Goal: Information Seeking & Learning: Check status

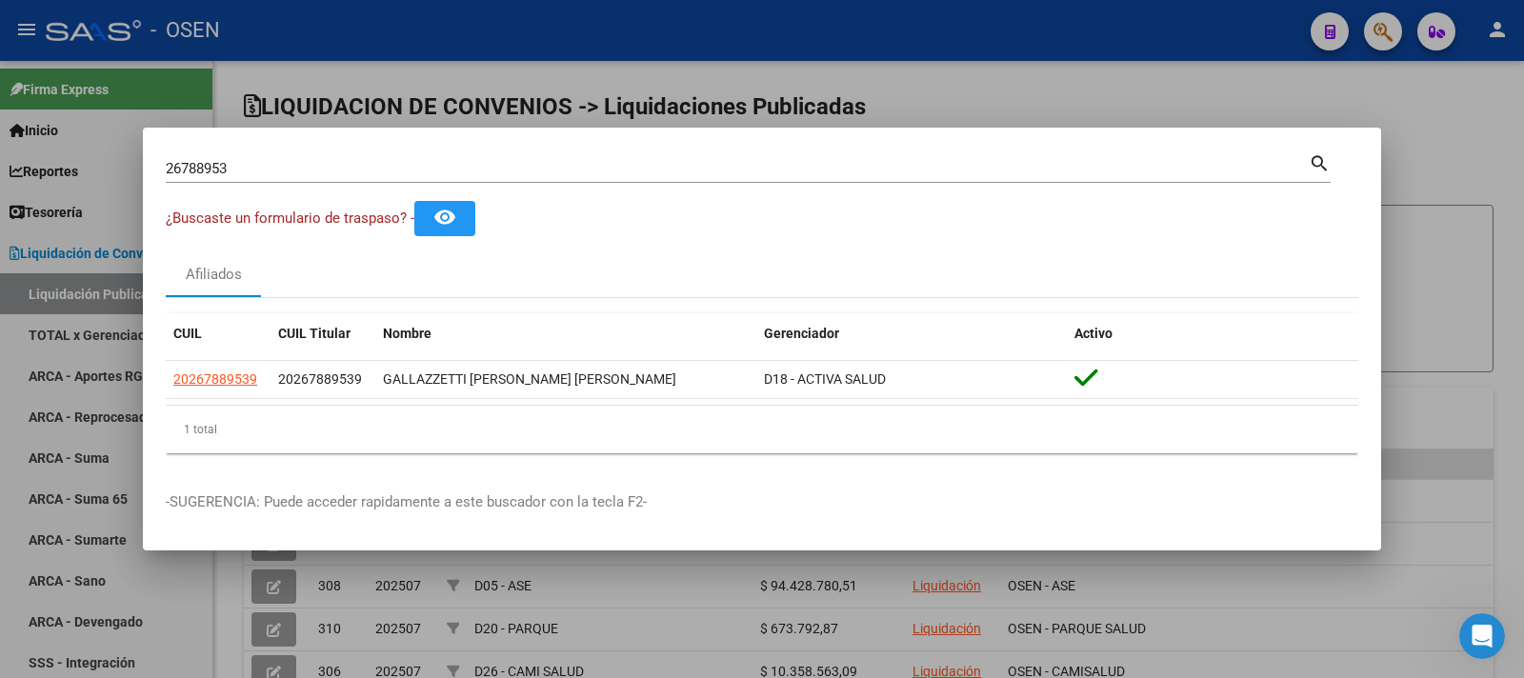
click at [545, 35] on div at bounding box center [762, 339] width 1524 height 678
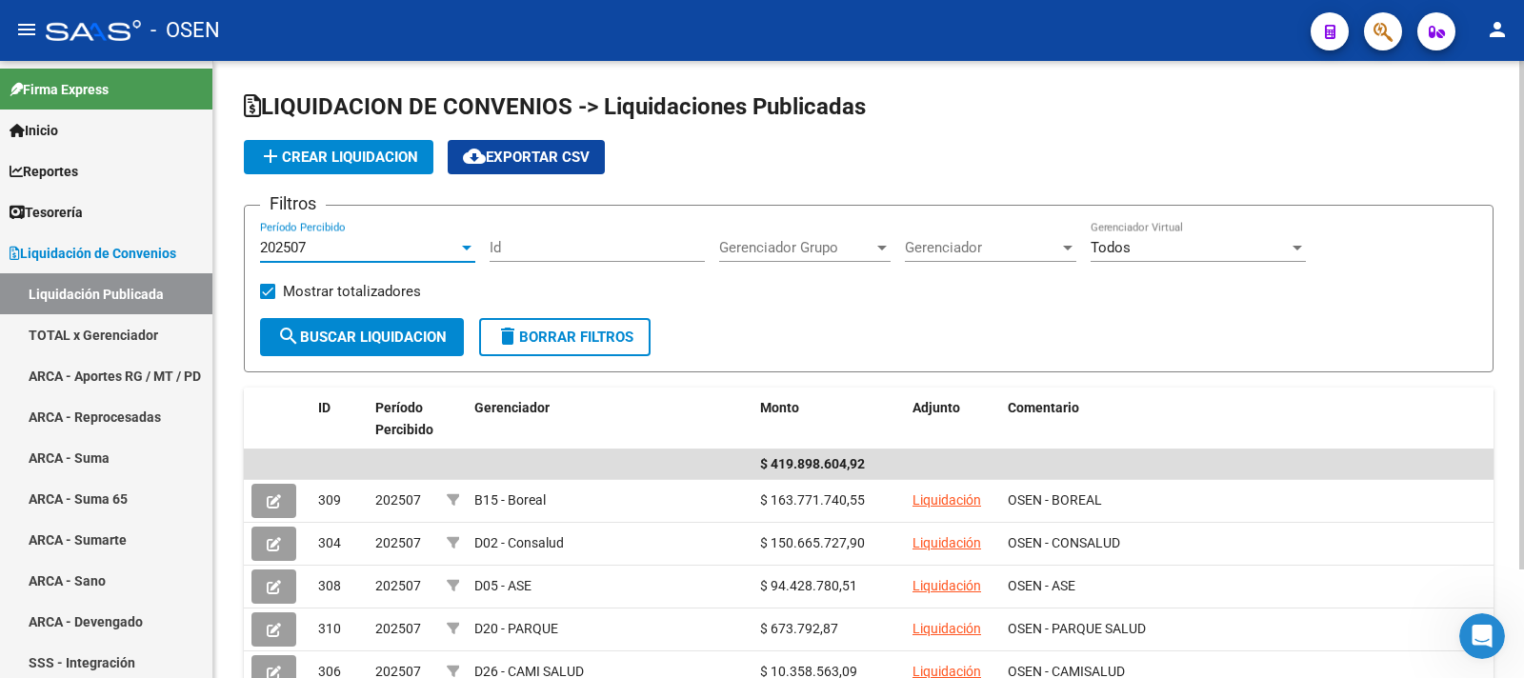
click at [467, 239] on div "202507" at bounding box center [367, 247] width 215 height 17
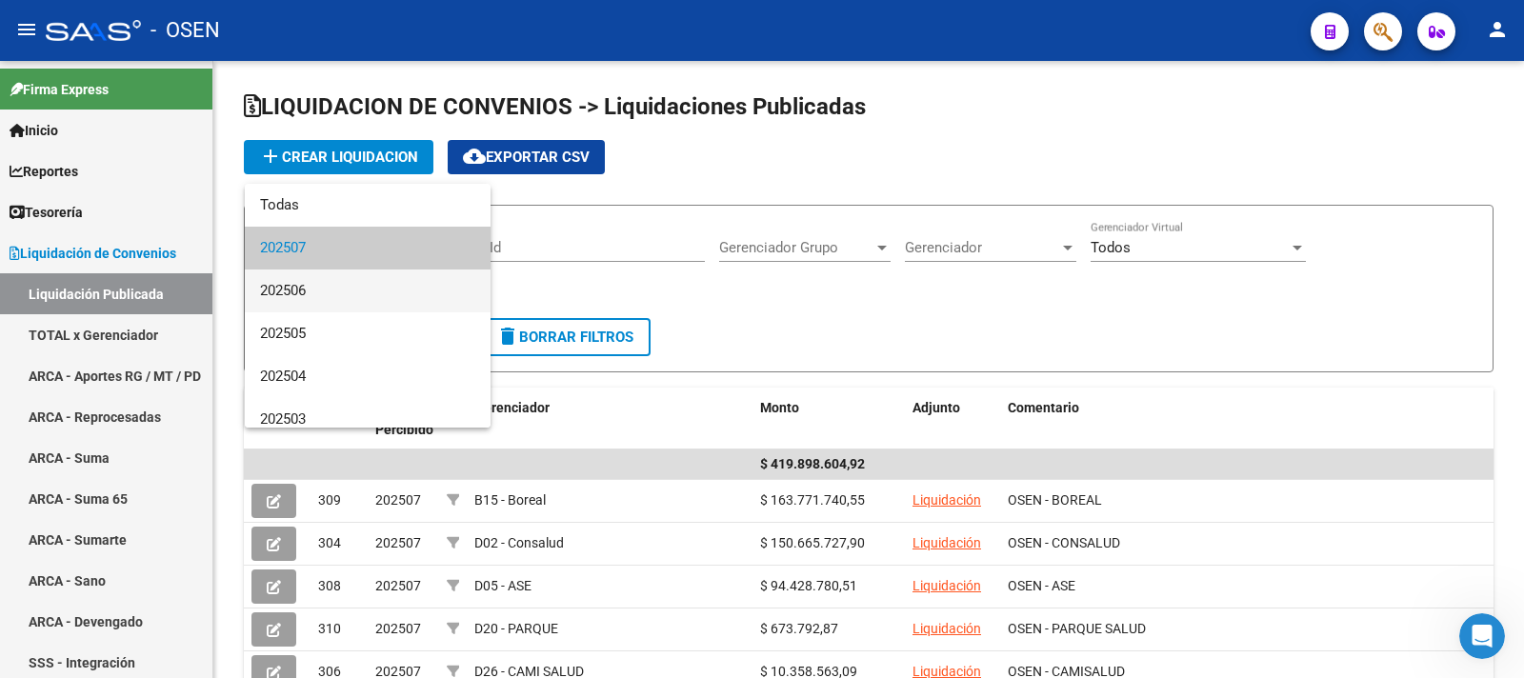
click at [338, 286] on span "202506" at bounding box center [367, 291] width 215 height 43
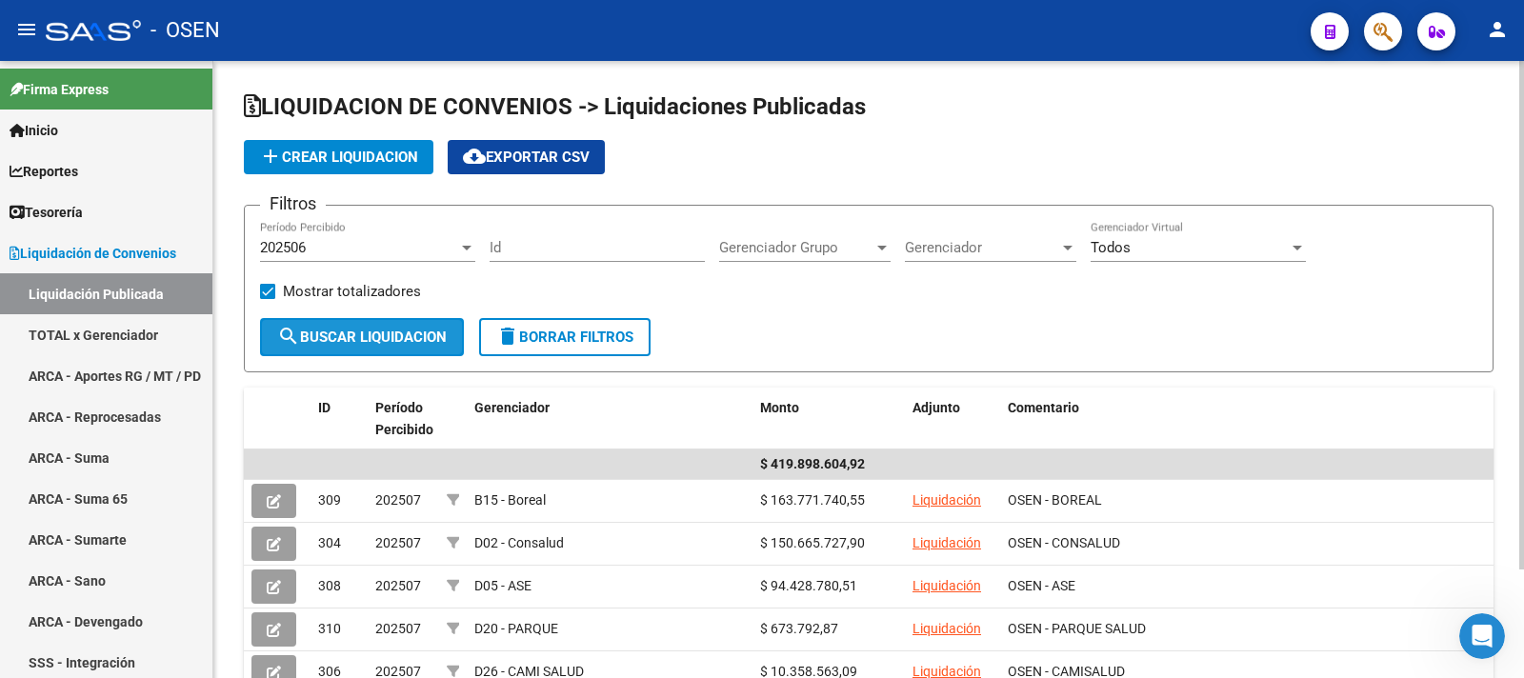
click at [373, 329] on span "search Buscar Liquidacion" at bounding box center [362, 337] width 170 height 17
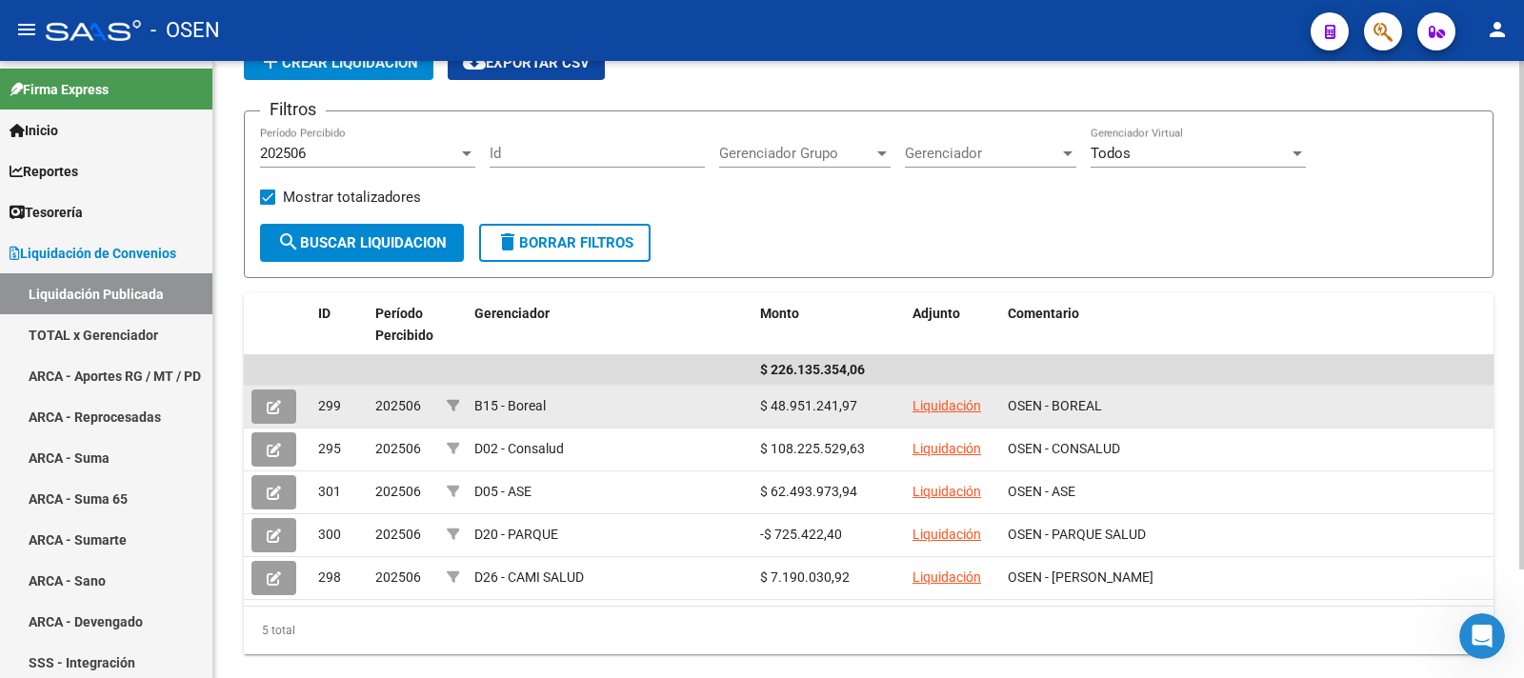
scroll to position [95, 0]
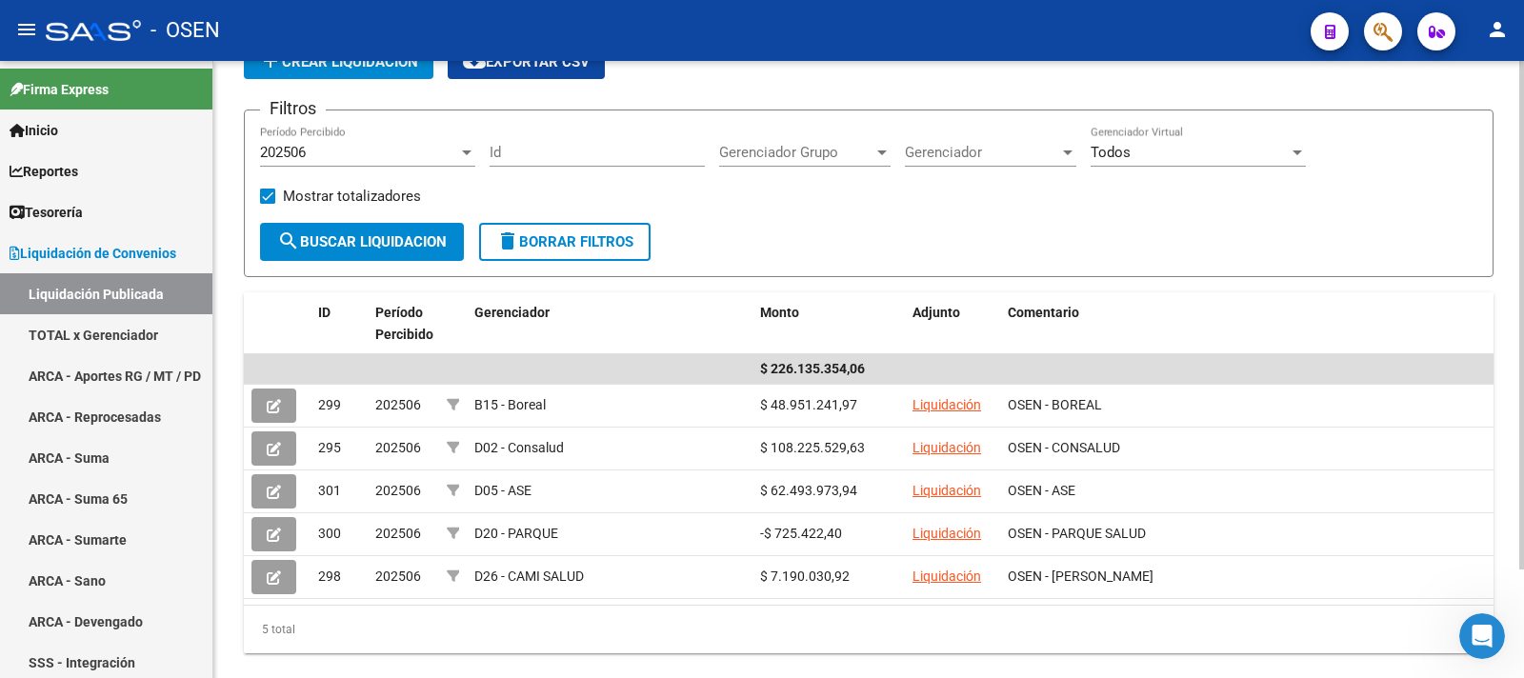
click at [463, 151] on div at bounding box center [467, 153] width 10 height 5
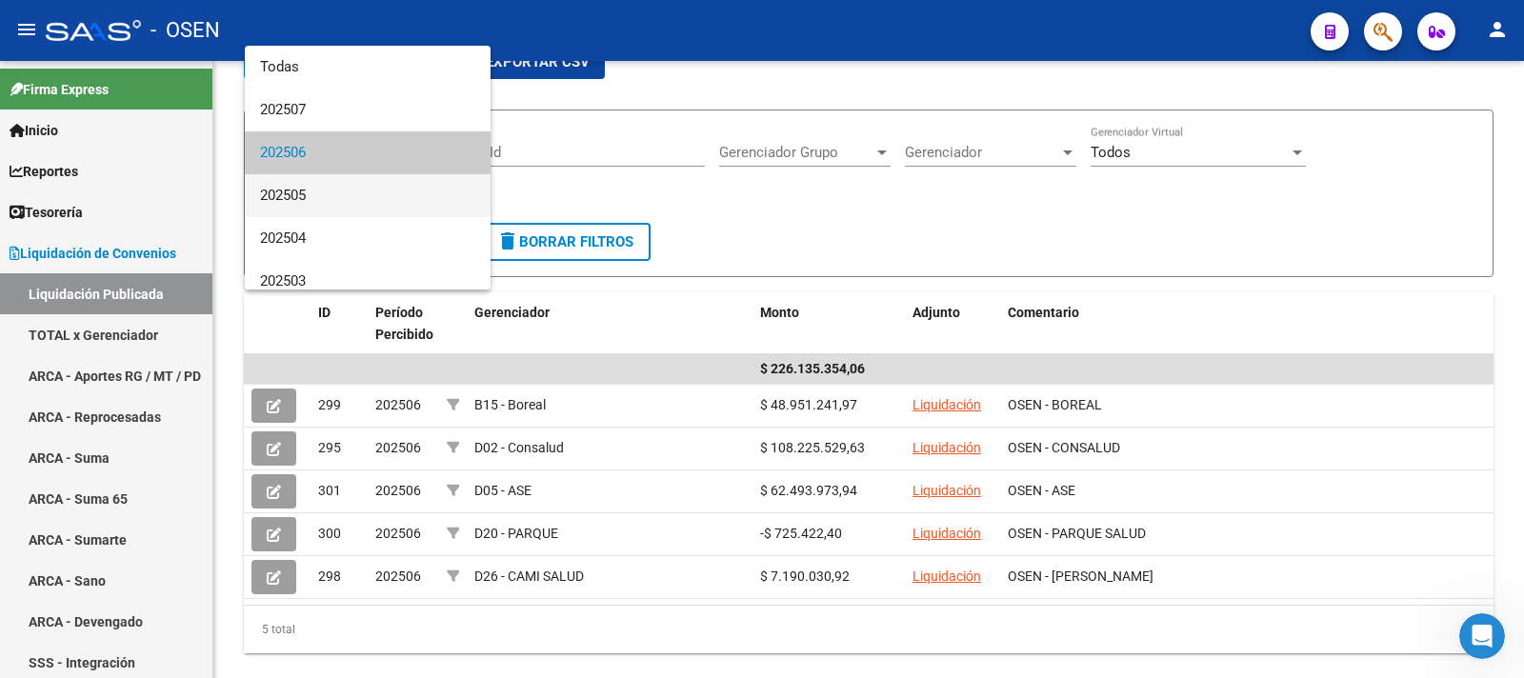
click at [333, 202] on span "202505" at bounding box center [367, 195] width 215 height 43
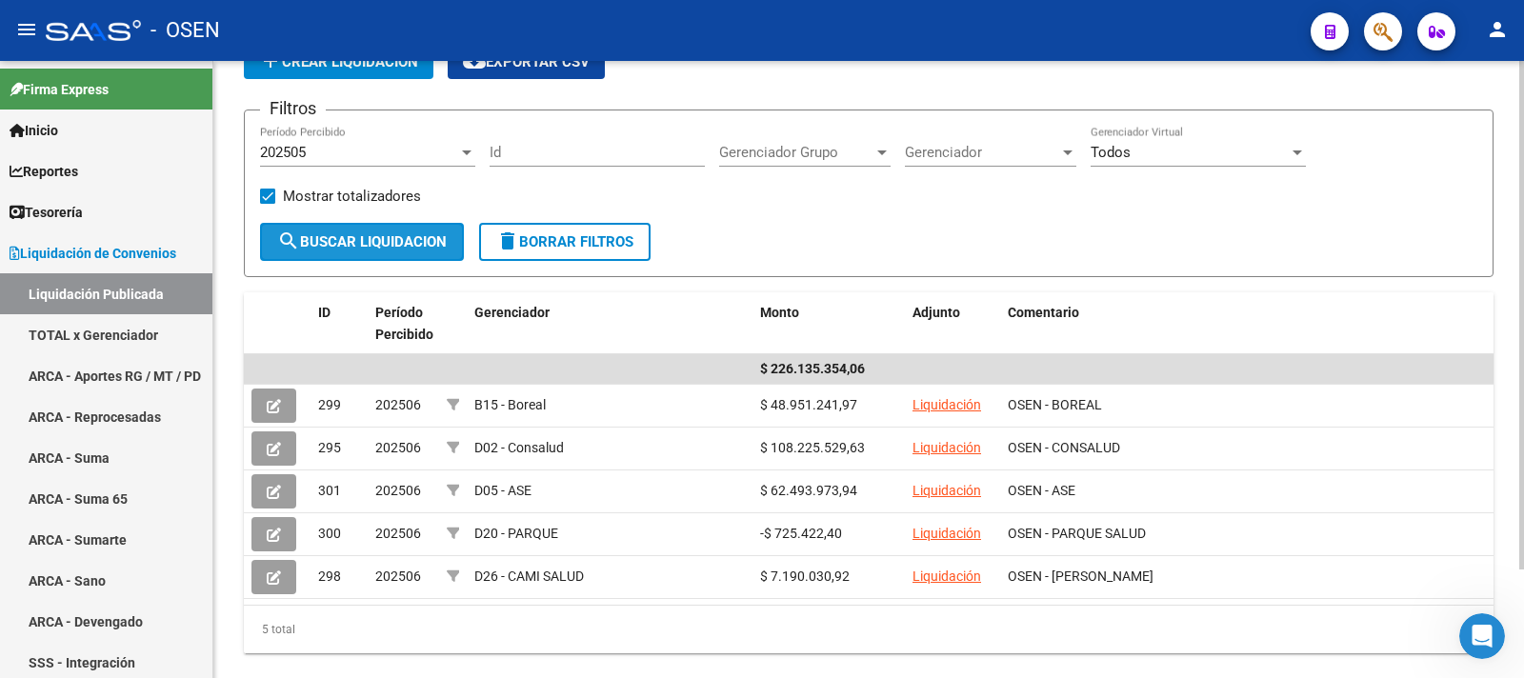
click at [393, 238] on span "search Buscar Liquidacion" at bounding box center [362, 241] width 170 height 17
click at [457, 147] on div "202505" at bounding box center [359, 152] width 198 height 17
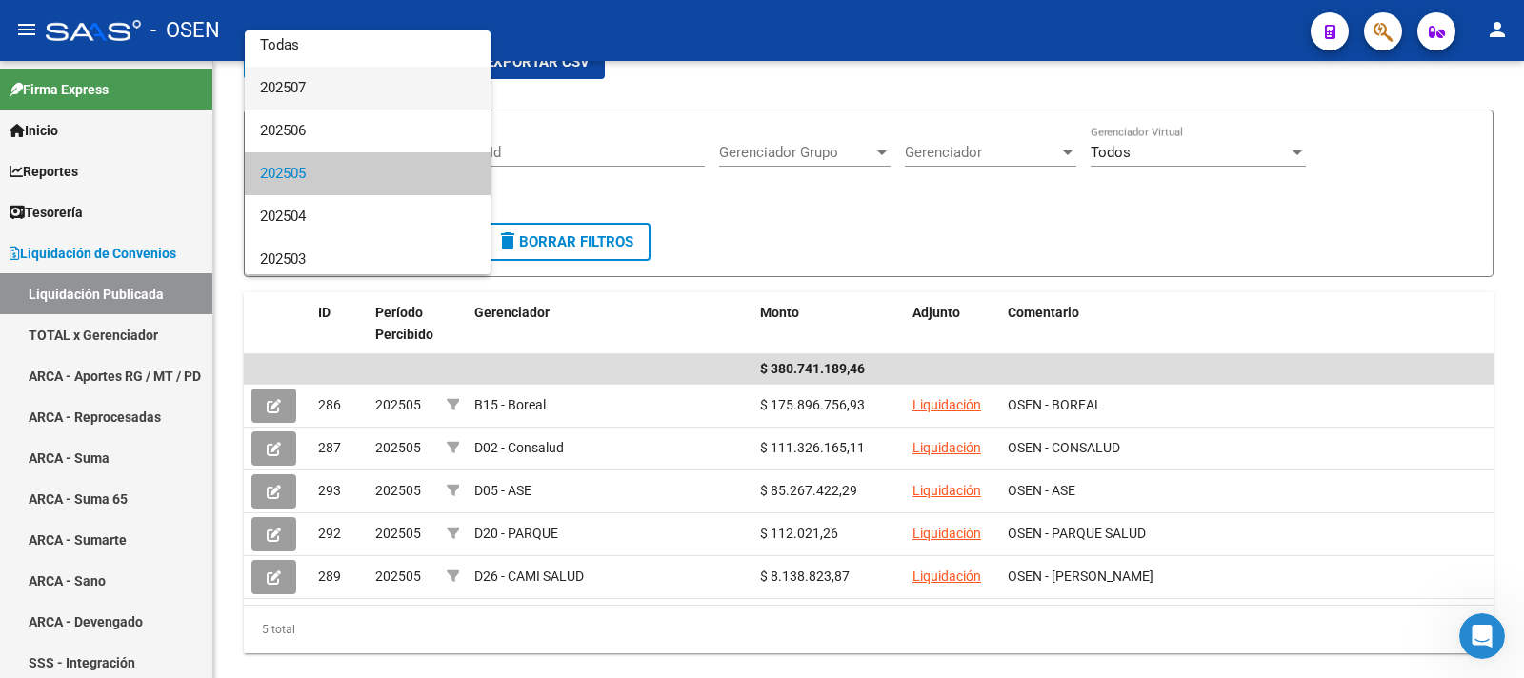
scroll to position [0, 0]
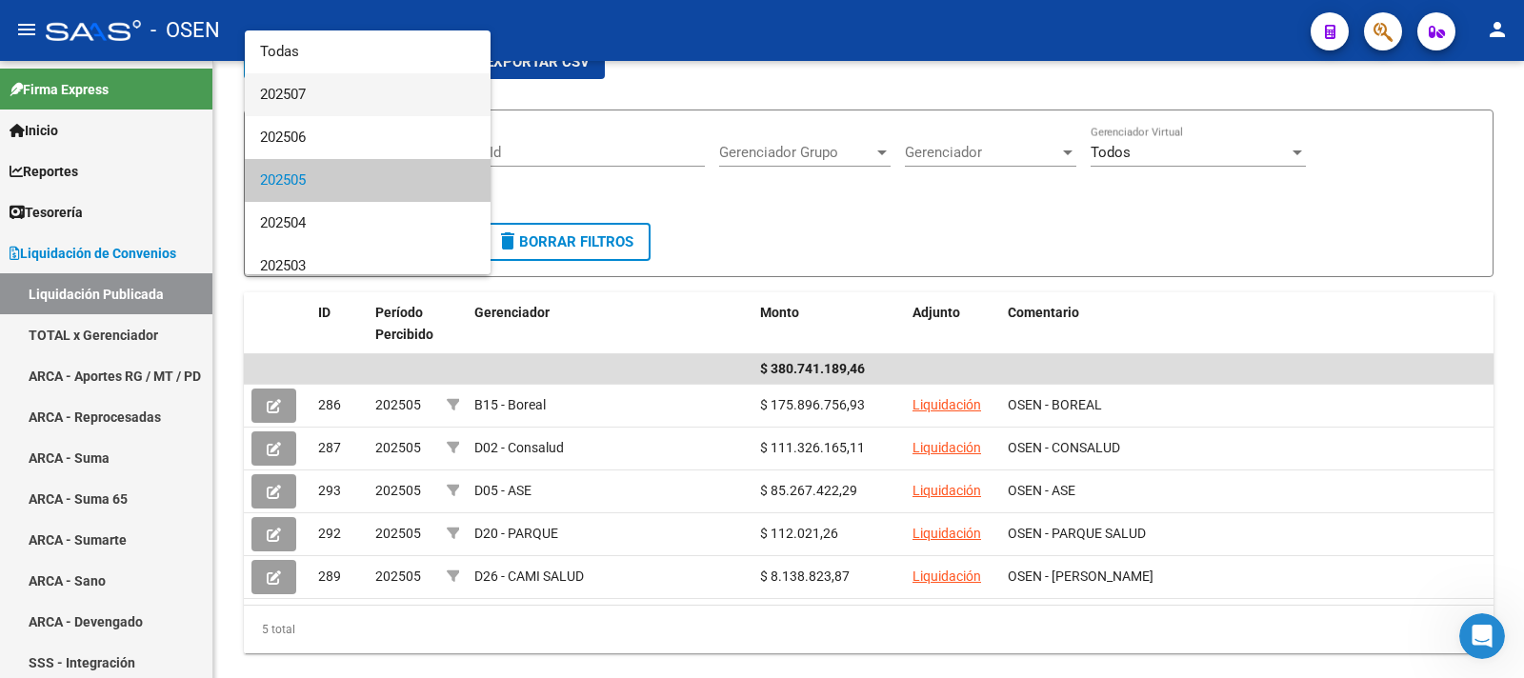
click at [362, 91] on span "202507" at bounding box center [367, 94] width 215 height 43
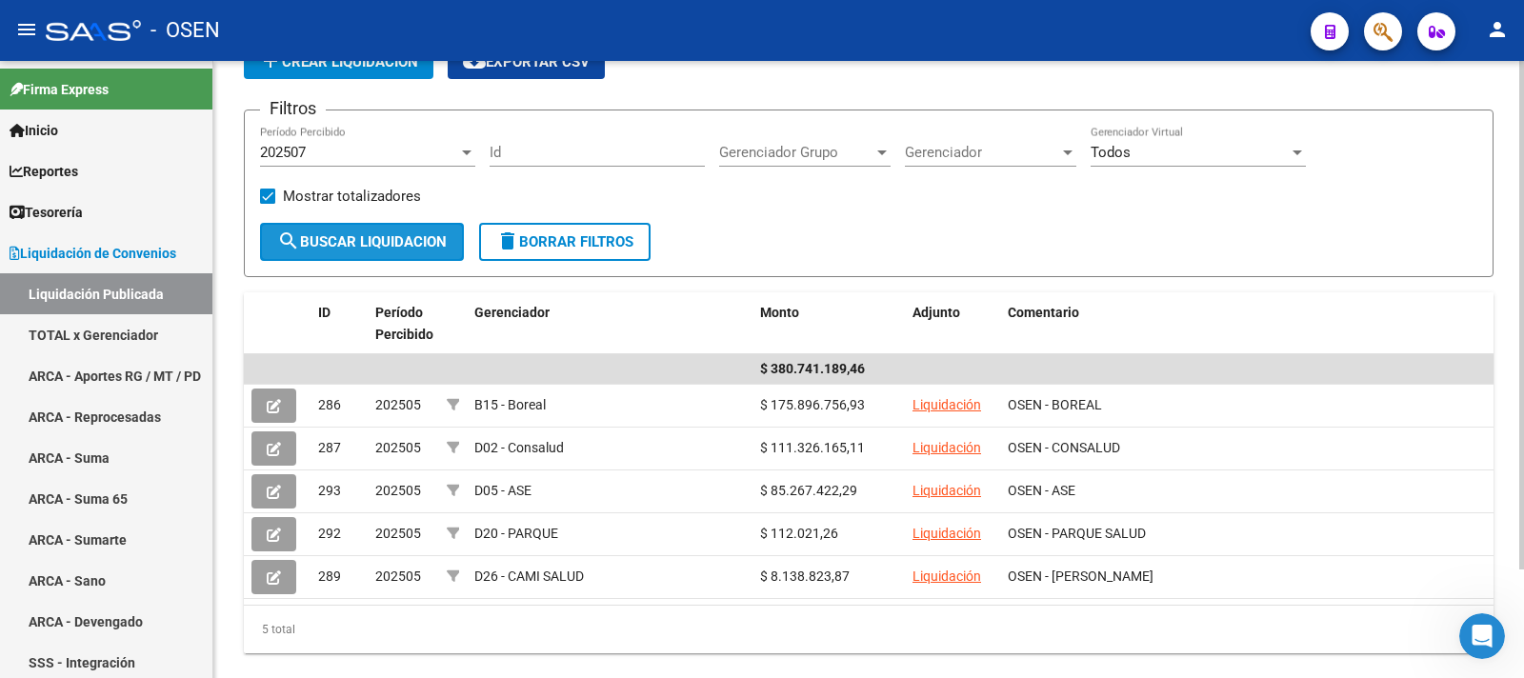
click at [381, 246] on span "search Buscar Liquidacion" at bounding box center [362, 241] width 170 height 17
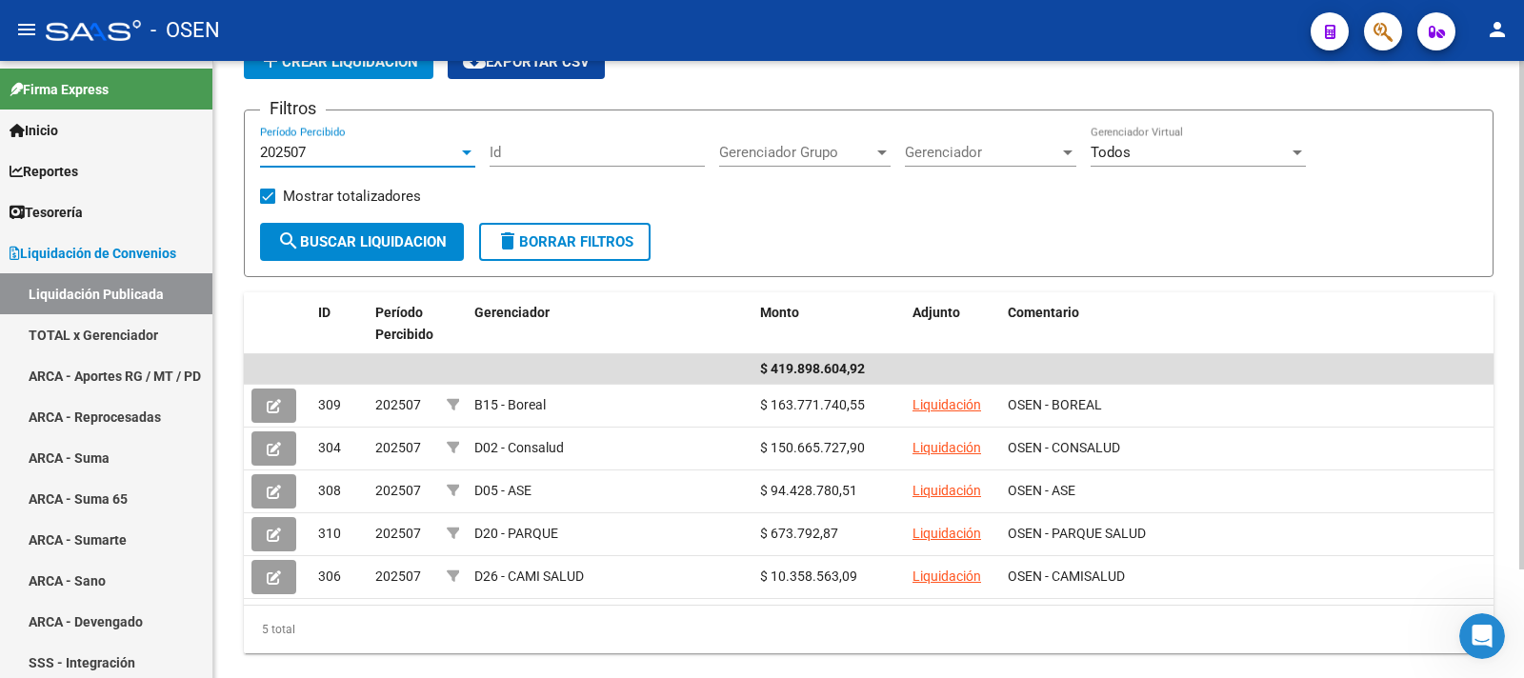
click at [462, 151] on div at bounding box center [467, 153] width 10 height 5
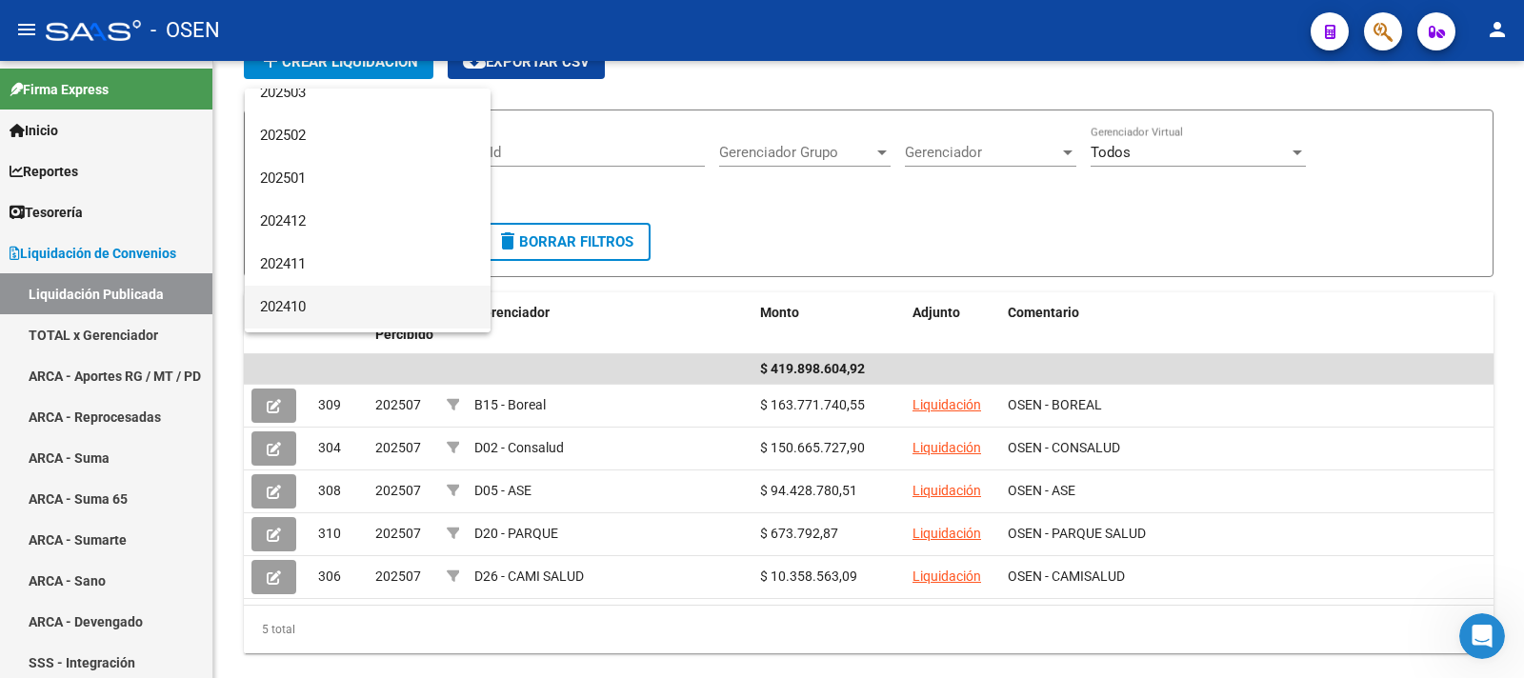
scroll to position [286, 0]
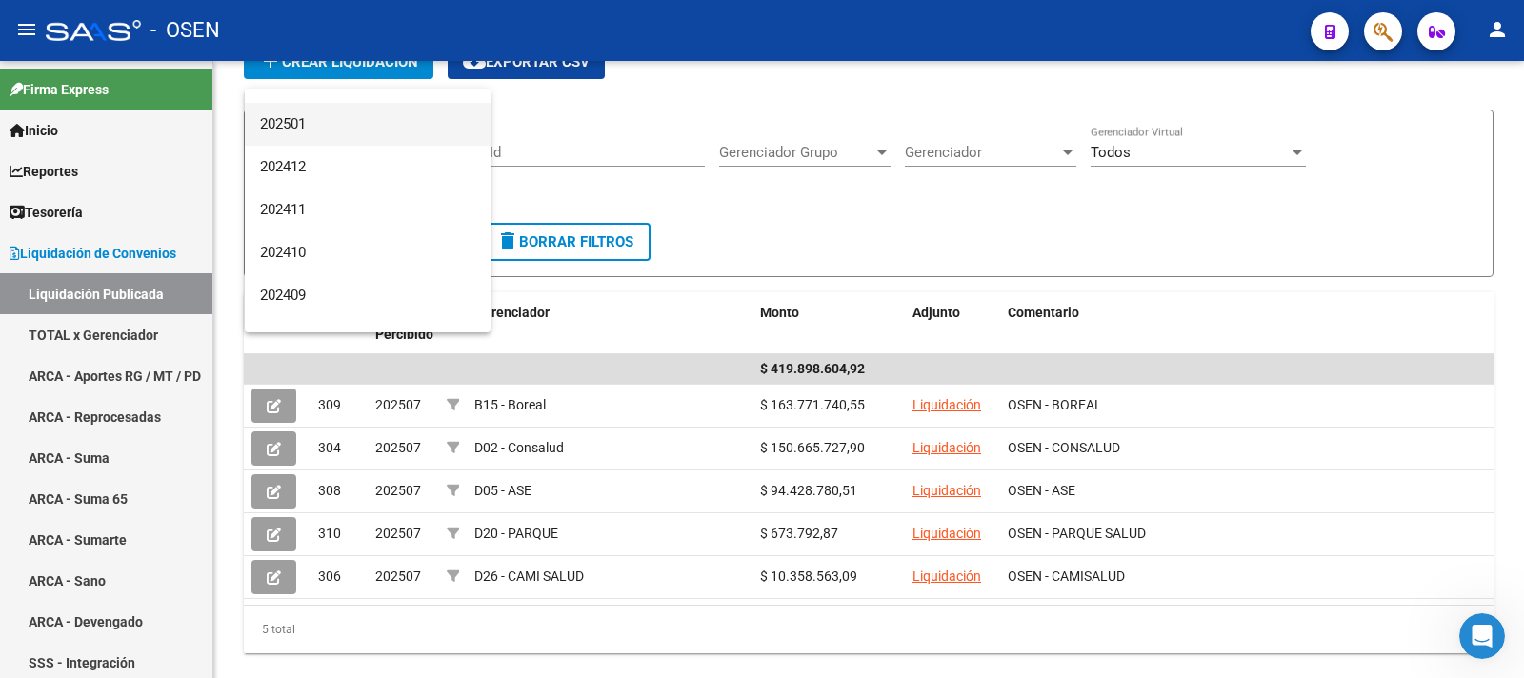
click at [311, 117] on span "202501" at bounding box center [367, 124] width 215 height 43
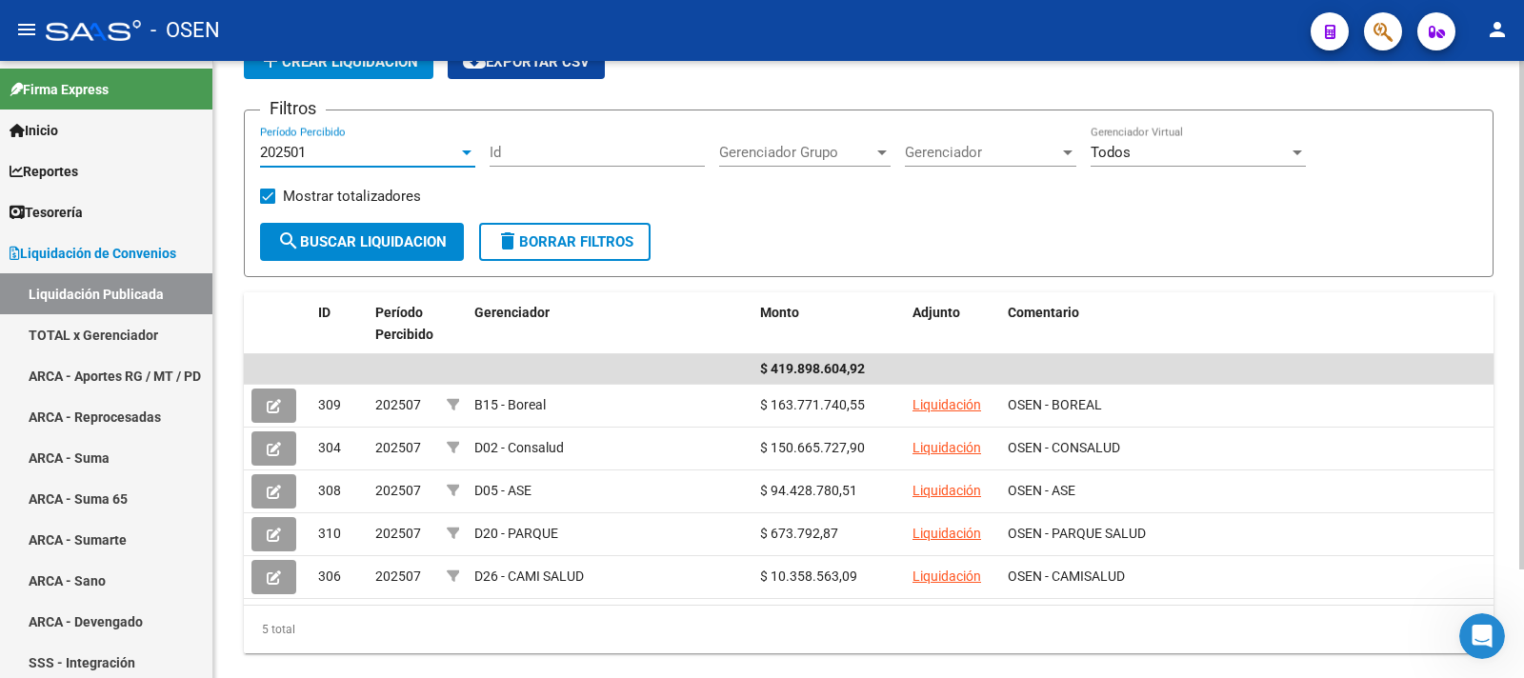
click at [356, 243] on span "search Buscar Liquidacion" at bounding box center [362, 241] width 170 height 17
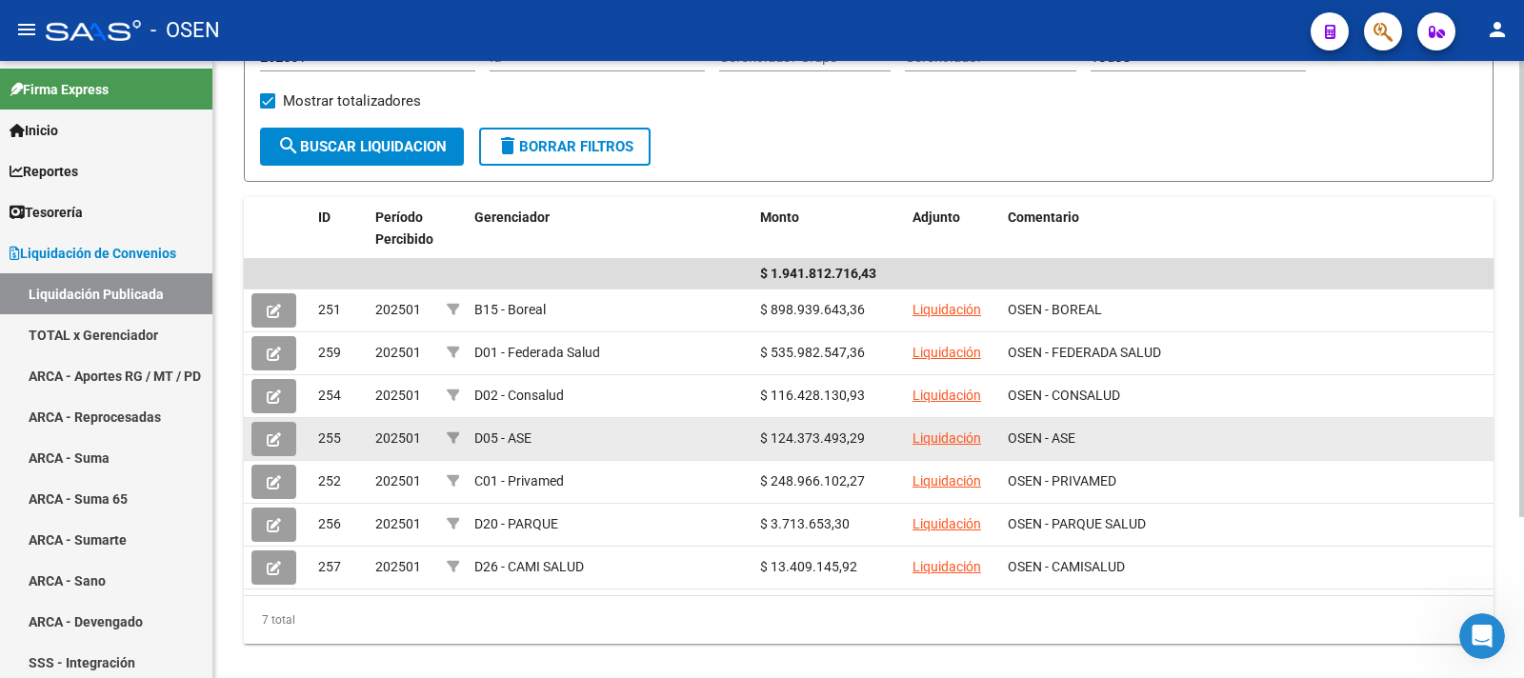
scroll to position [0, 0]
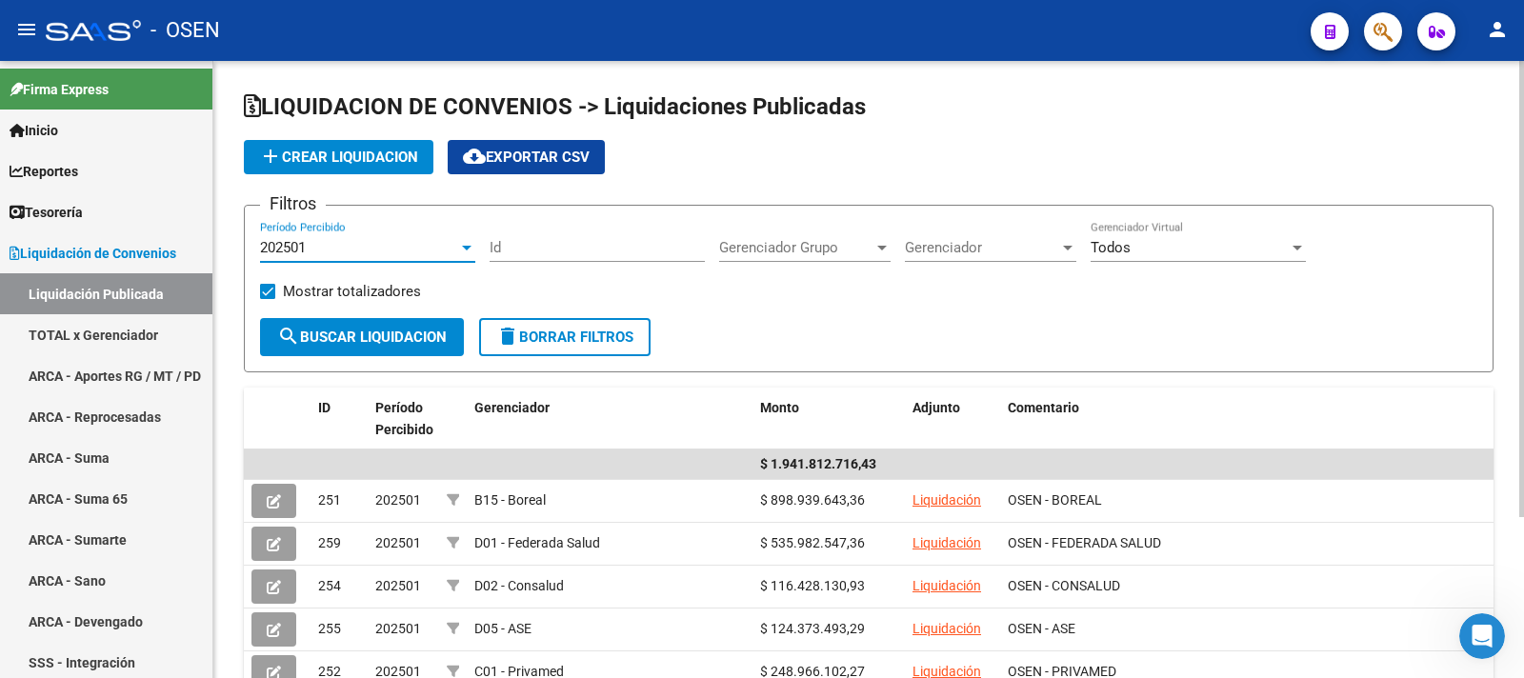
click at [456, 242] on div "202501" at bounding box center [359, 247] width 198 height 17
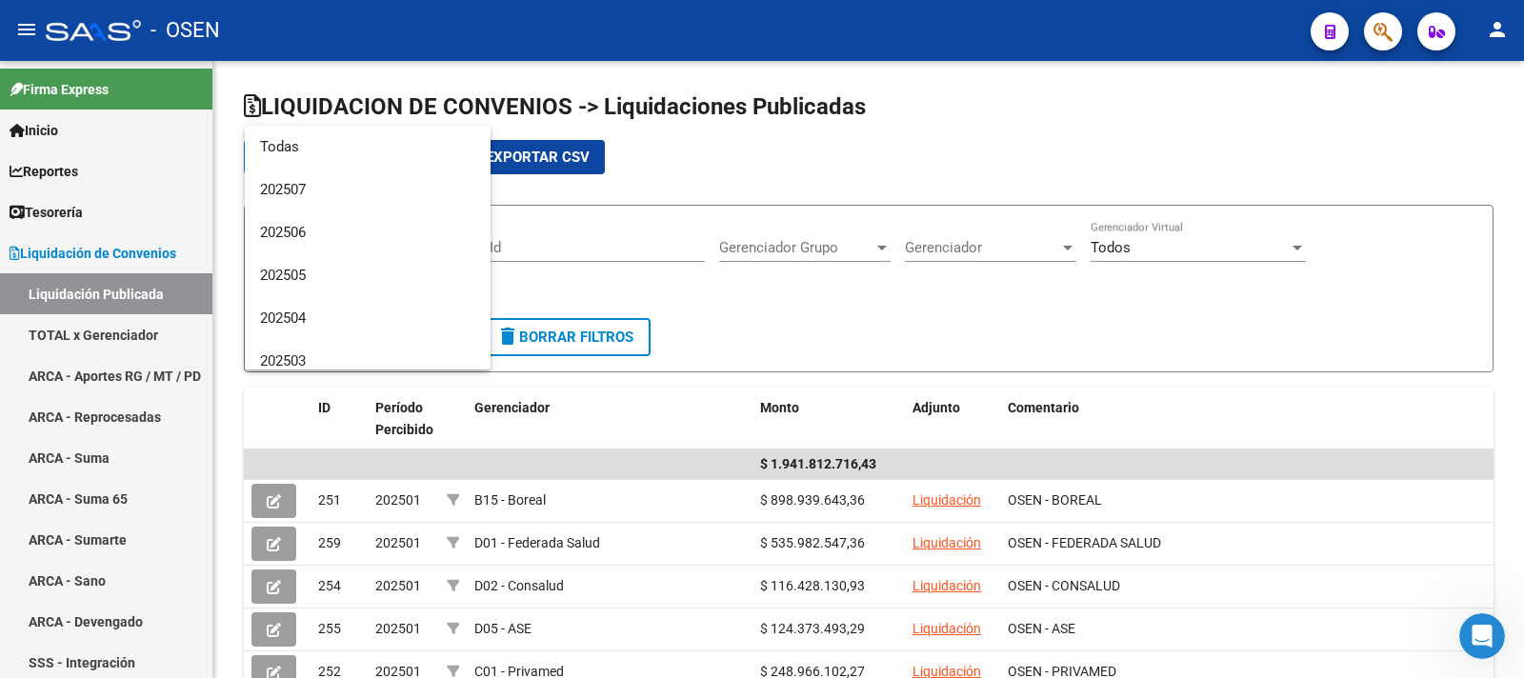
scroll to position [199, 0]
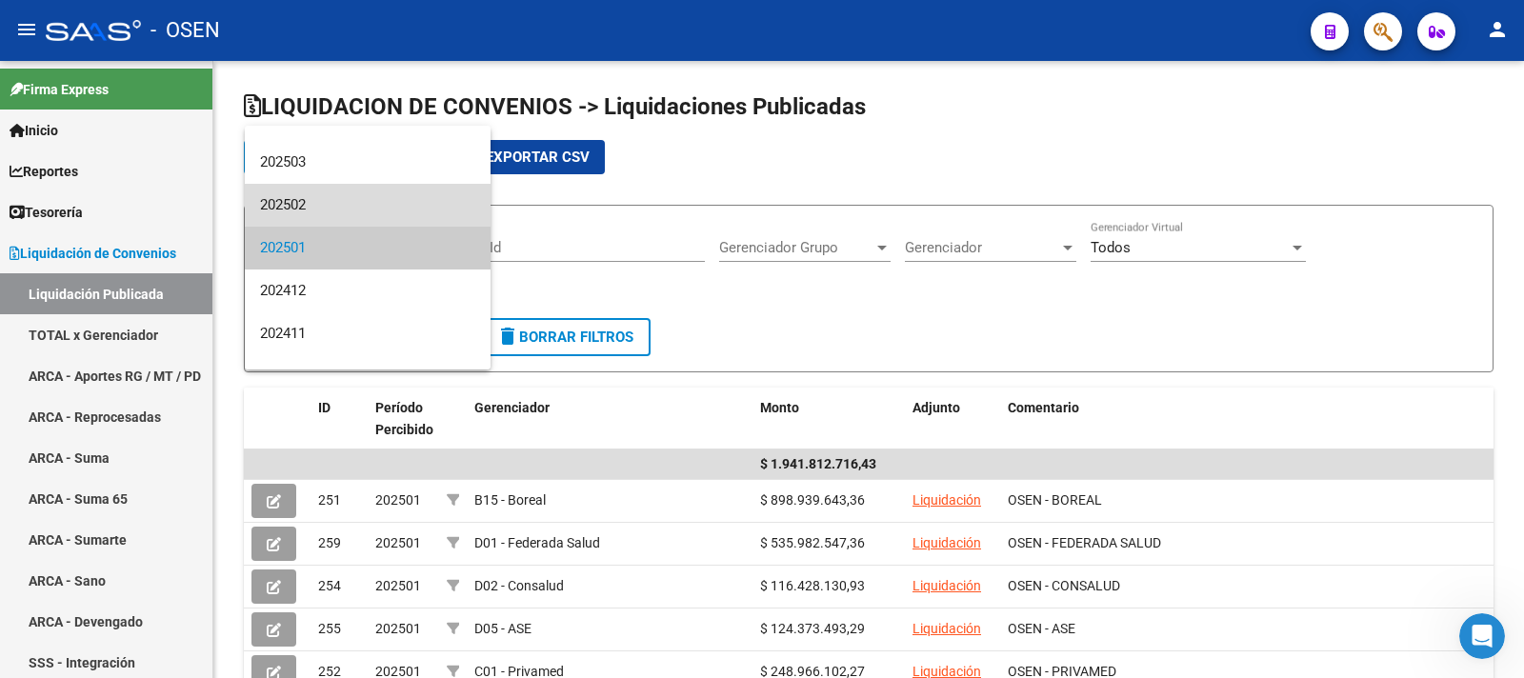
click at [370, 199] on span "202502" at bounding box center [367, 205] width 215 height 43
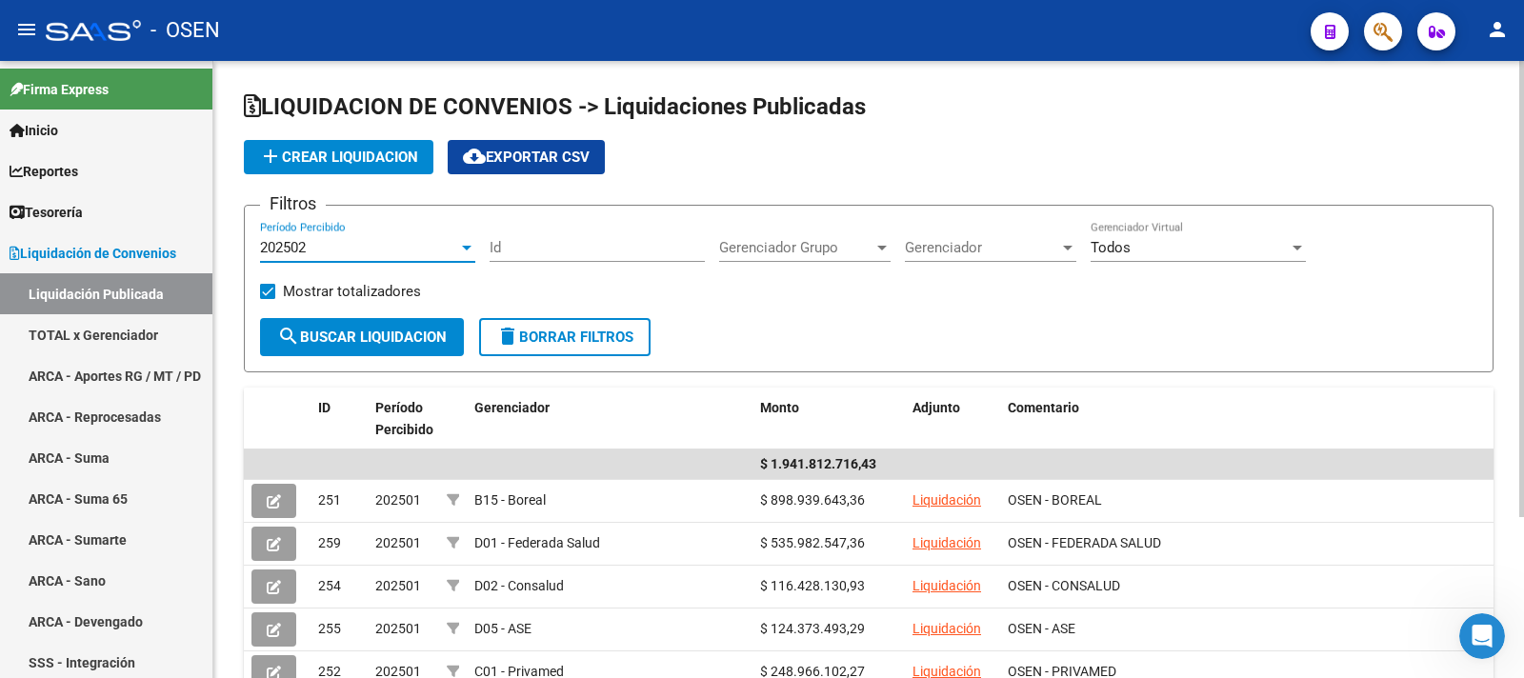
click at [390, 333] on span "search Buscar Liquidacion" at bounding box center [362, 337] width 170 height 17
click at [474, 244] on div at bounding box center [466, 247] width 17 height 15
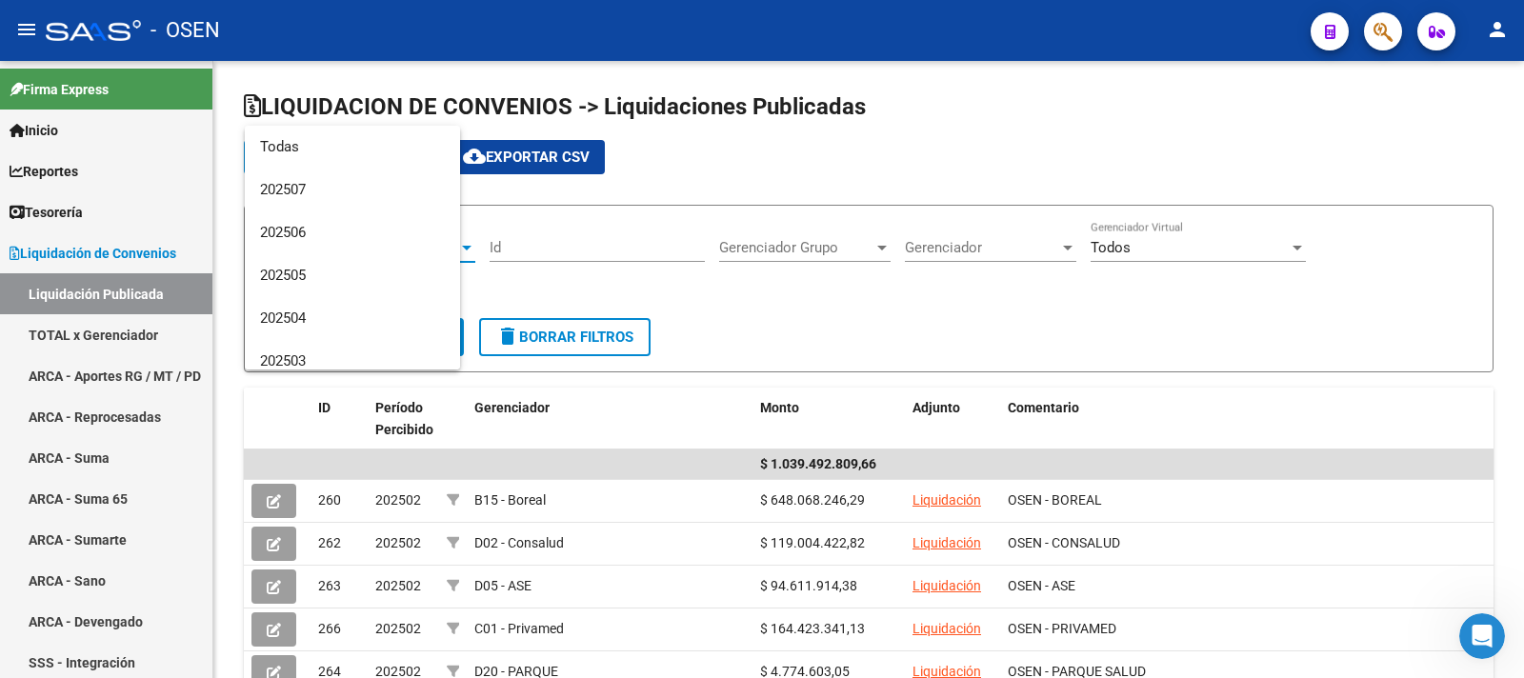
scroll to position [156, 0]
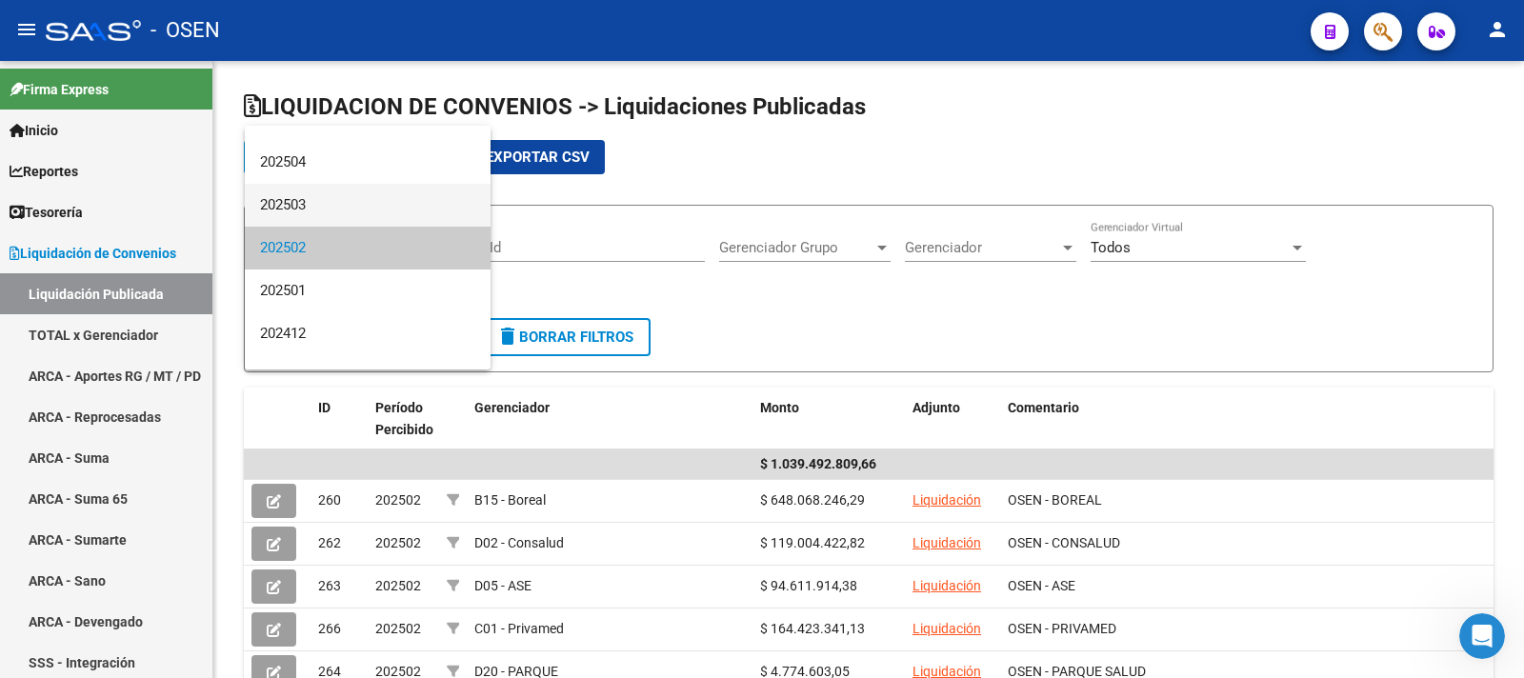
click at [374, 203] on span "202503" at bounding box center [367, 205] width 215 height 43
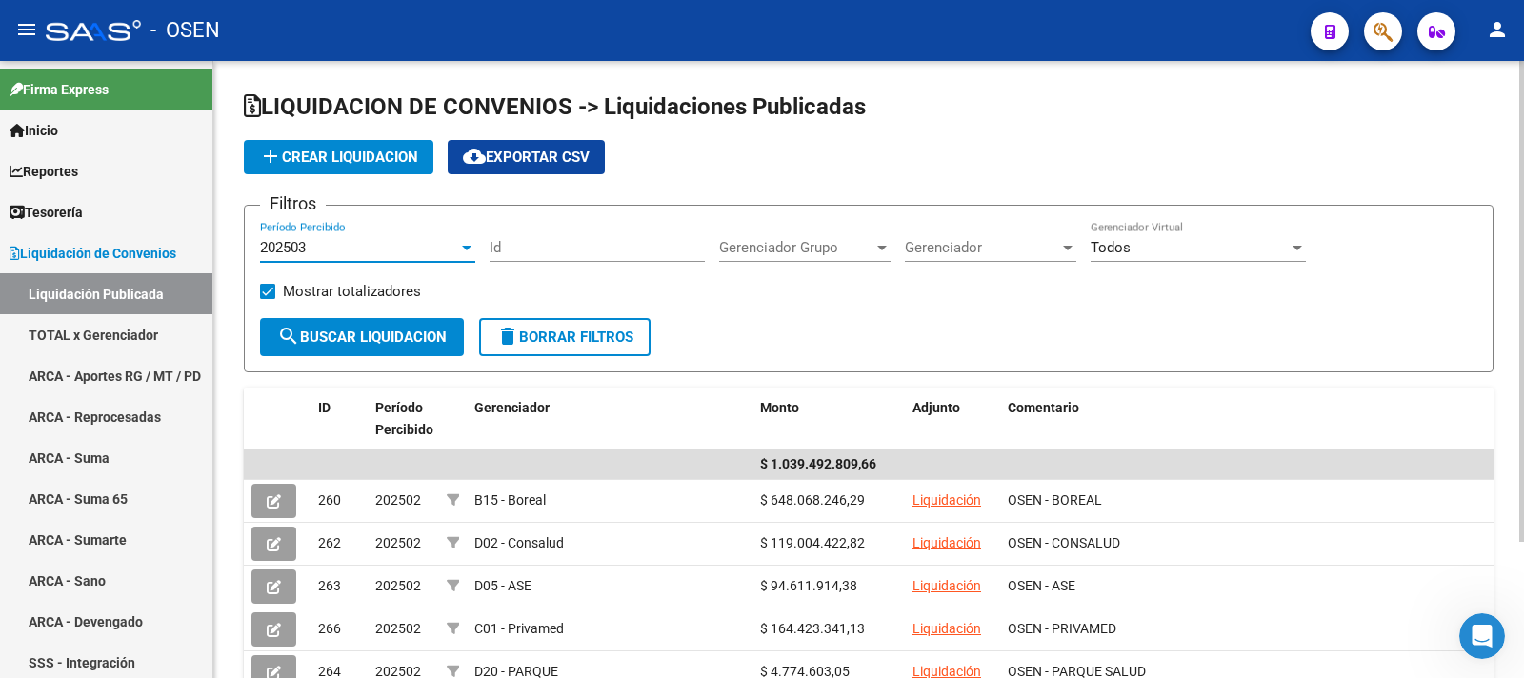
click at [395, 341] on span "search Buscar Liquidacion" at bounding box center [362, 337] width 170 height 17
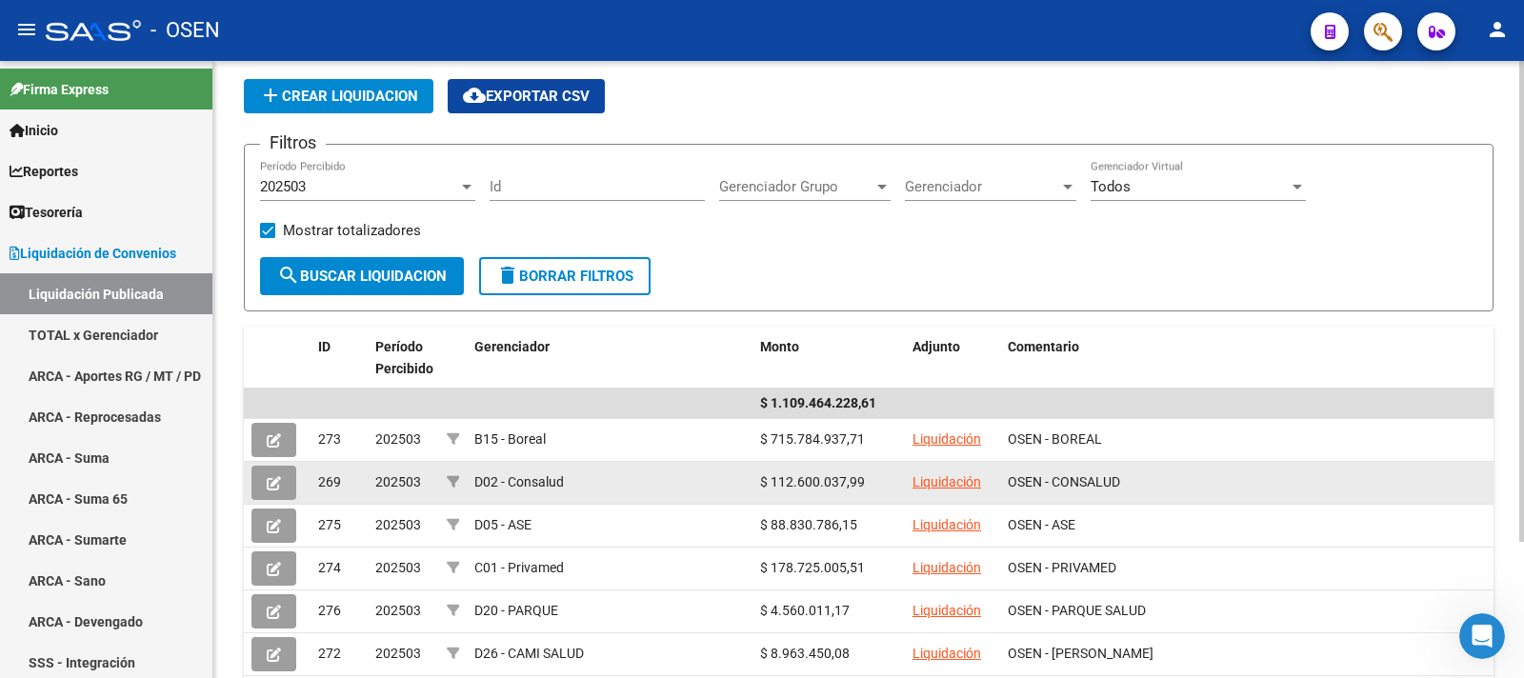
scroll to position [95, 0]
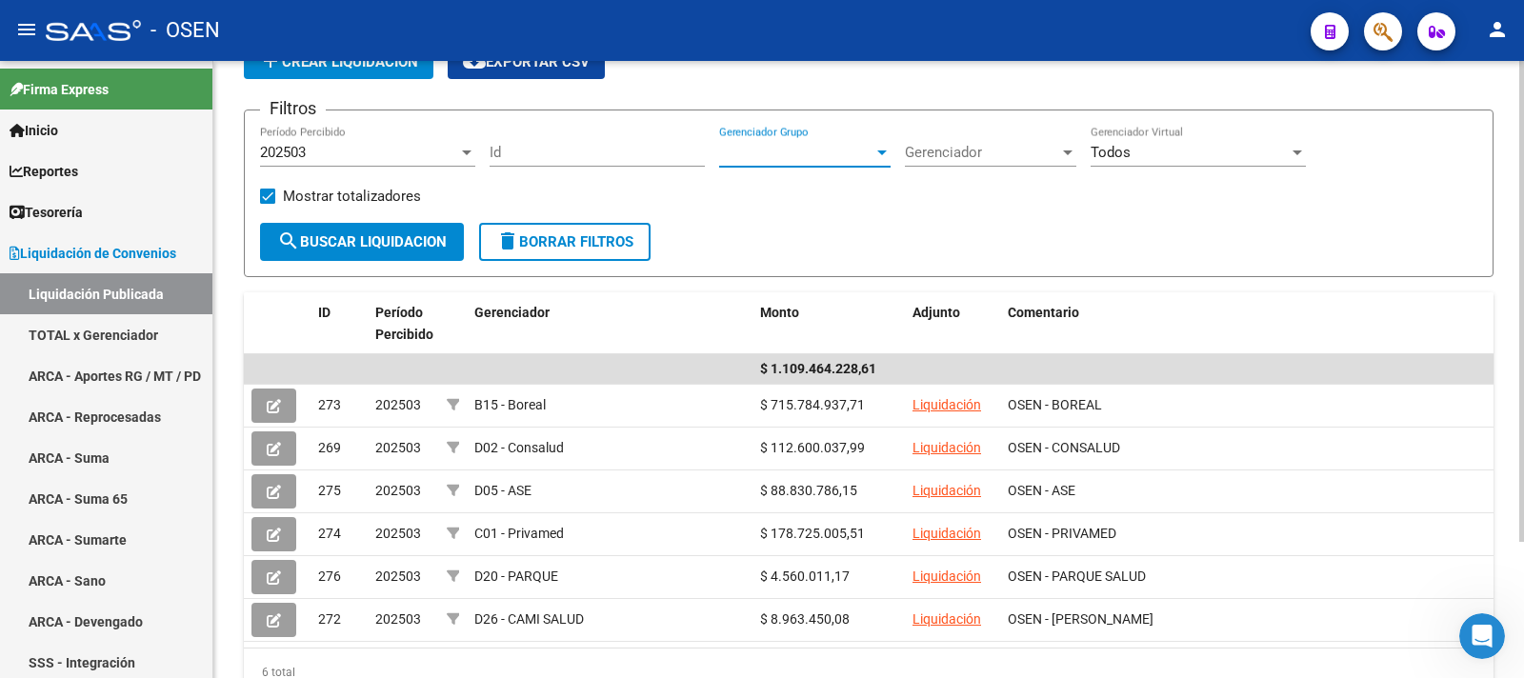
click at [886, 151] on div at bounding box center [882, 153] width 10 height 5
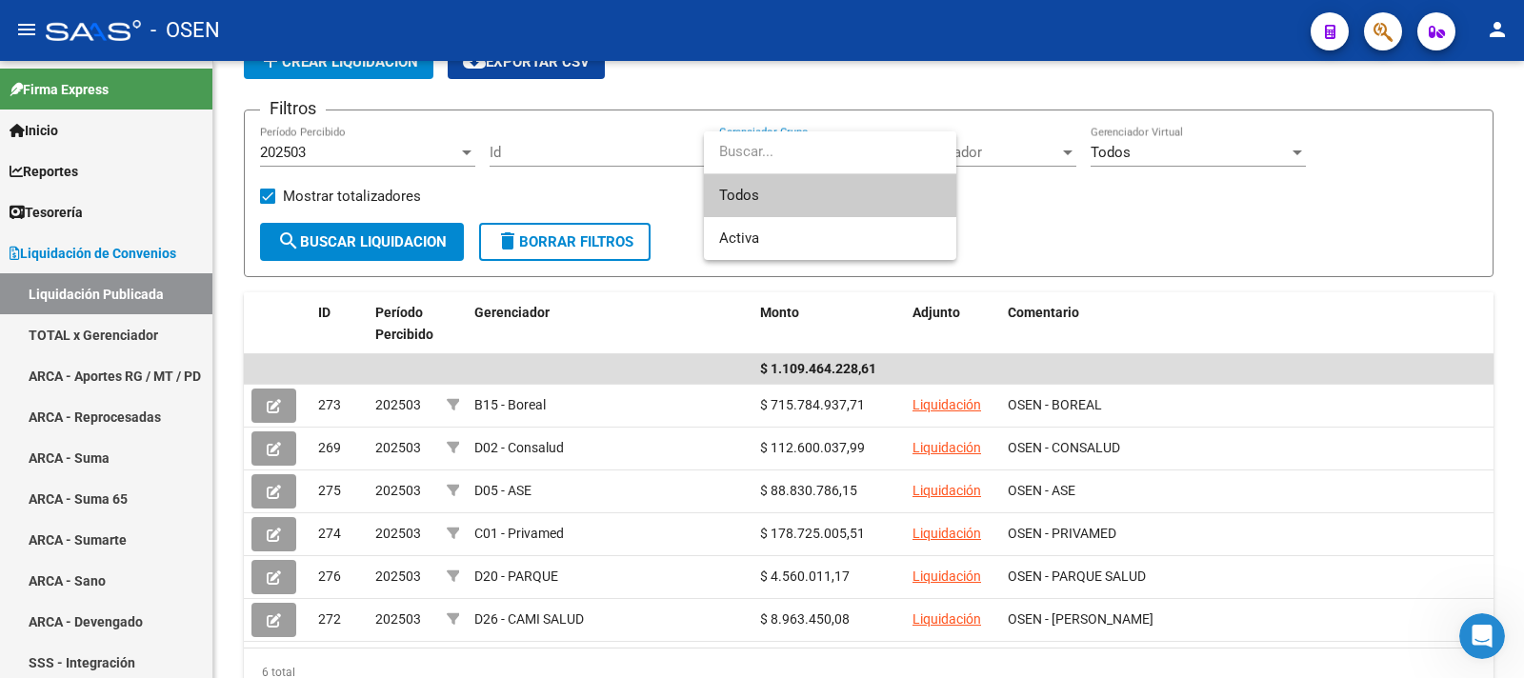
click at [1056, 152] on div at bounding box center [762, 339] width 1524 height 678
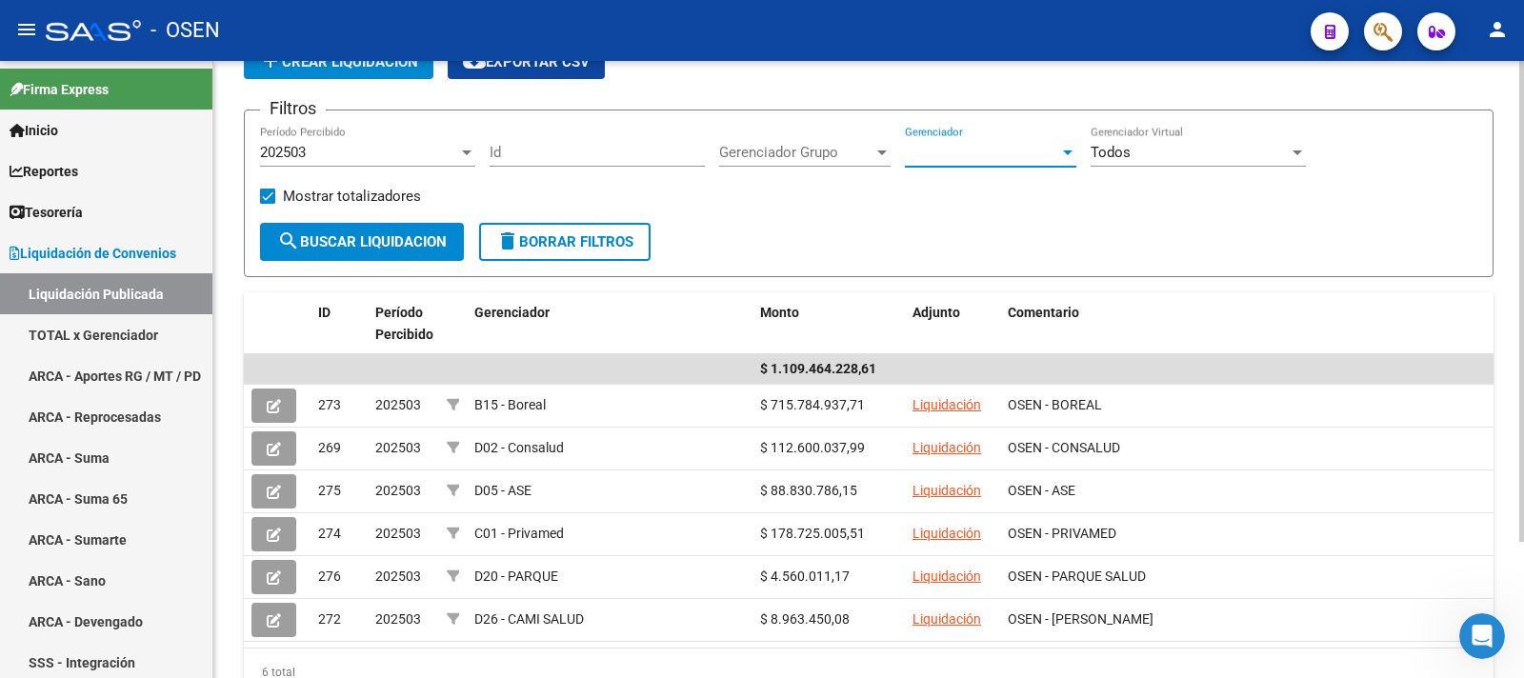
click at [1066, 153] on div at bounding box center [1068, 153] width 10 height 5
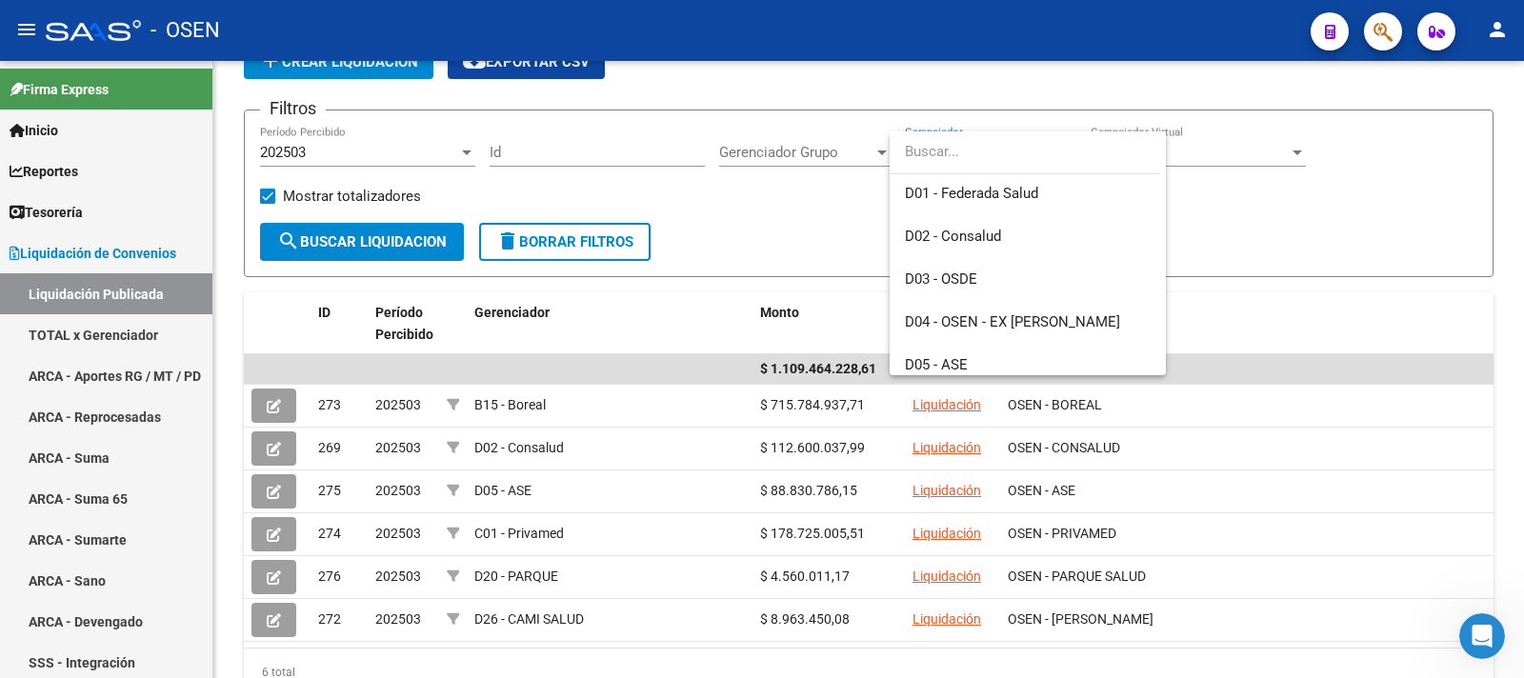
scroll to position [191, 0]
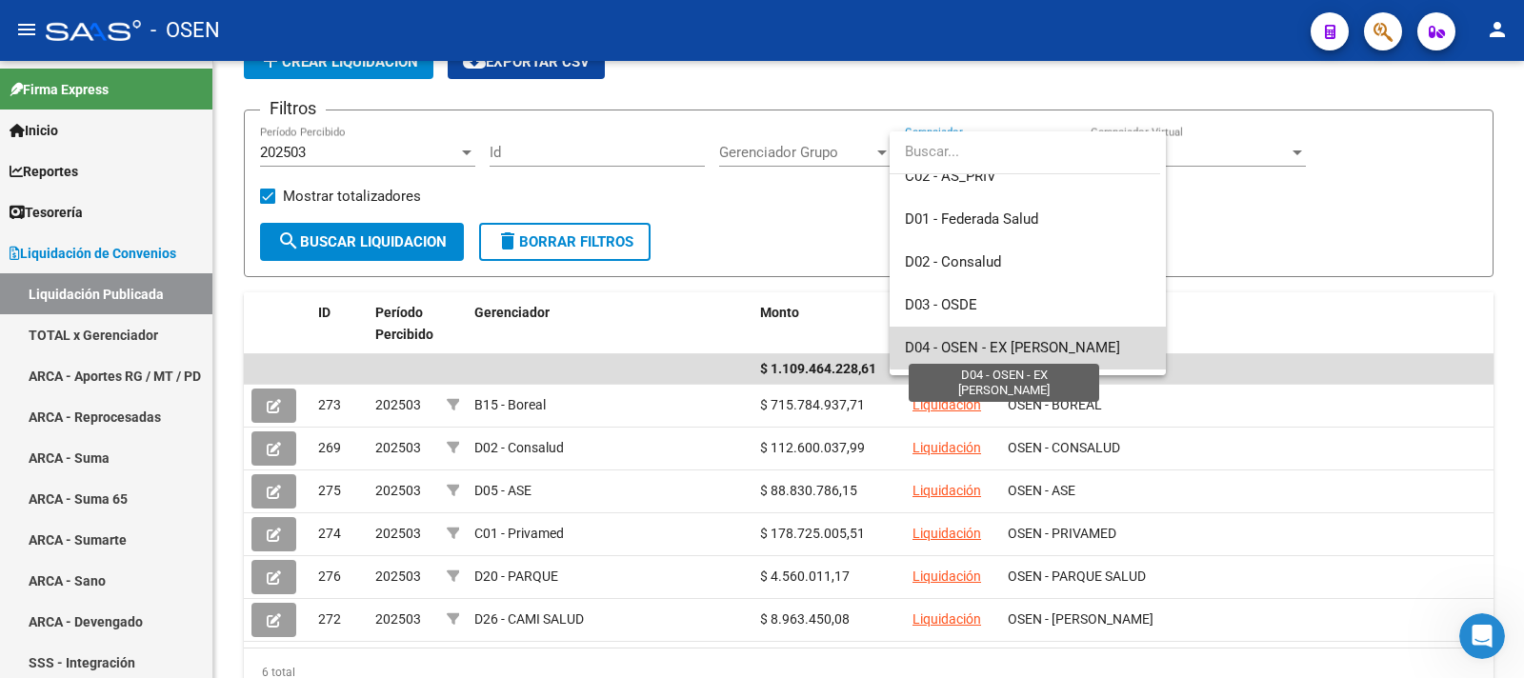
click at [1054, 342] on span "D04 - OSEN - EX [PERSON_NAME]" at bounding box center [1012, 347] width 215 height 17
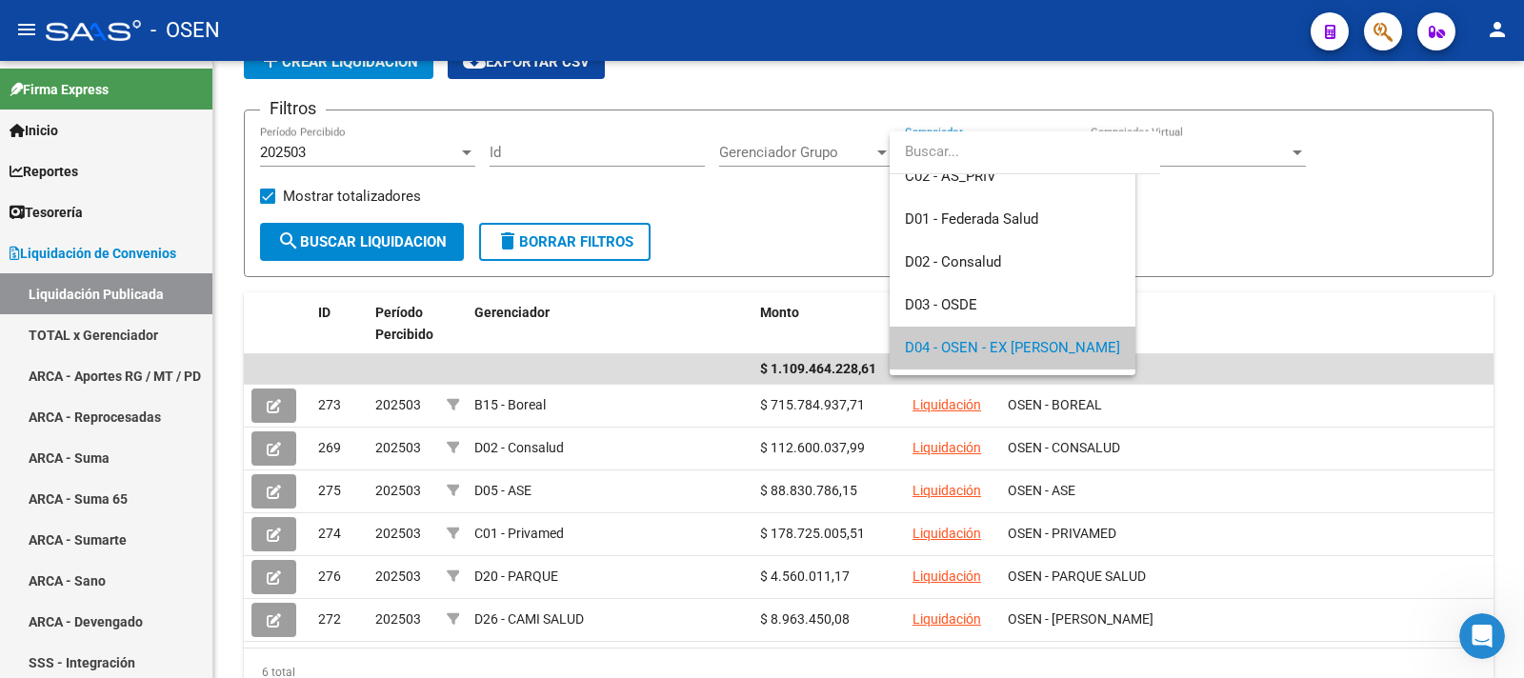
scroll to position [185, 0]
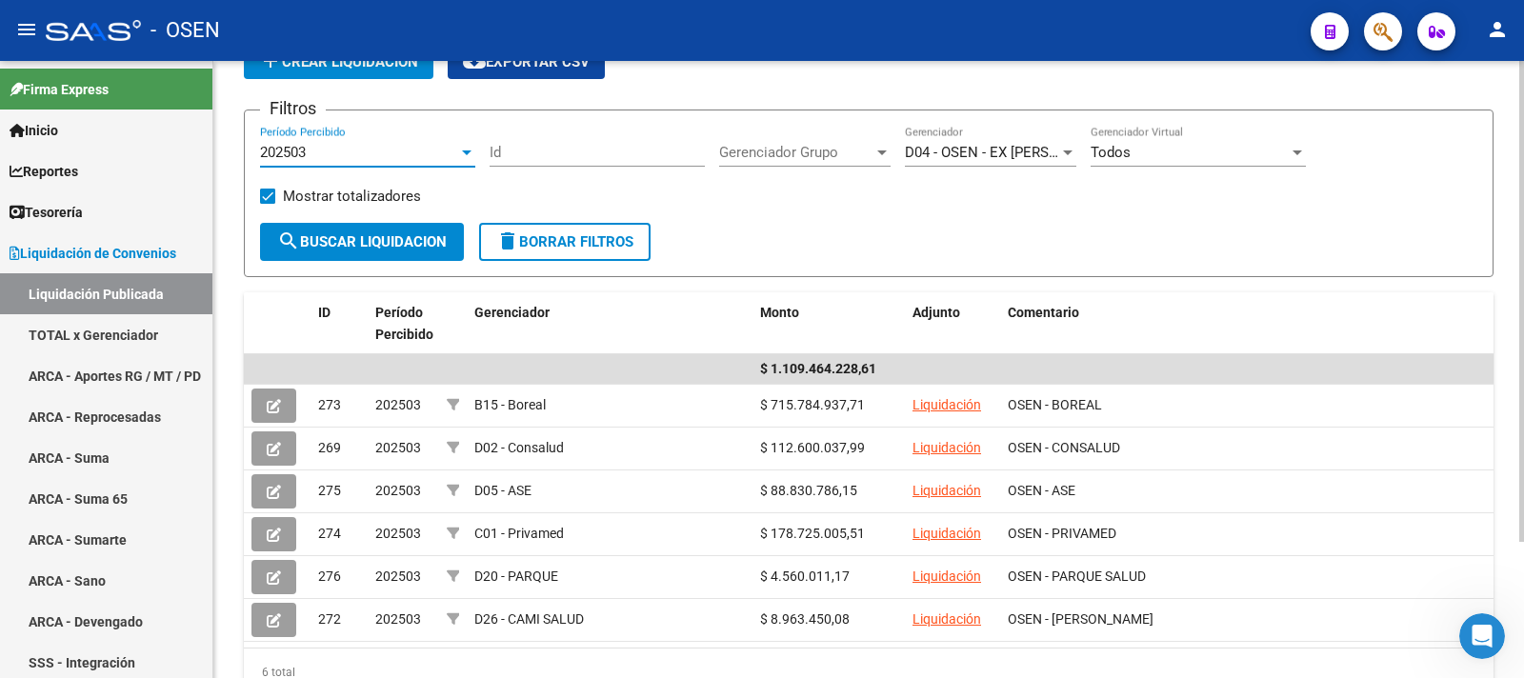
click at [471, 151] on div at bounding box center [467, 153] width 10 height 5
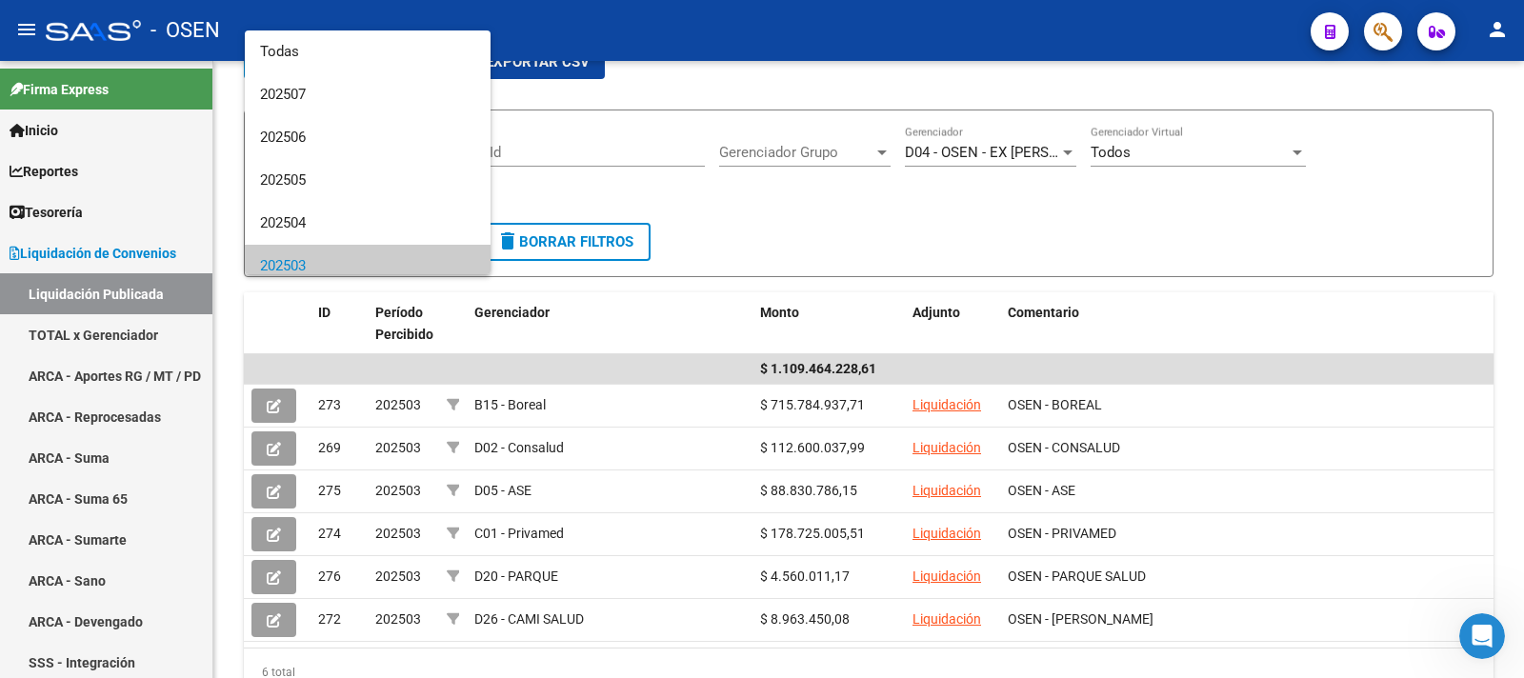
scroll to position [113, 0]
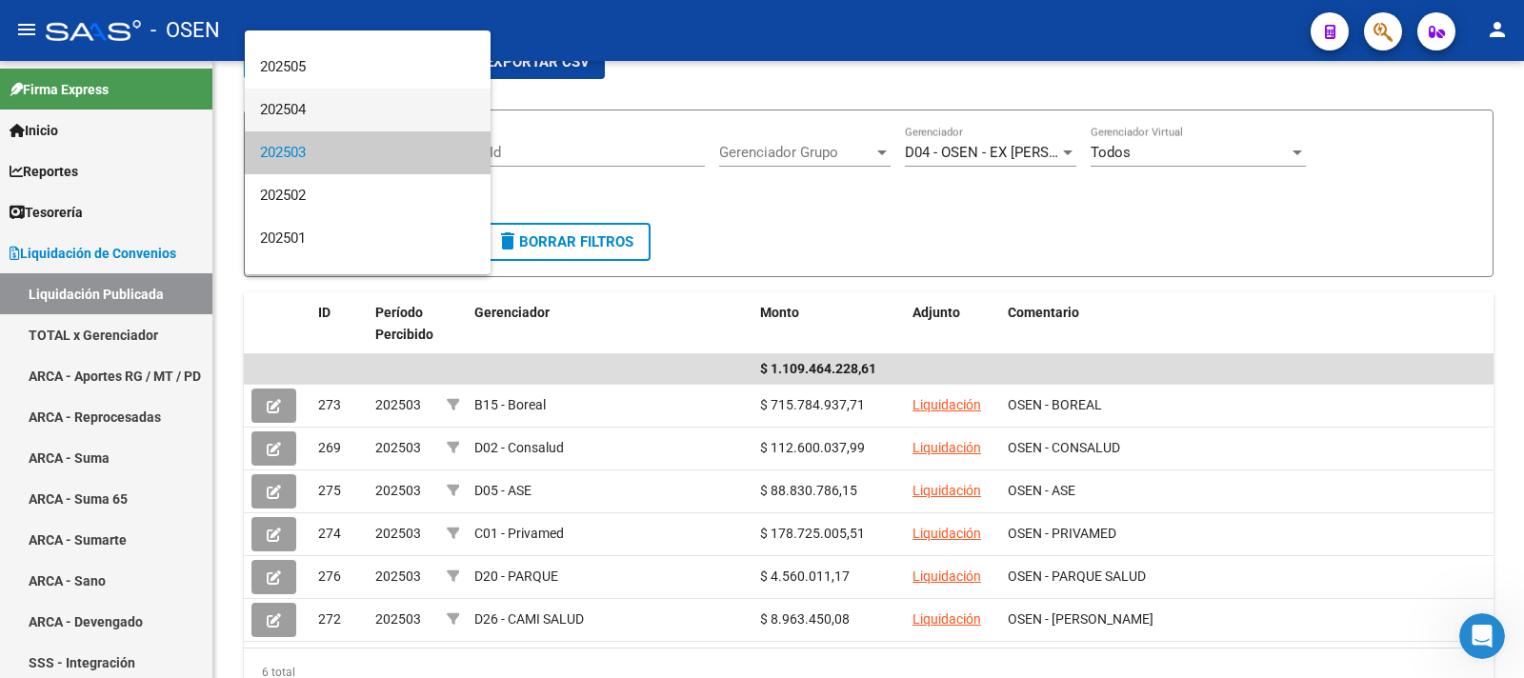
click at [342, 99] on span "202504" at bounding box center [367, 110] width 215 height 43
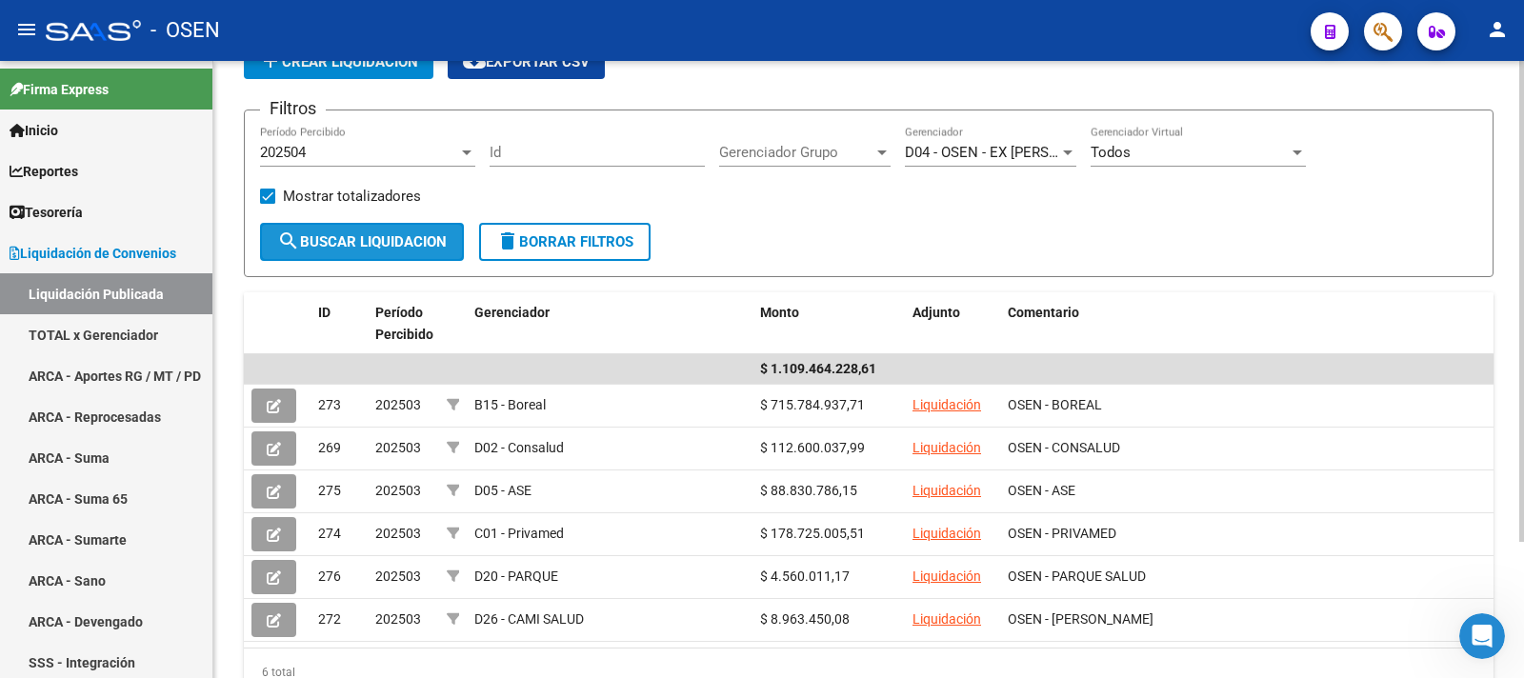
click at [403, 239] on span "search Buscar Liquidacion" at bounding box center [362, 241] width 170 height 17
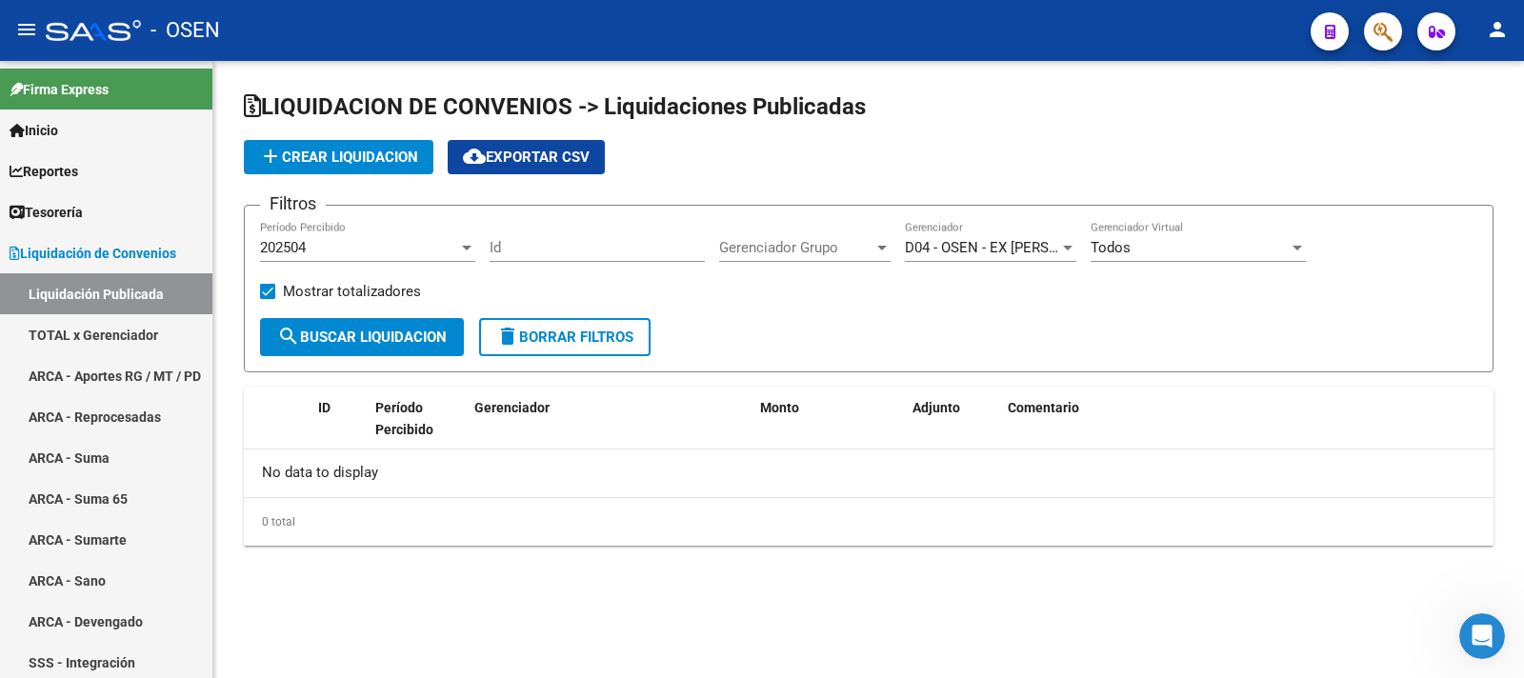
scroll to position [0, 0]
click at [397, 332] on span "search Buscar Liquidacion" at bounding box center [362, 337] width 170 height 17
click at [459, 246] on div at bounding box center [466, 247] width 17 height 15
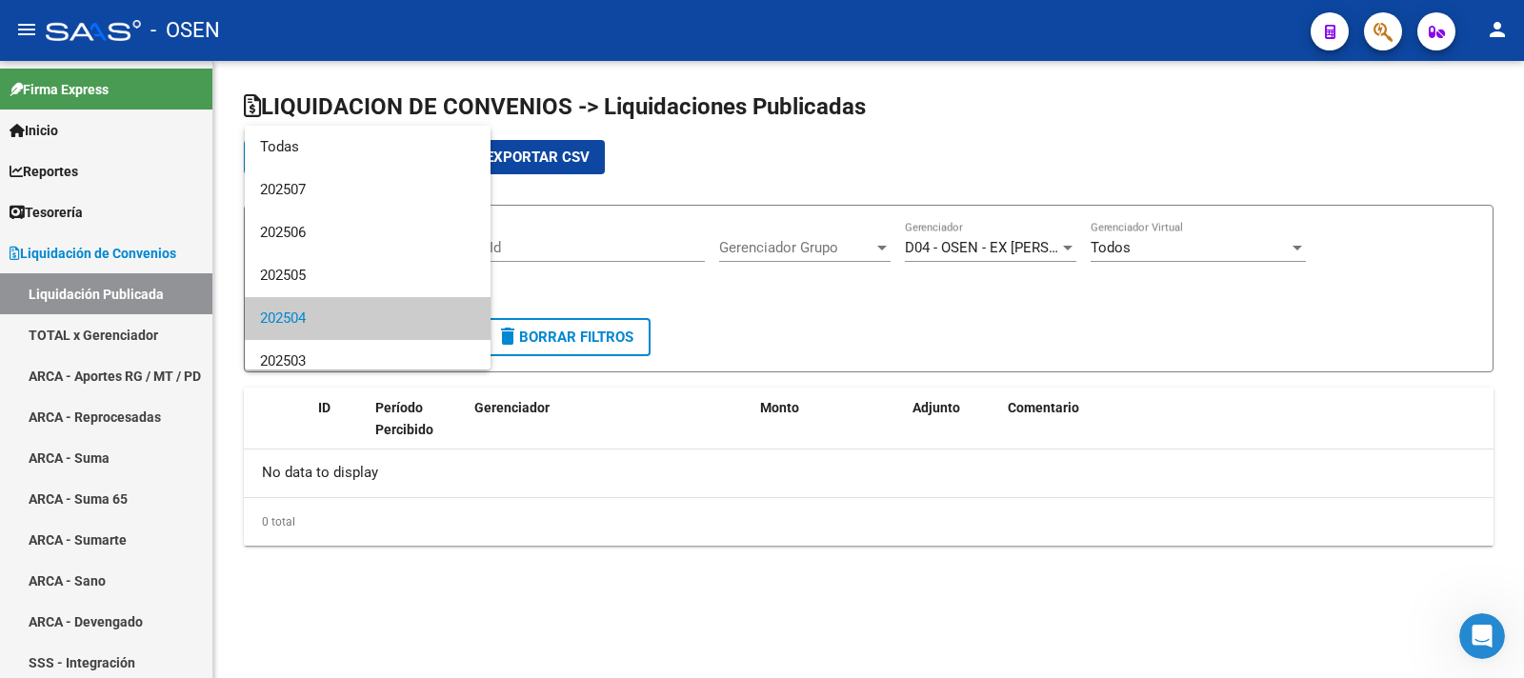
scroll to position [71, 0]
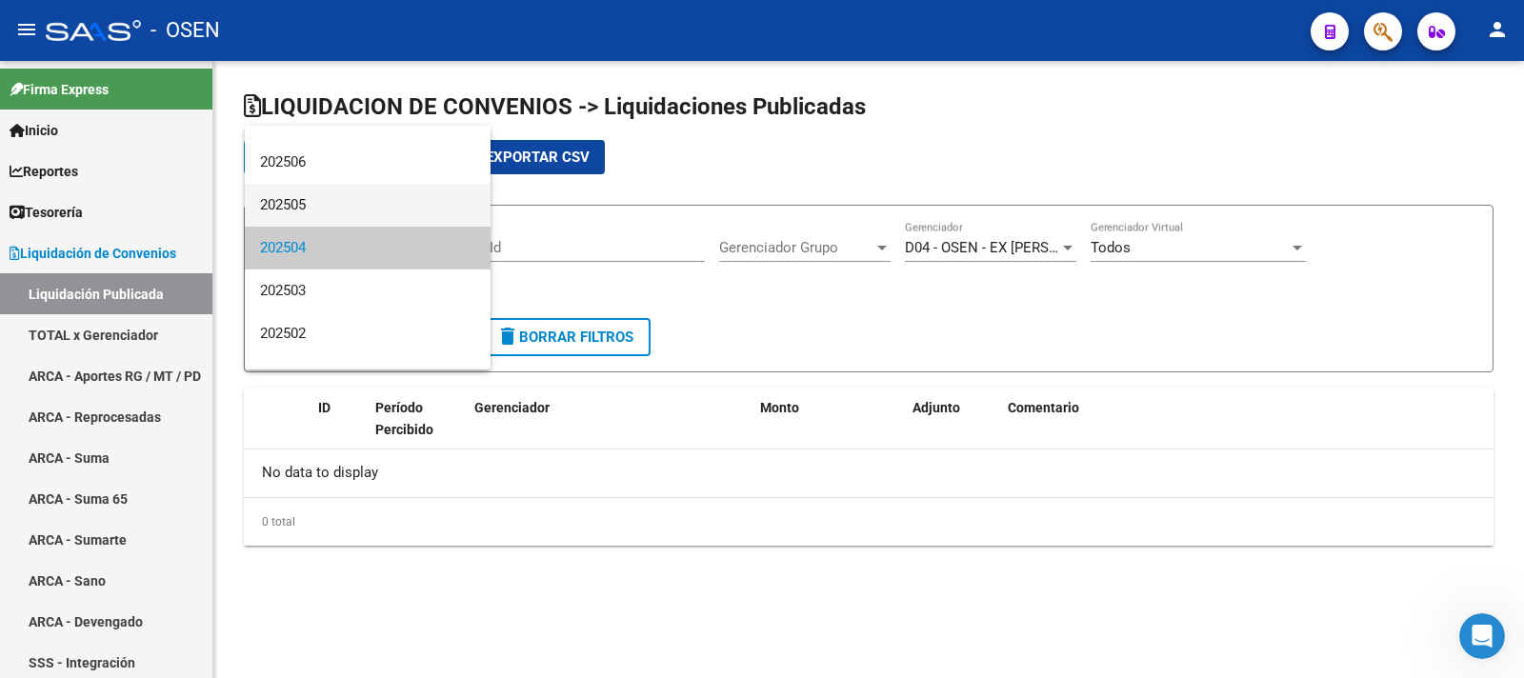
click at [337, 206] on span "202505" at bounding box center [367, 205] width 215 height 43
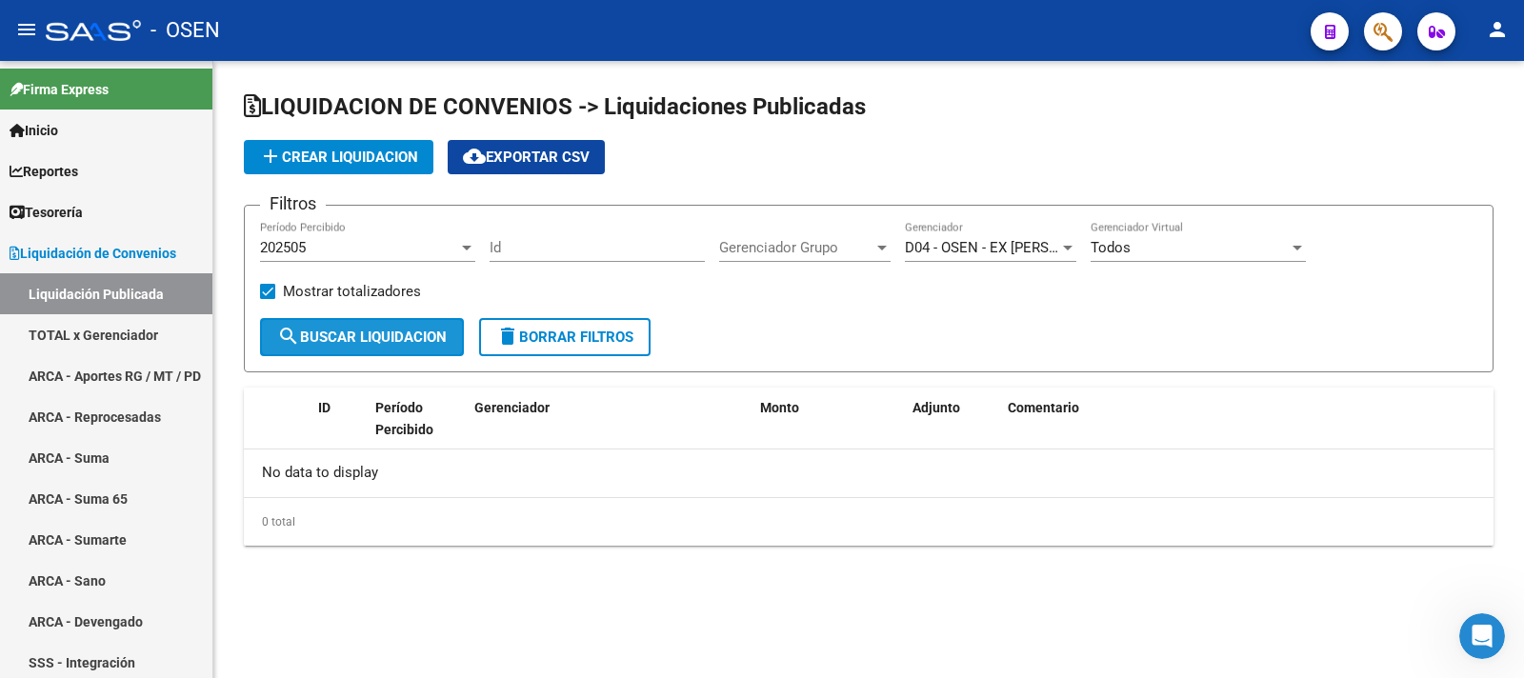
click at [406, 334] on span "search Buscar Liquidacion" at bounding box center [362, 337] width 170 height 17
click at [462, 247] on div at bounding box center [467, 248] width 10 height 5
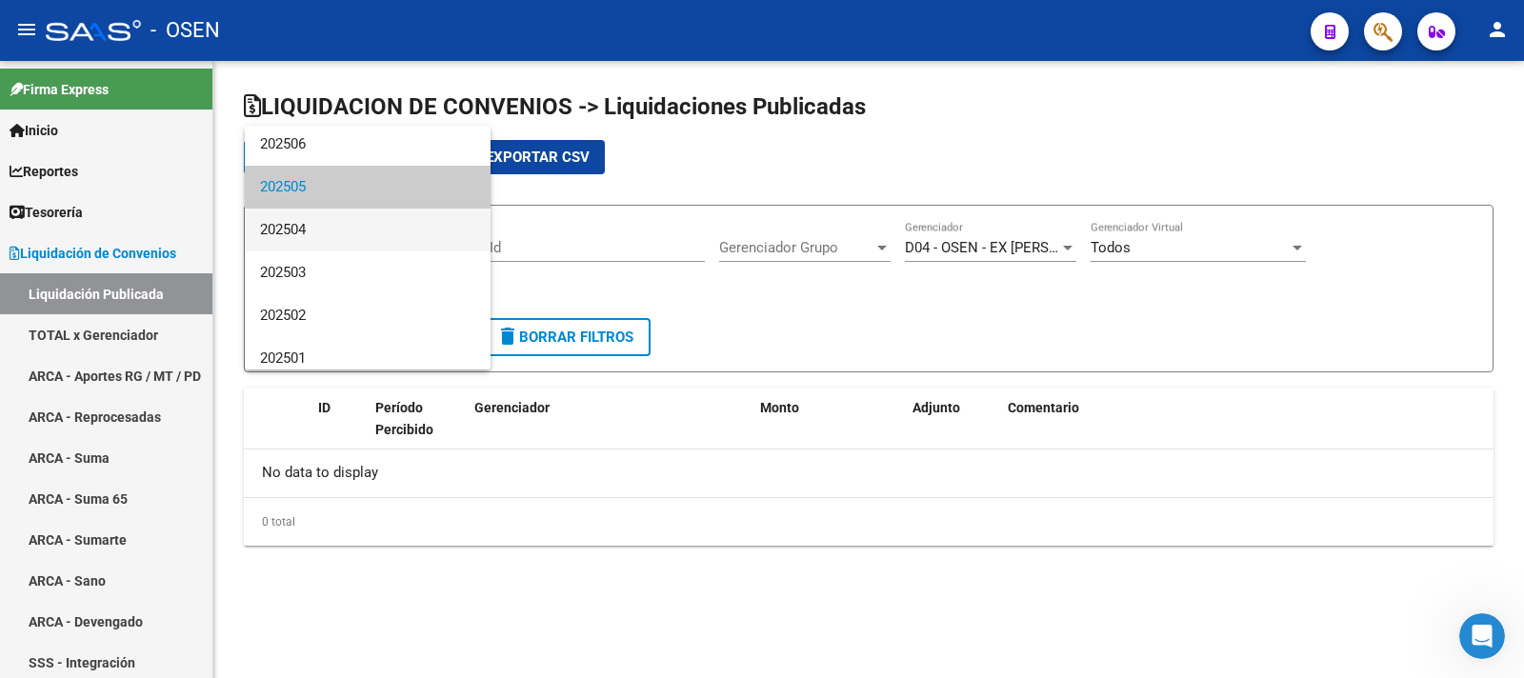
scroll to position [123, 0]
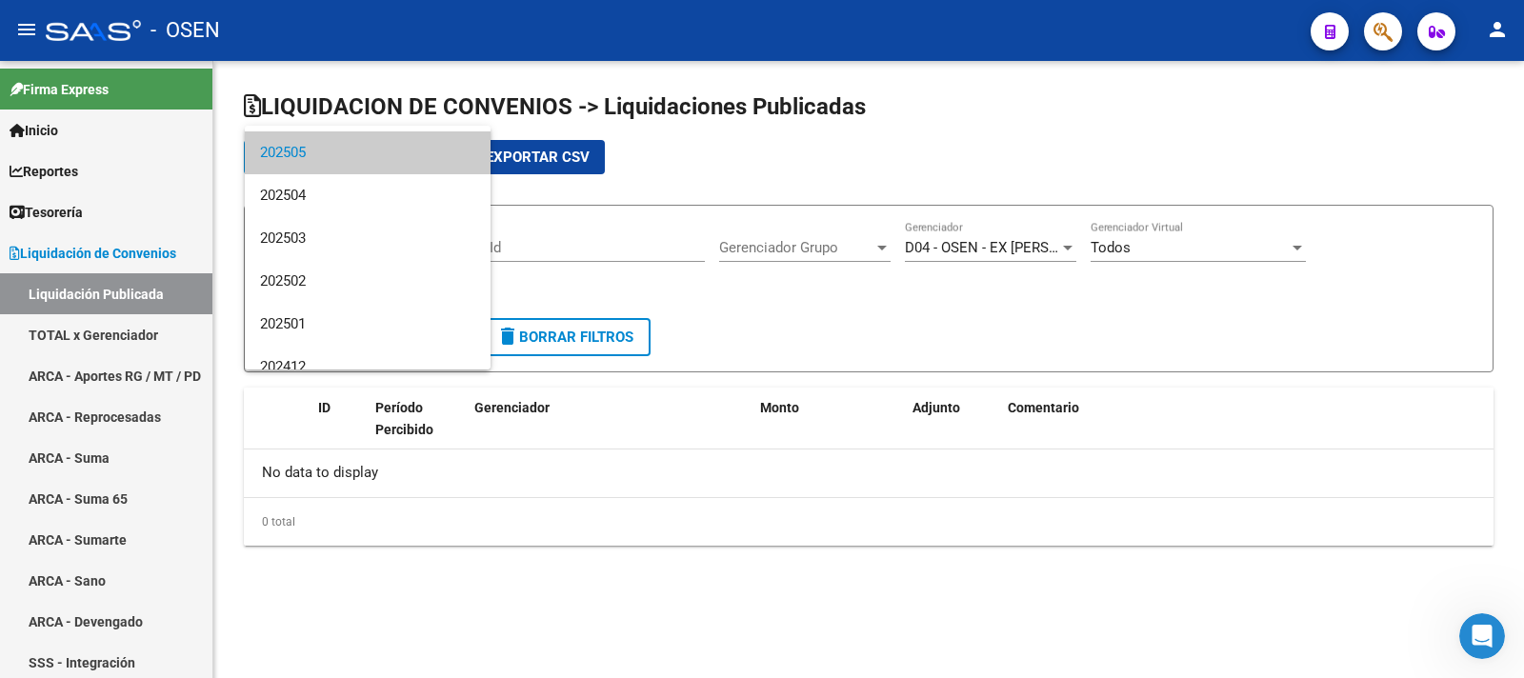
click at [1066, 247] on div at bounding box center [762, 339] width 1524 height 678
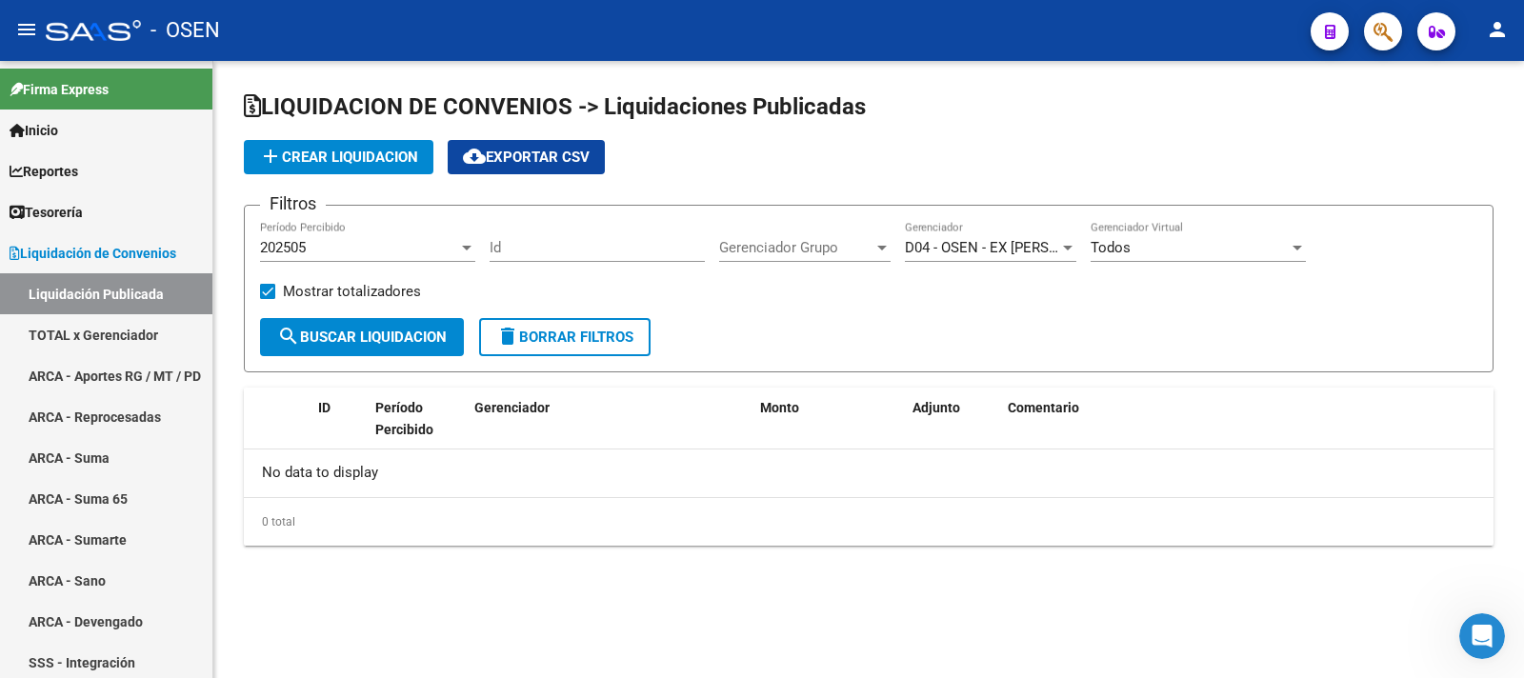
click at [1065, 248] on div at bounding box center [1068, 248] width 10 height 5
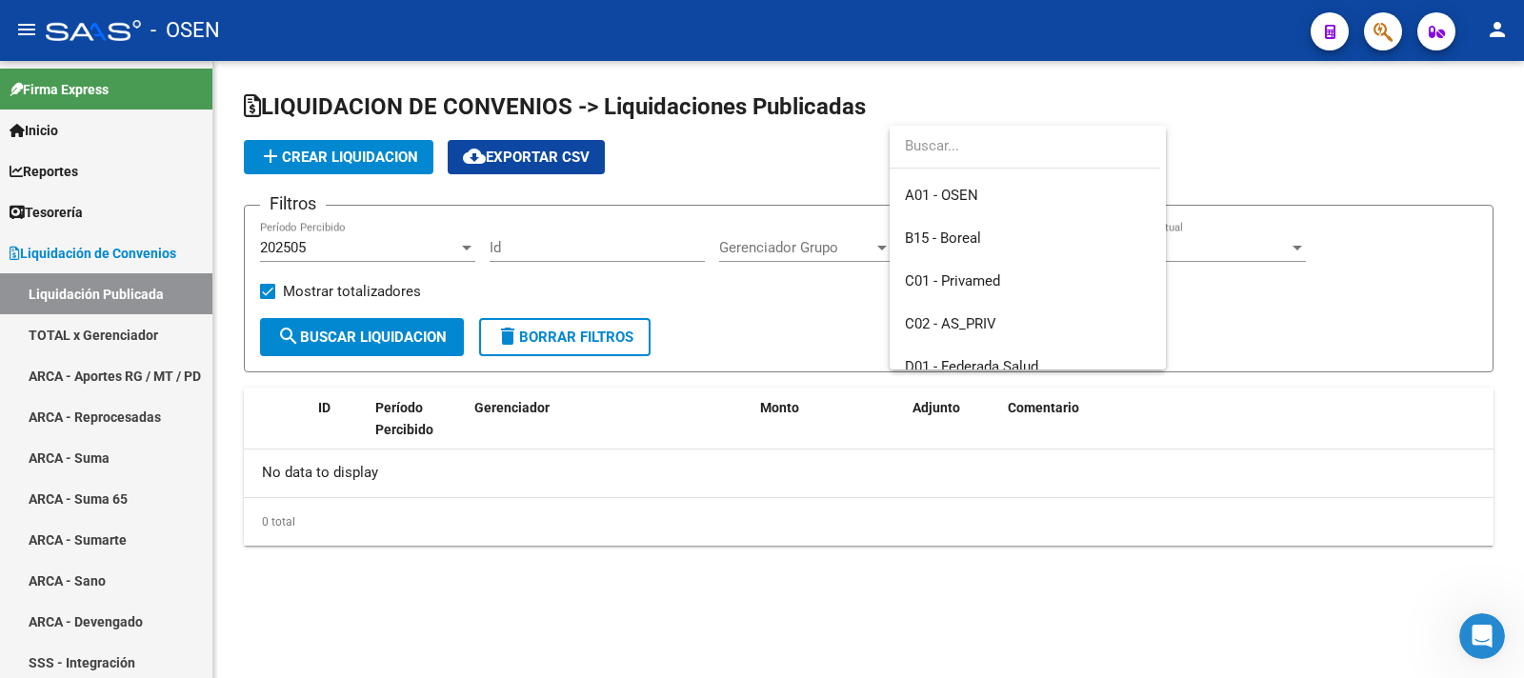
scroll to position [0, 0]
click at [123, 333] on div at bounding box center [762, 339] width 1524 height 678
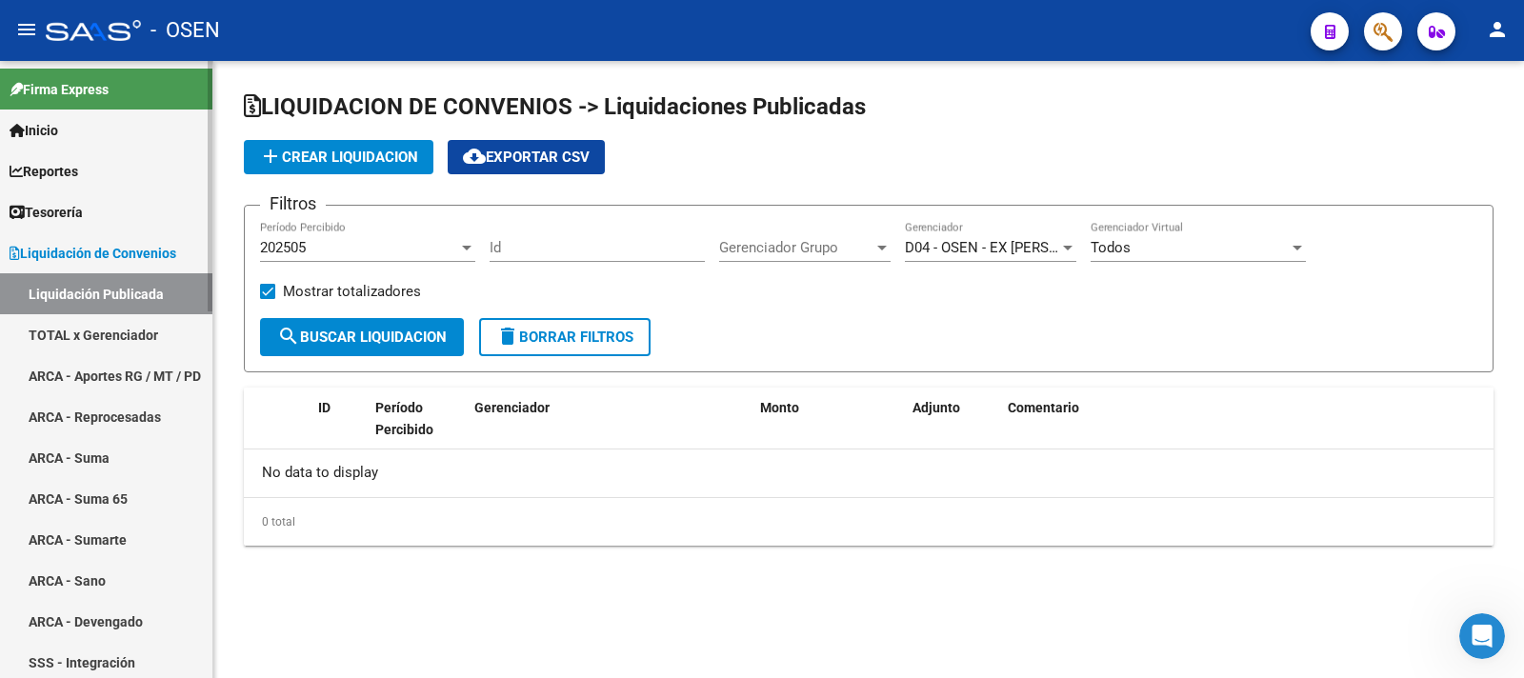
click at [121, 333] on link "TOTAL x Gerenciador" at bounding box center [106, 334] width 212 height 41
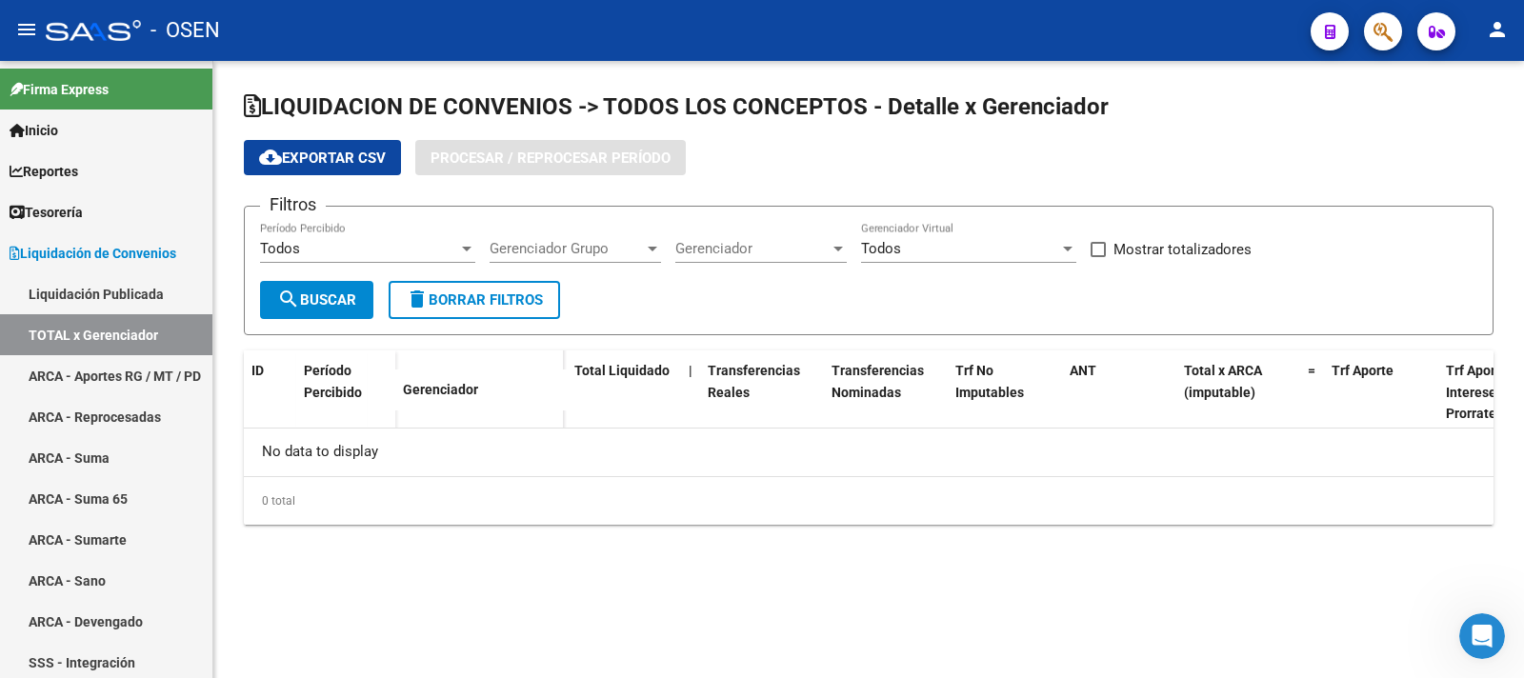
checkbox input "true"
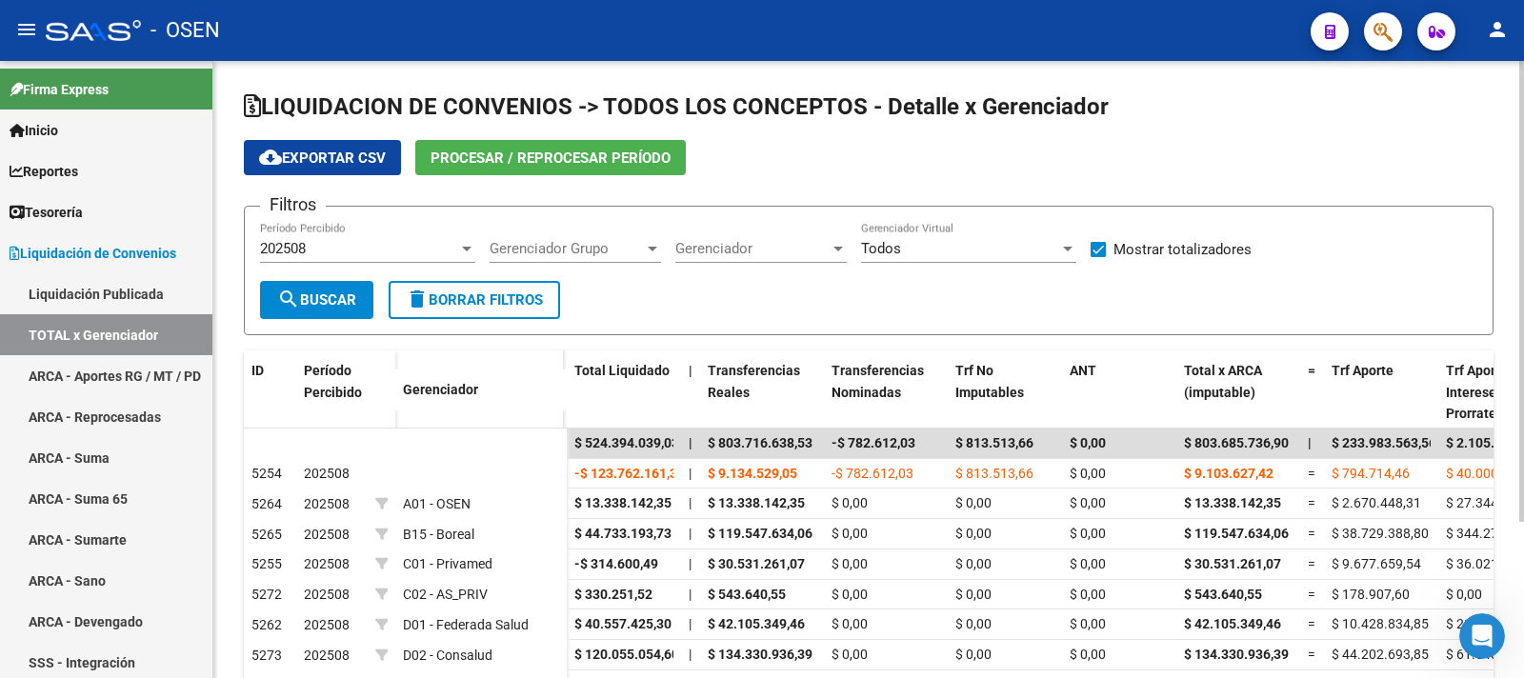
click at [461, 249] on div at bounding box center [466, 248] width 17 height 15
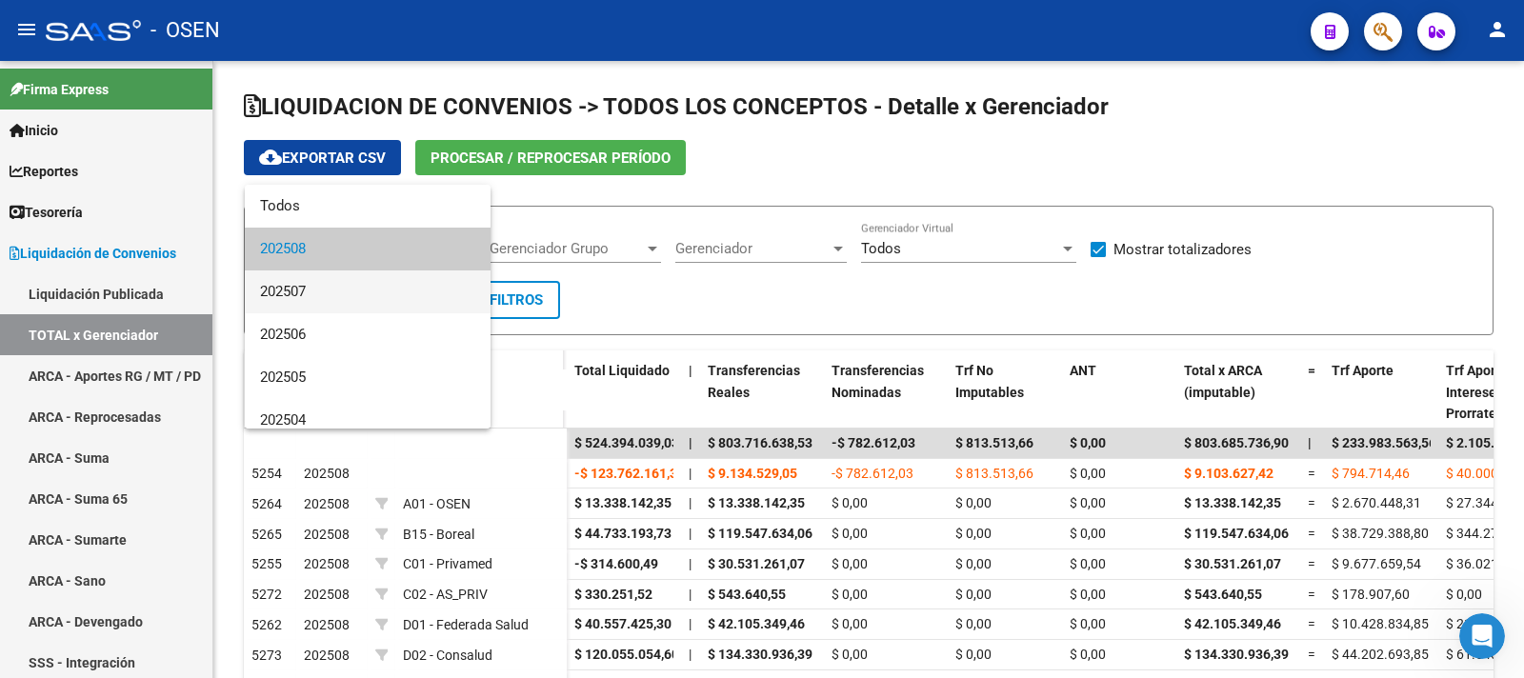
click at [351, 294] on span "202507" at bounding box center [367, 292] width 215 height 43
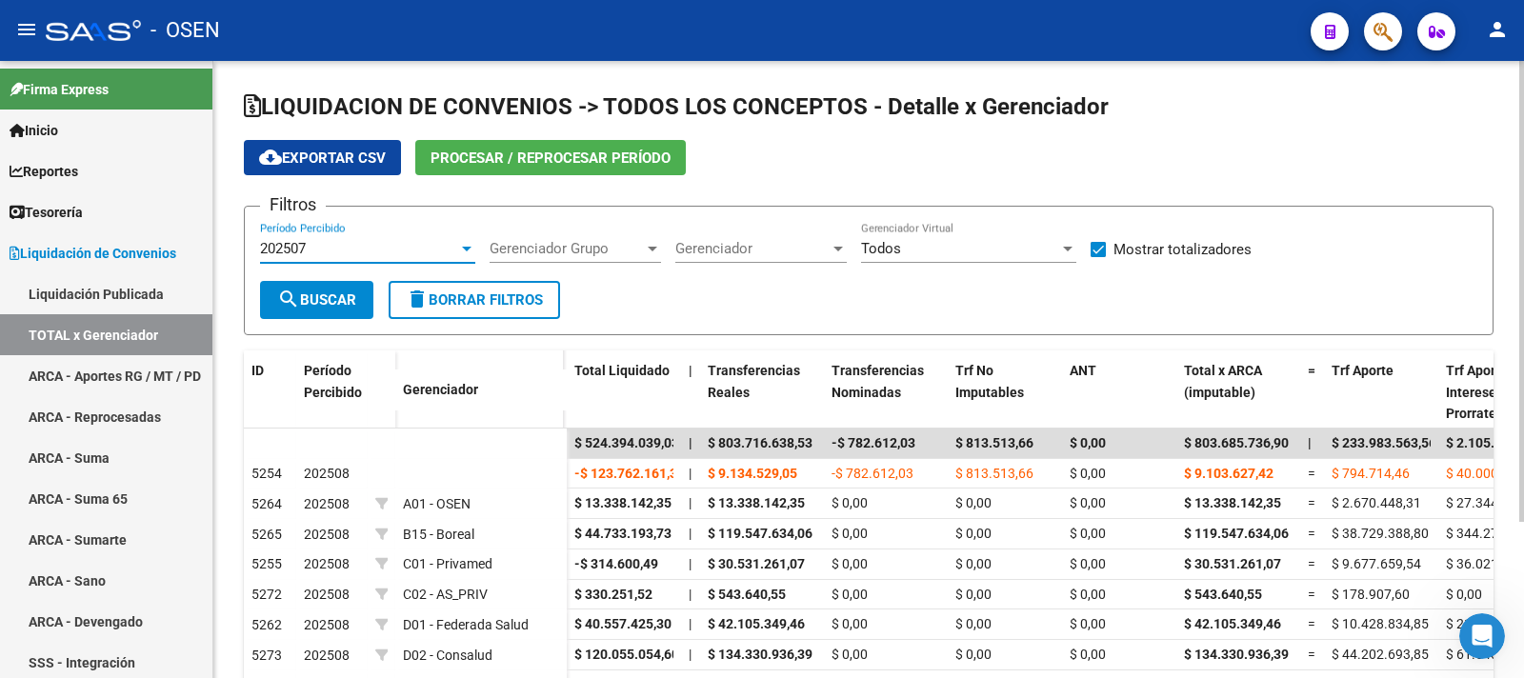
click at [1060, 248] on div at bounding box center [1067, 248] width 17 height 15
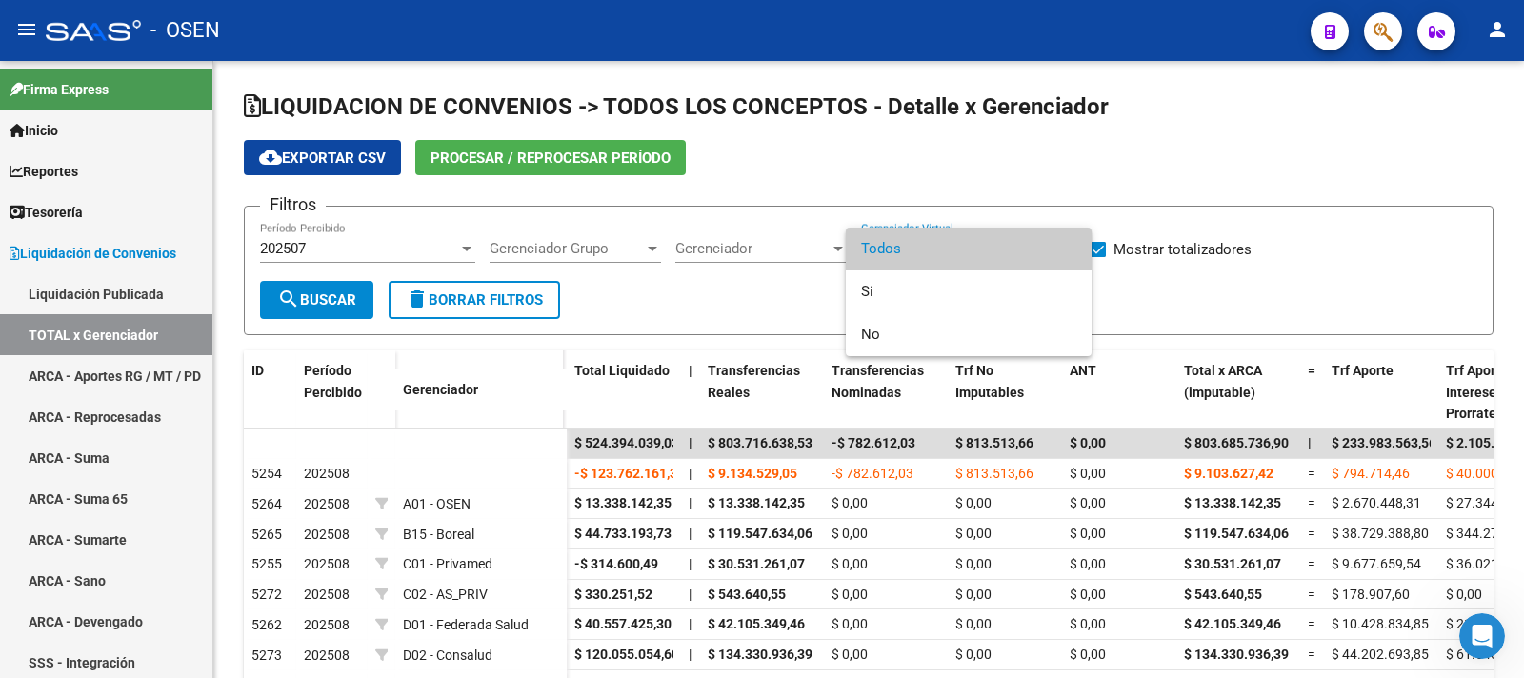
click at [841, 249] on div at bounding box center [762, 339] width 1524 height 678
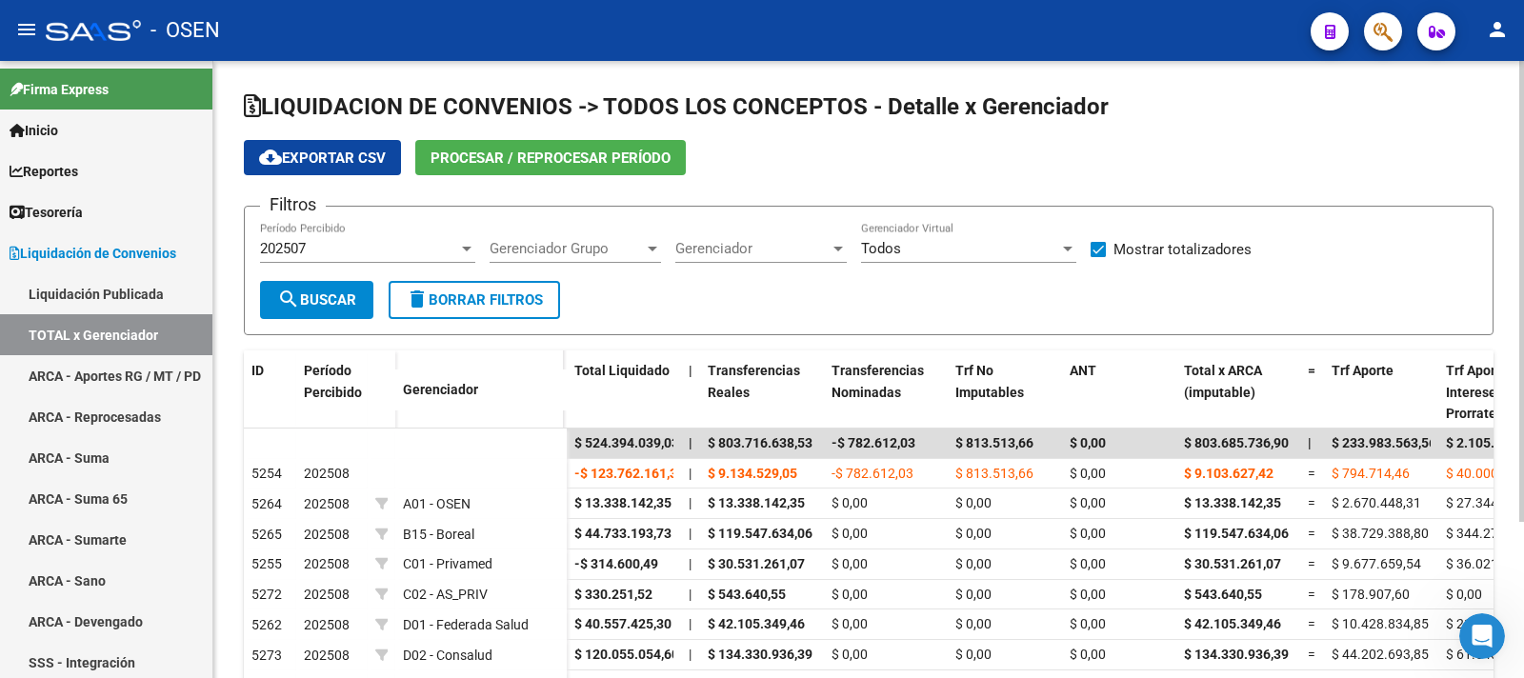
click at [841, 248] on div at bounding box center [839, 249] width 10 height 5
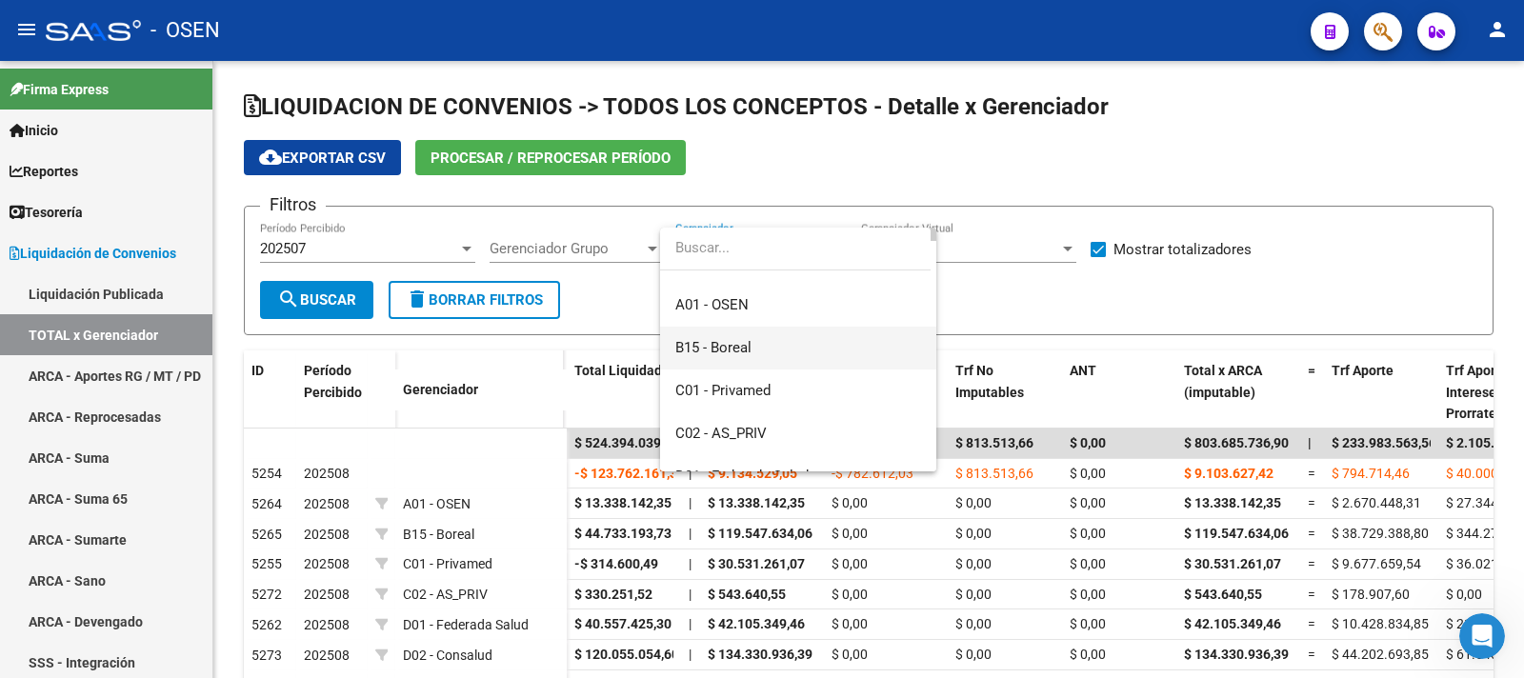
scroll to position [286, 0]
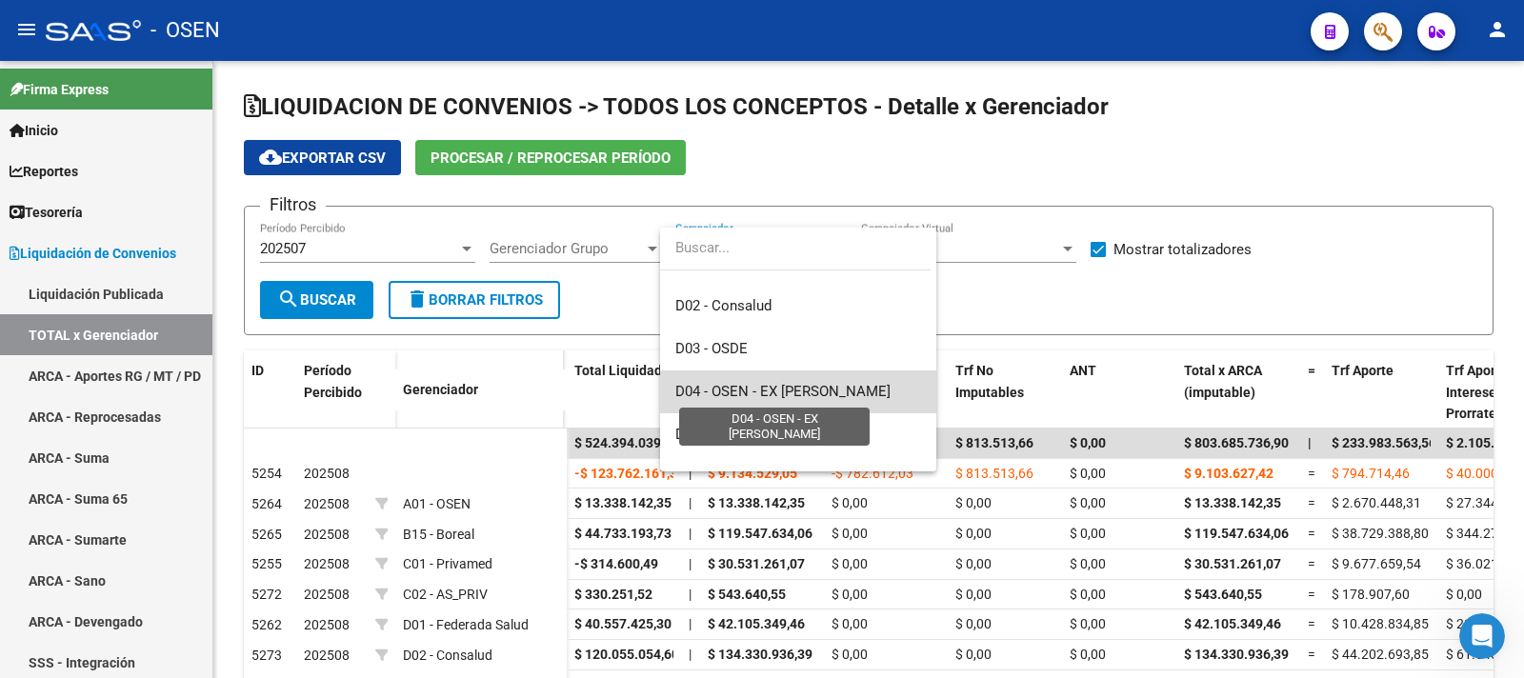
click at [812, 386] on span "D04 - OSEN - EX [PERSON_NAME]" at bounding box center [783, 391] width 215 height 17
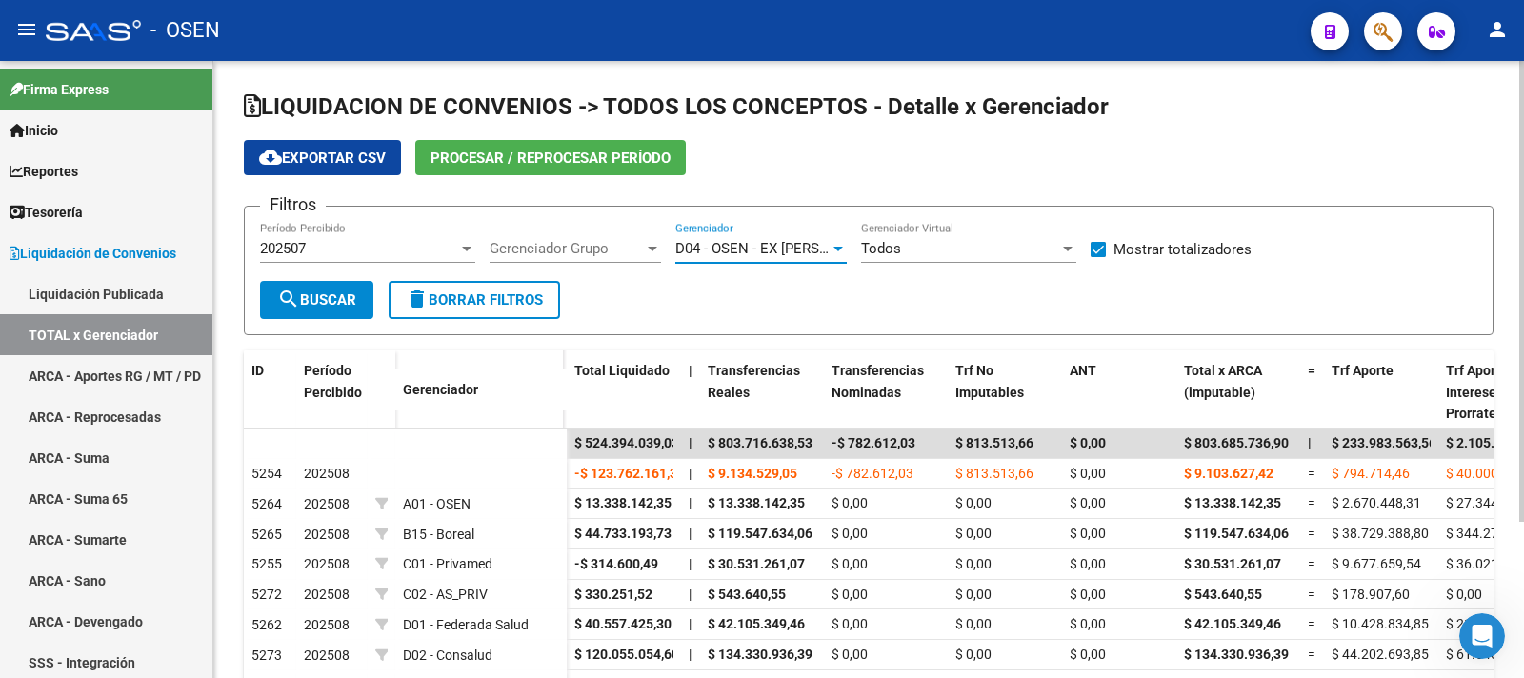
click at [333, 296] on span "search Buscar" at bounding box center [316, 300] width 79 height 17
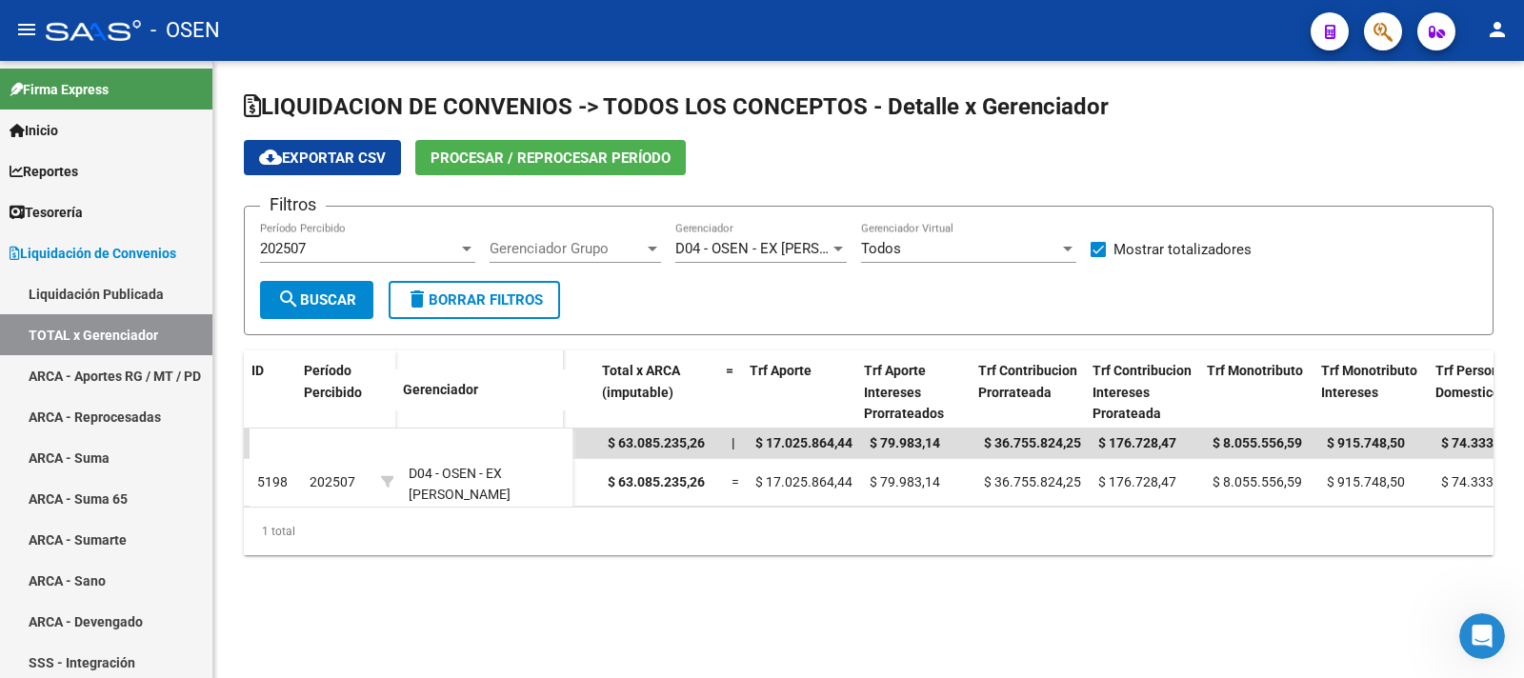
scroll to position [0, 582]
click at [459, 241] on div at bounding box center [466, 248] width 17 height 15
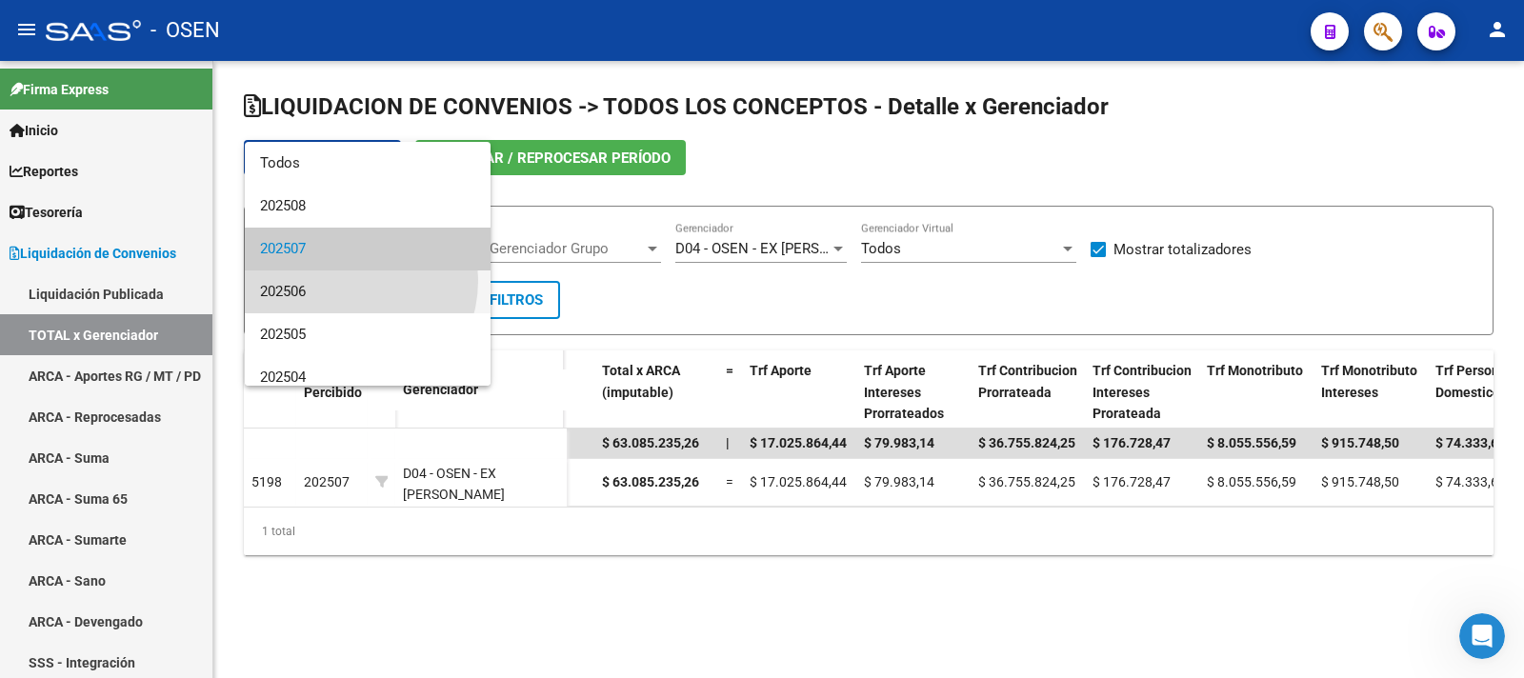
click at [336, 280] on span "202506" at bounding box center [367, 292] width 215 height 43
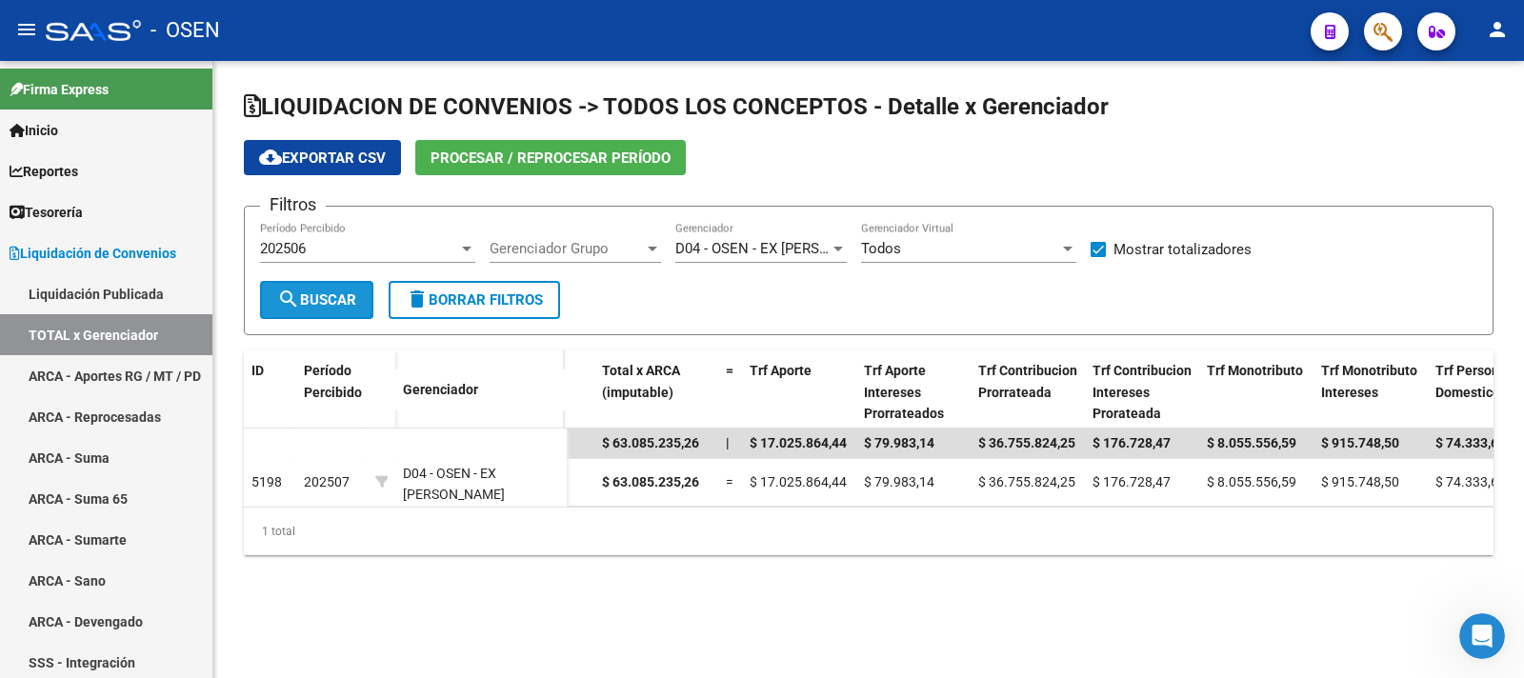
click at [333, 304] on span "search Buscar" at bounding box center [316, 300] width 79 height 17
click at [461, 246] on div at bounding box center [466, 248] width 17 height 15
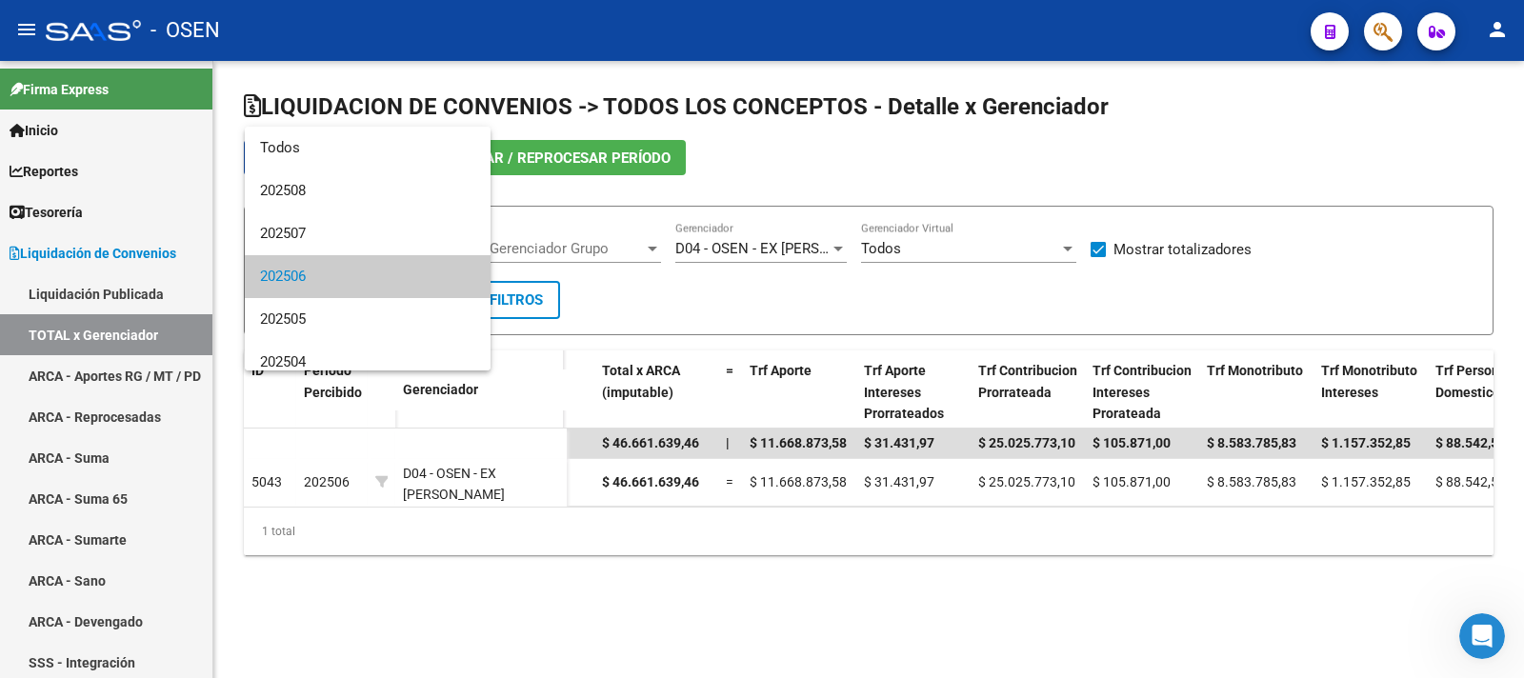
scroll to position [28, 0]
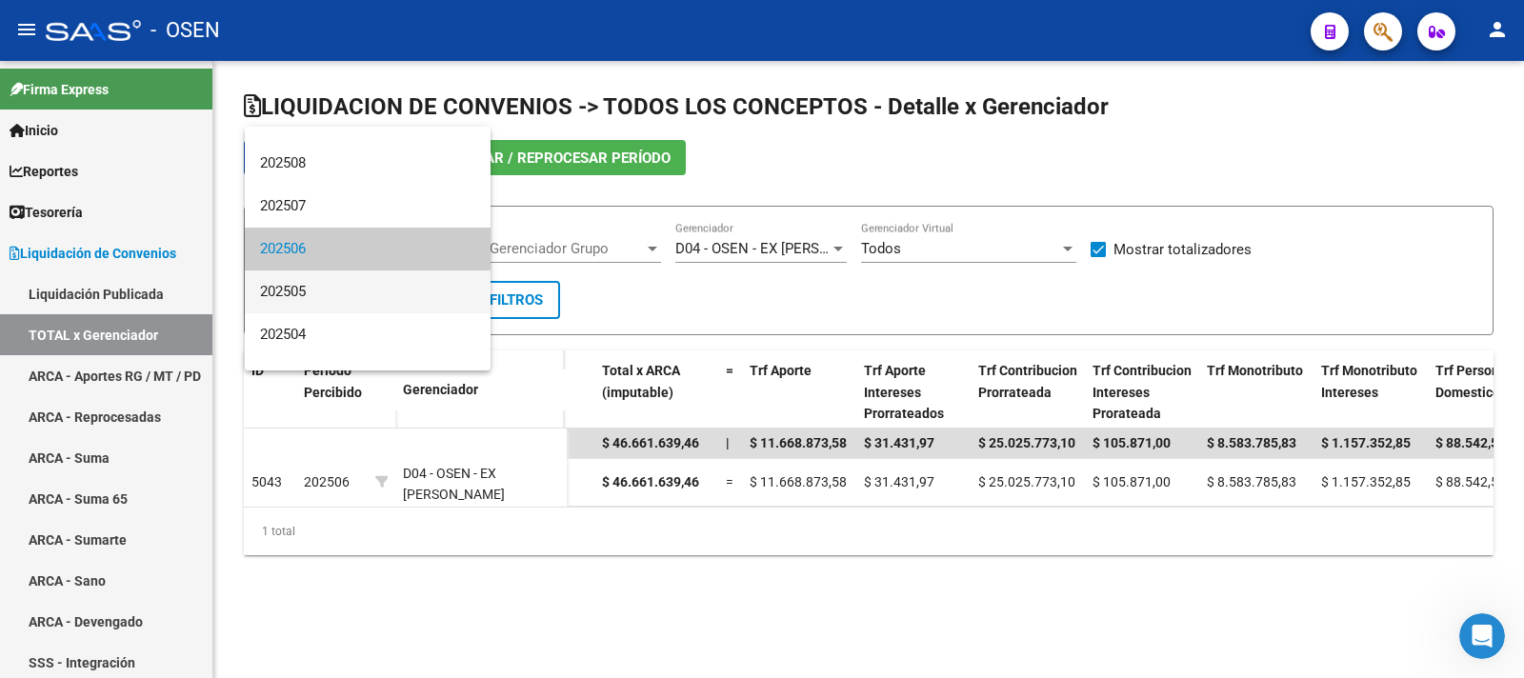
click at [330, 285] on span "202505" at bounding box center [367, 292] width 215 height 43
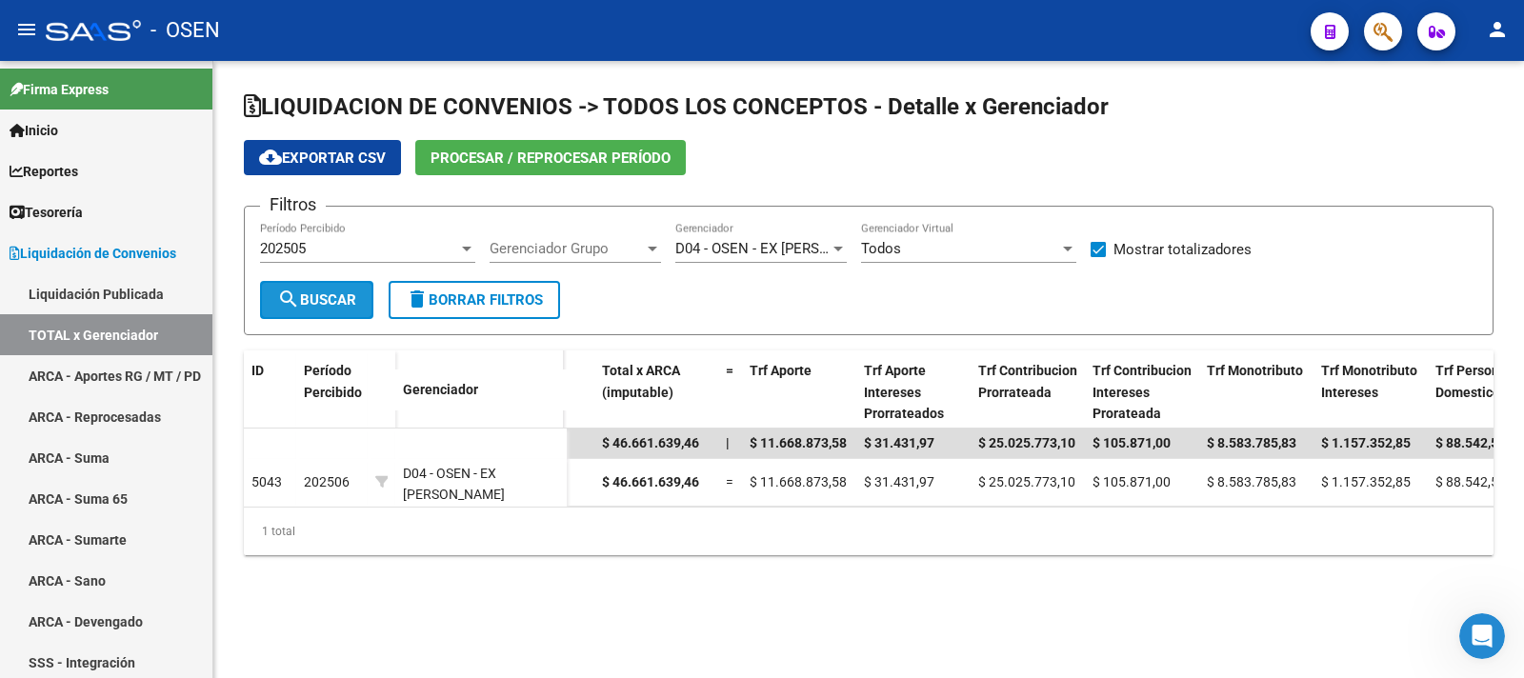
click at [345, 305] on span "search Buscar" at bounding box center [316, 300] width 79 height 17
click at [458, 247] on div at bounding box center [466, 248] width 17 height 15
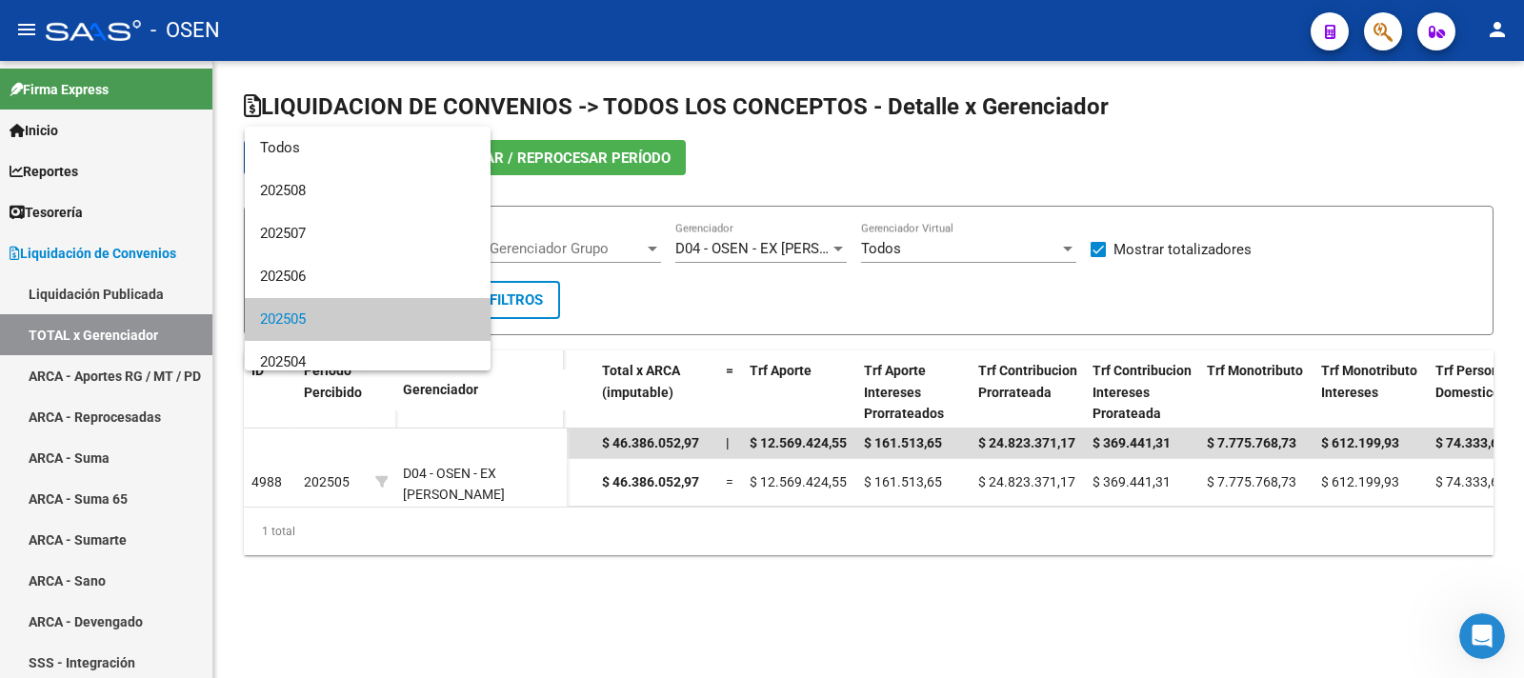
scroll to position [71, 0]
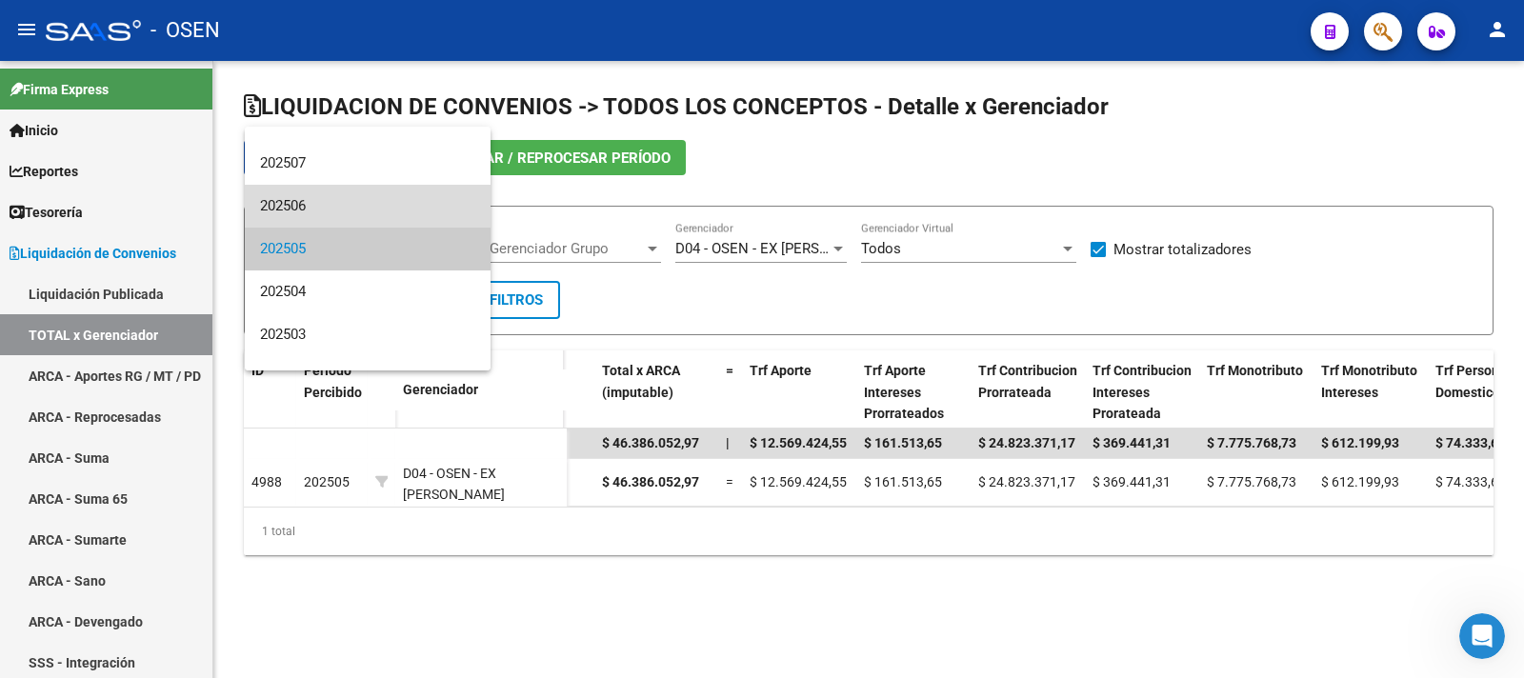
click at [379, 211] on span "202506" at bounding box center [367, 206] width 215 height 43
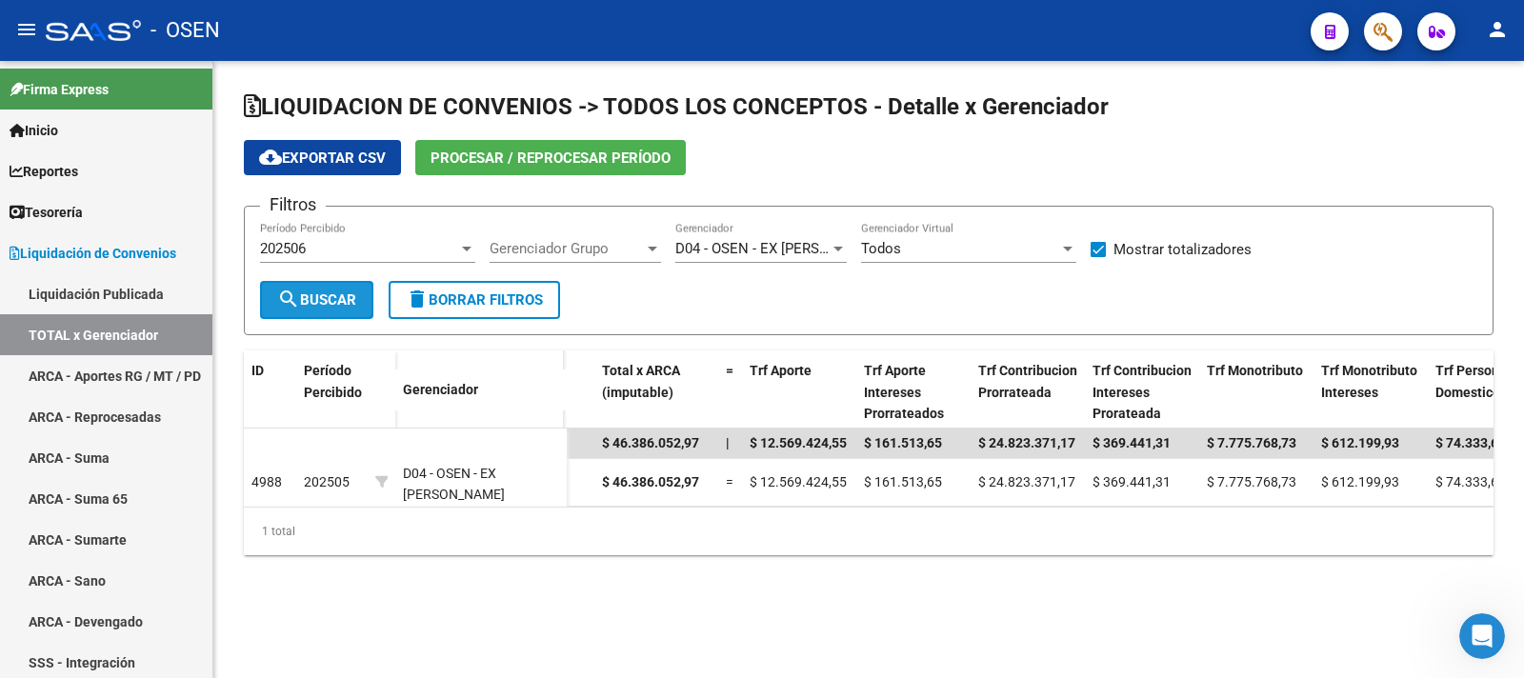
click at [341, 306] on span "search Buscar" at bounding box center [316, 300] width 79 height 17
click at [462, 250] on div at bounding box center [467, 249] width 10 height 5
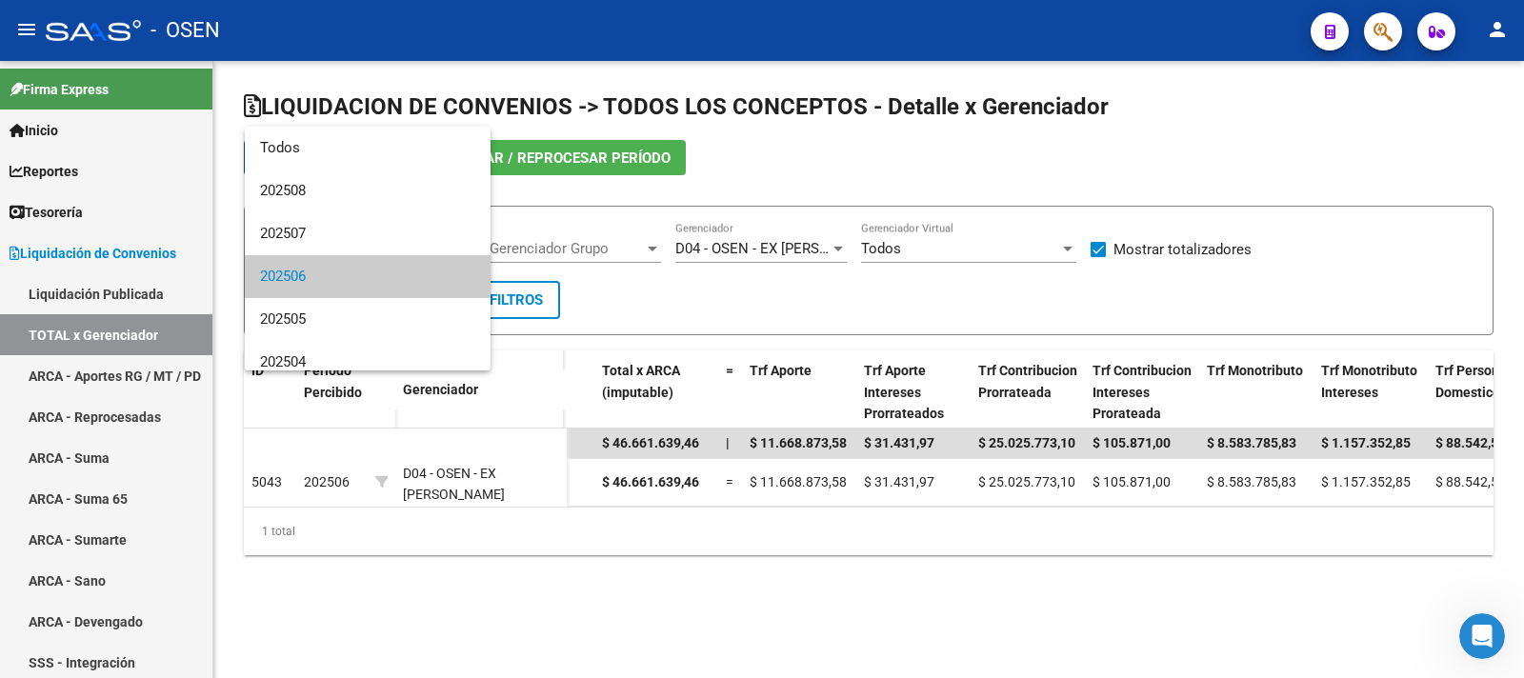
scroll to position [28, 0]
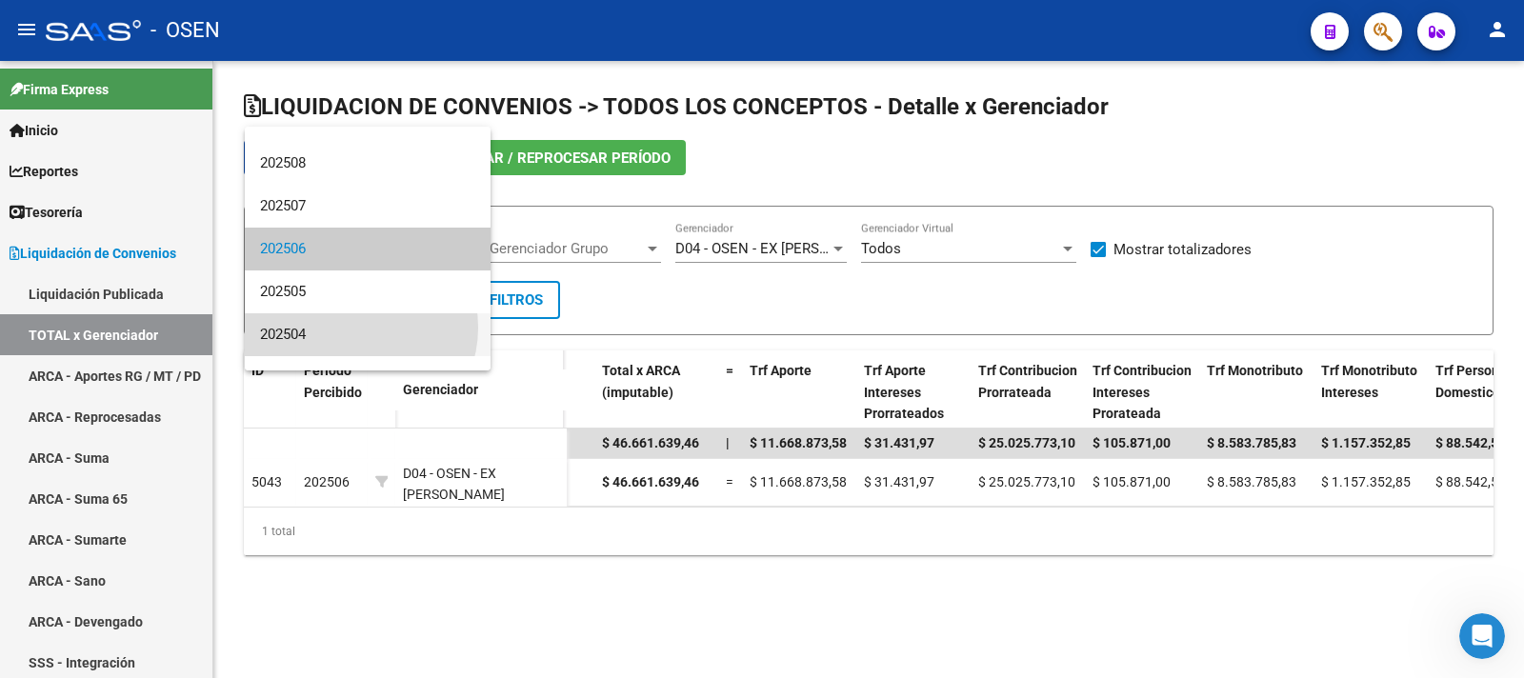
click at [355, 328] on span "202504" at bounding box center [367, 334] width 215 height 43
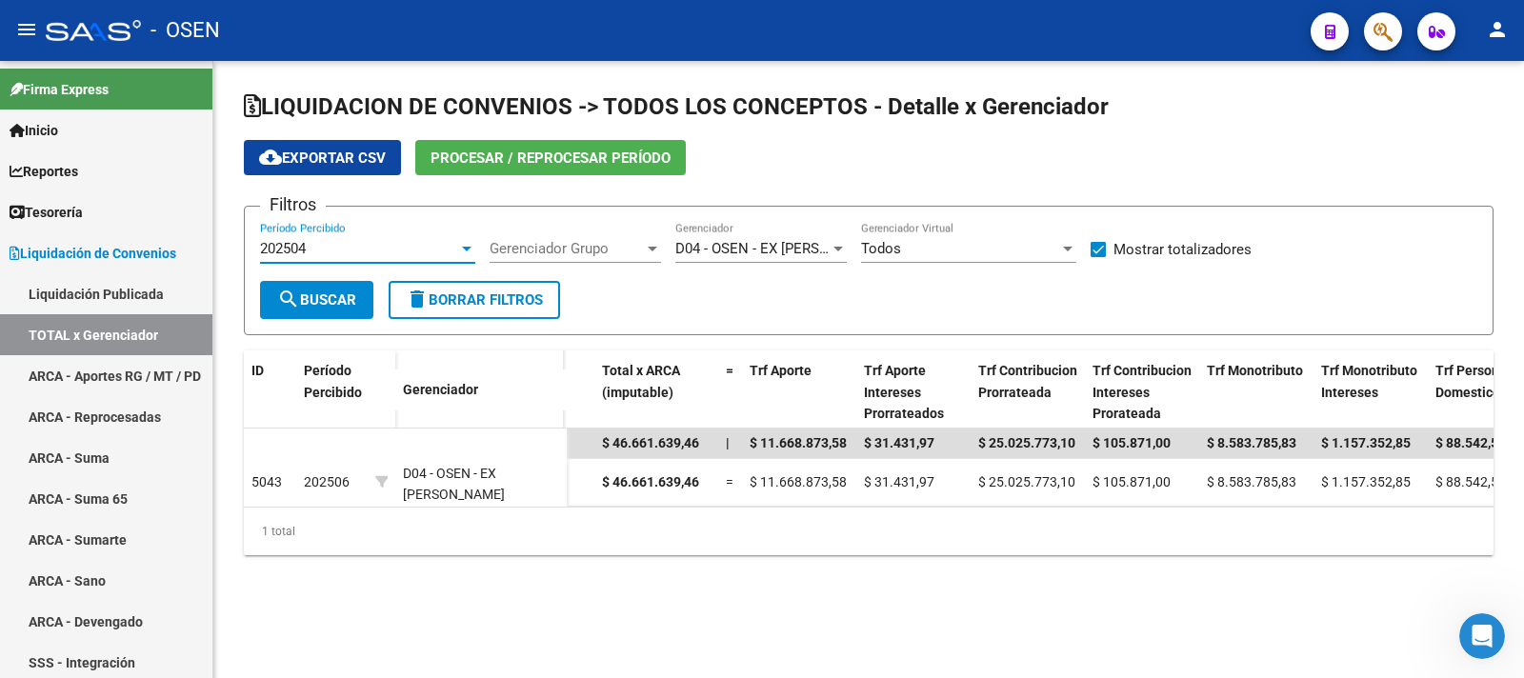
click at [339, 303] on span "search Buscar" at bounding box center [316, 300] width 79 height 17
click at [837, 249] on div at bounding box center [839, 249] width 10 height 5
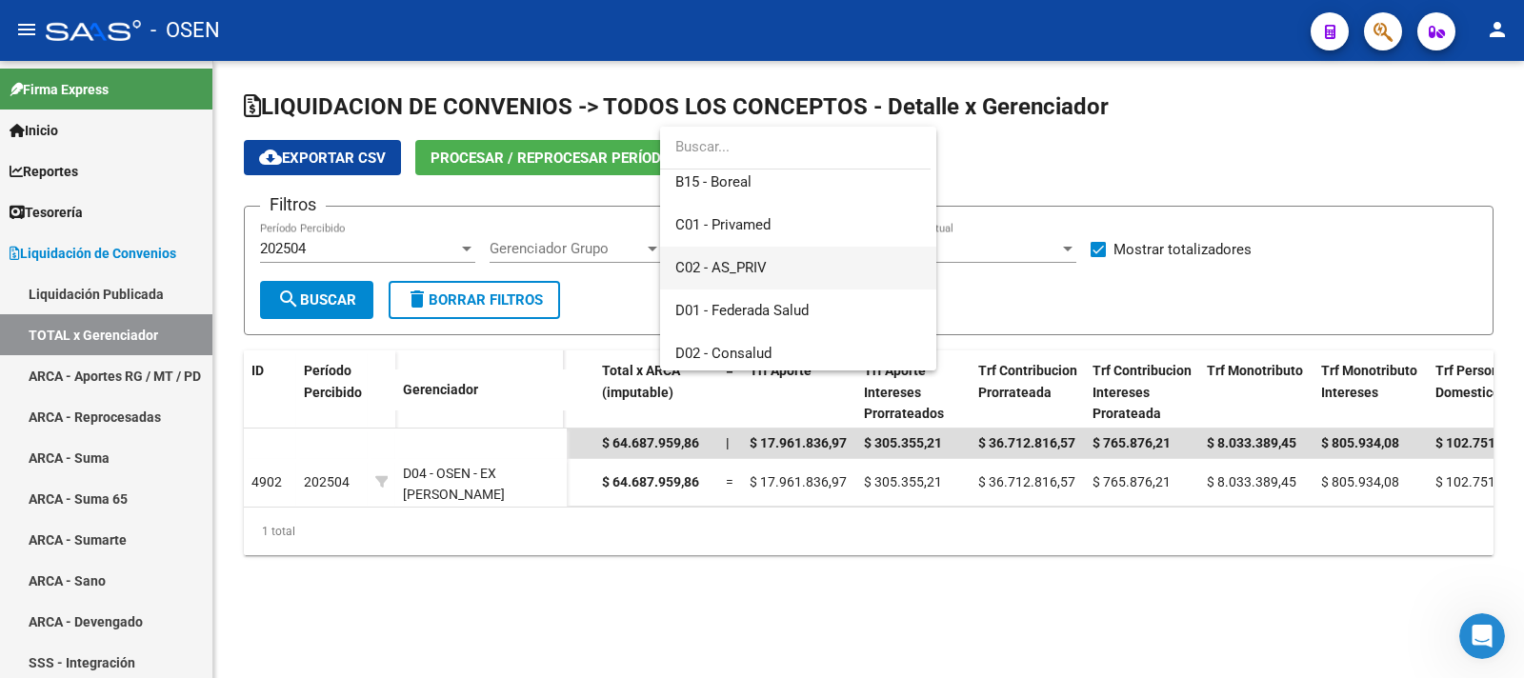
scroll to position [232, 0]
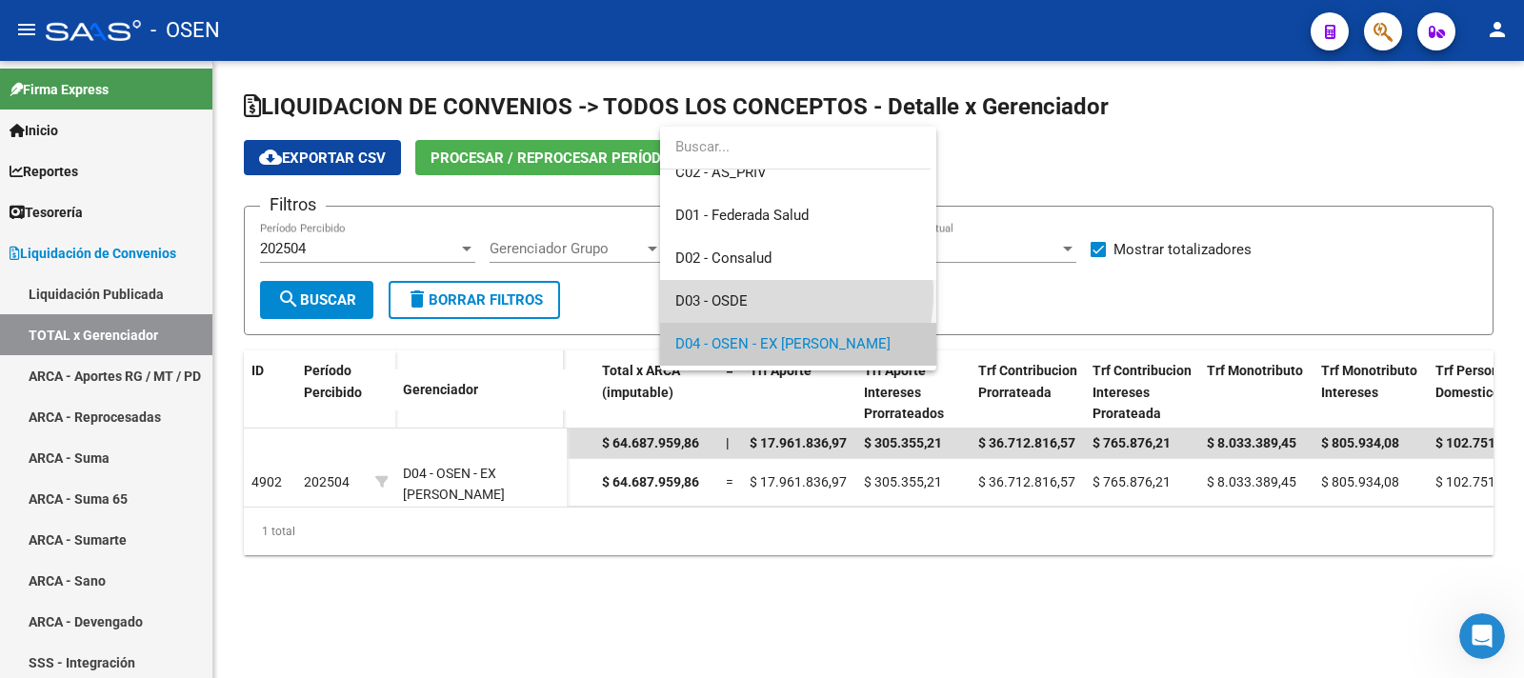
click at [755, 293] on span "D03 - OSDE" at bounding box center [799, 301] width 246 height 43
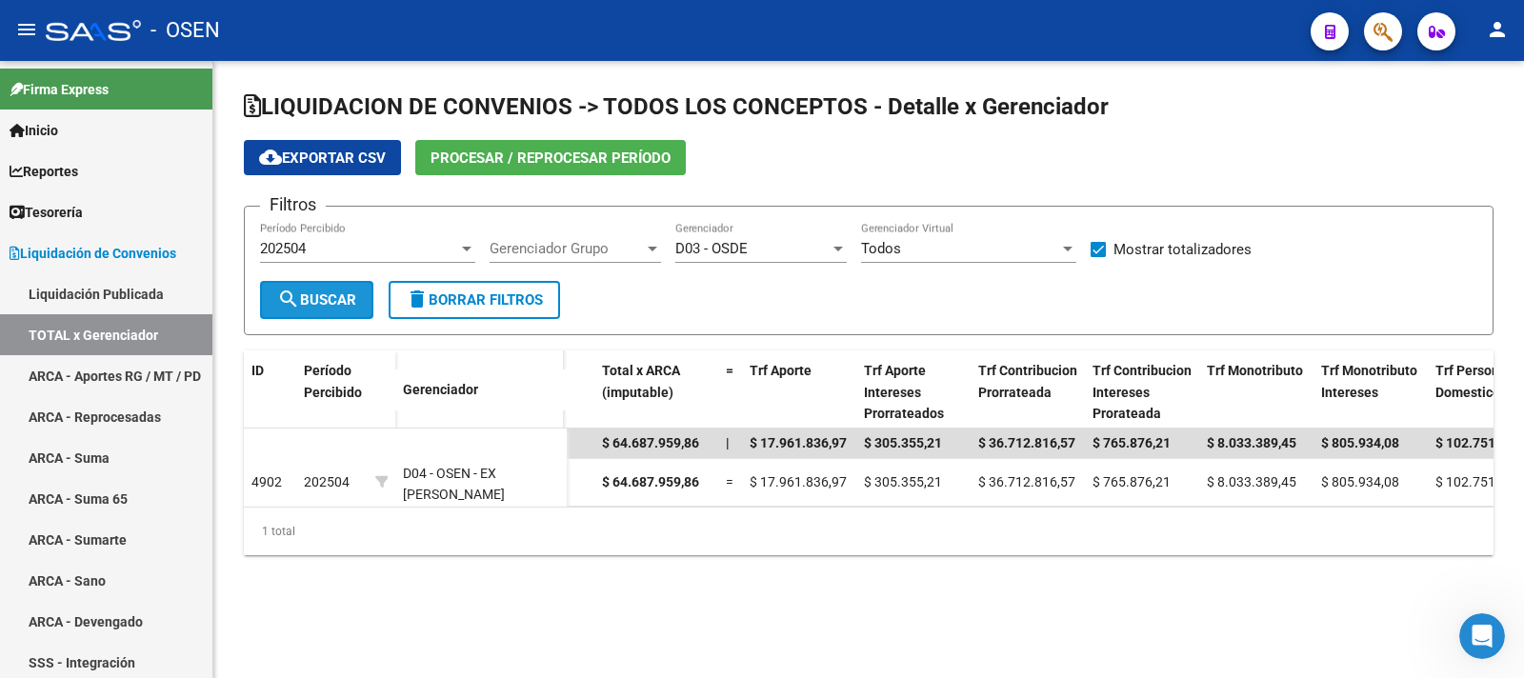
click at [334, 295] on span "search Buscar" at bounding box center [316, 300] width 79 height 17
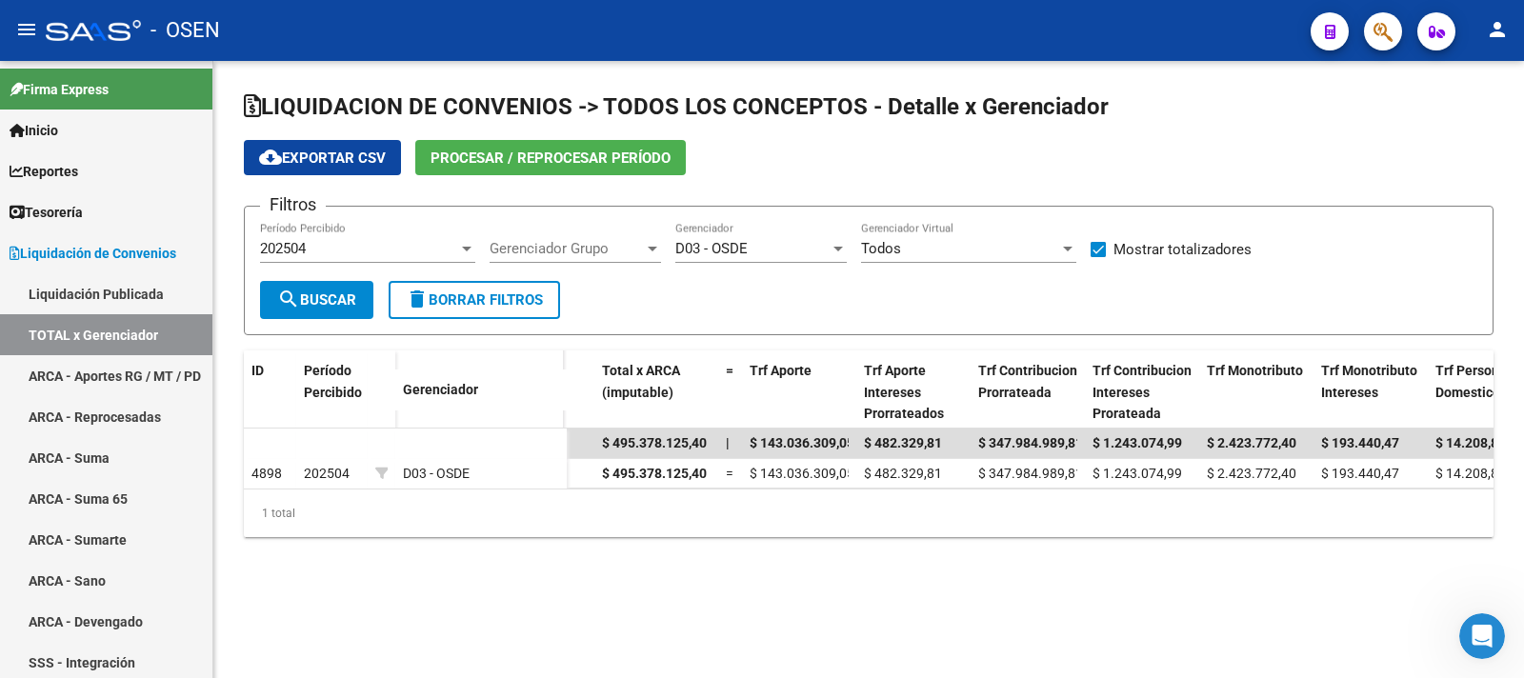
click at [465, 247] on div at bounding box center [467, 249] width 10 height 5
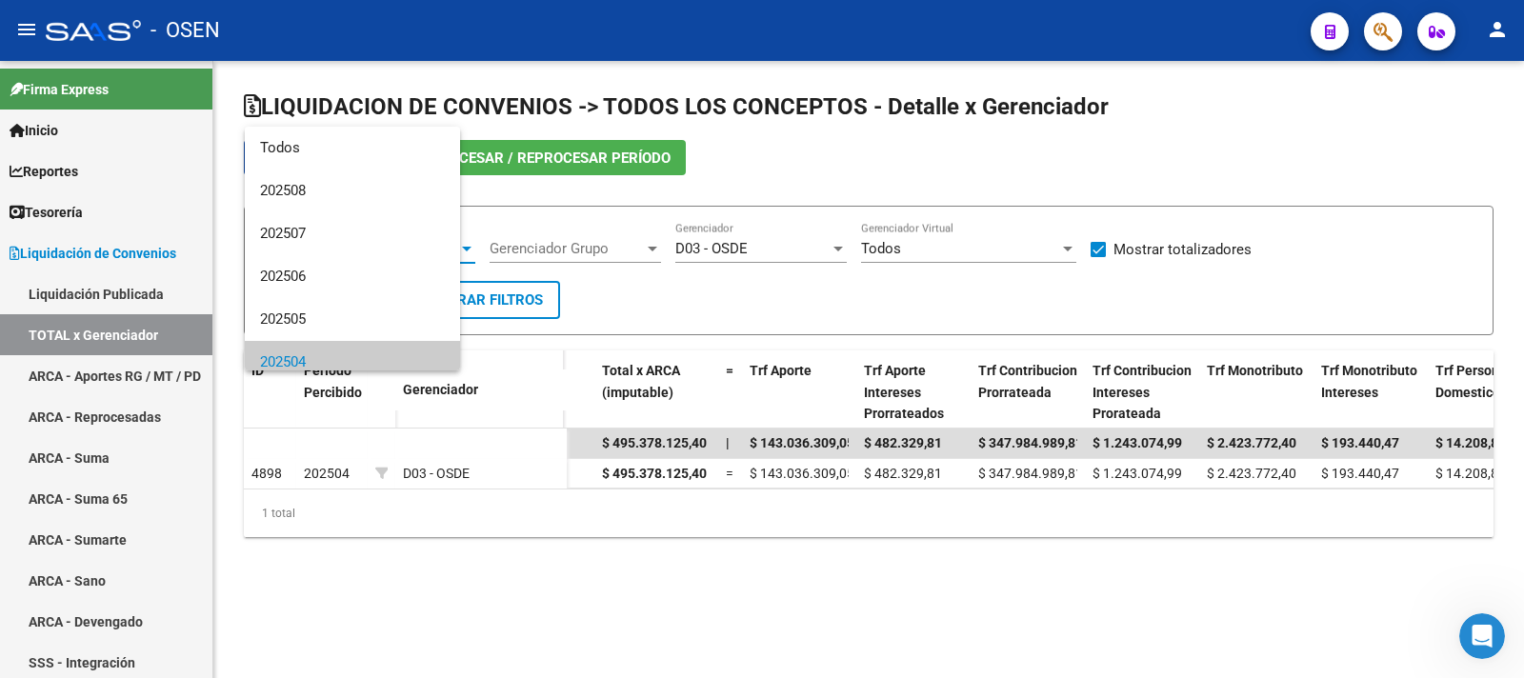
scroll to position [113, 0]
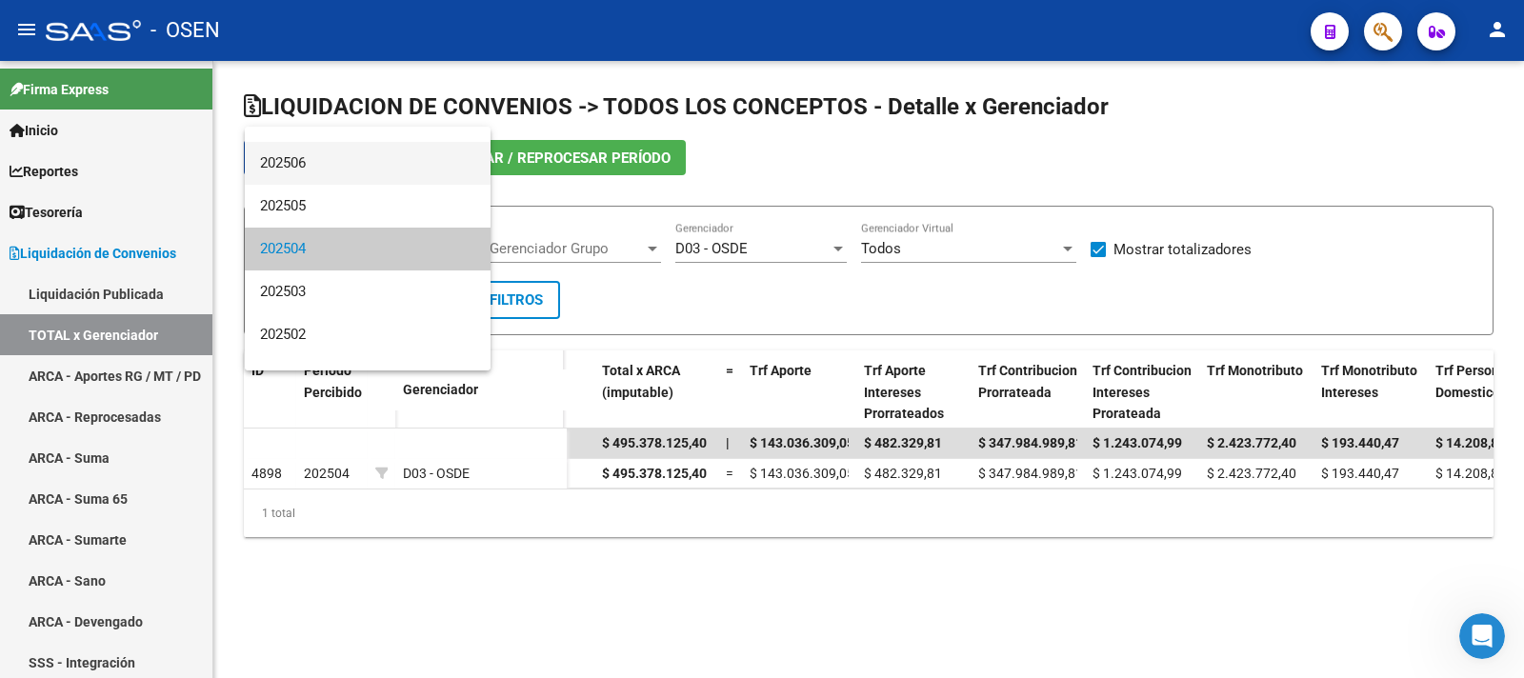
click at [329, 171] on span "202506" at bounding box center [367, 163] width 215 height 43
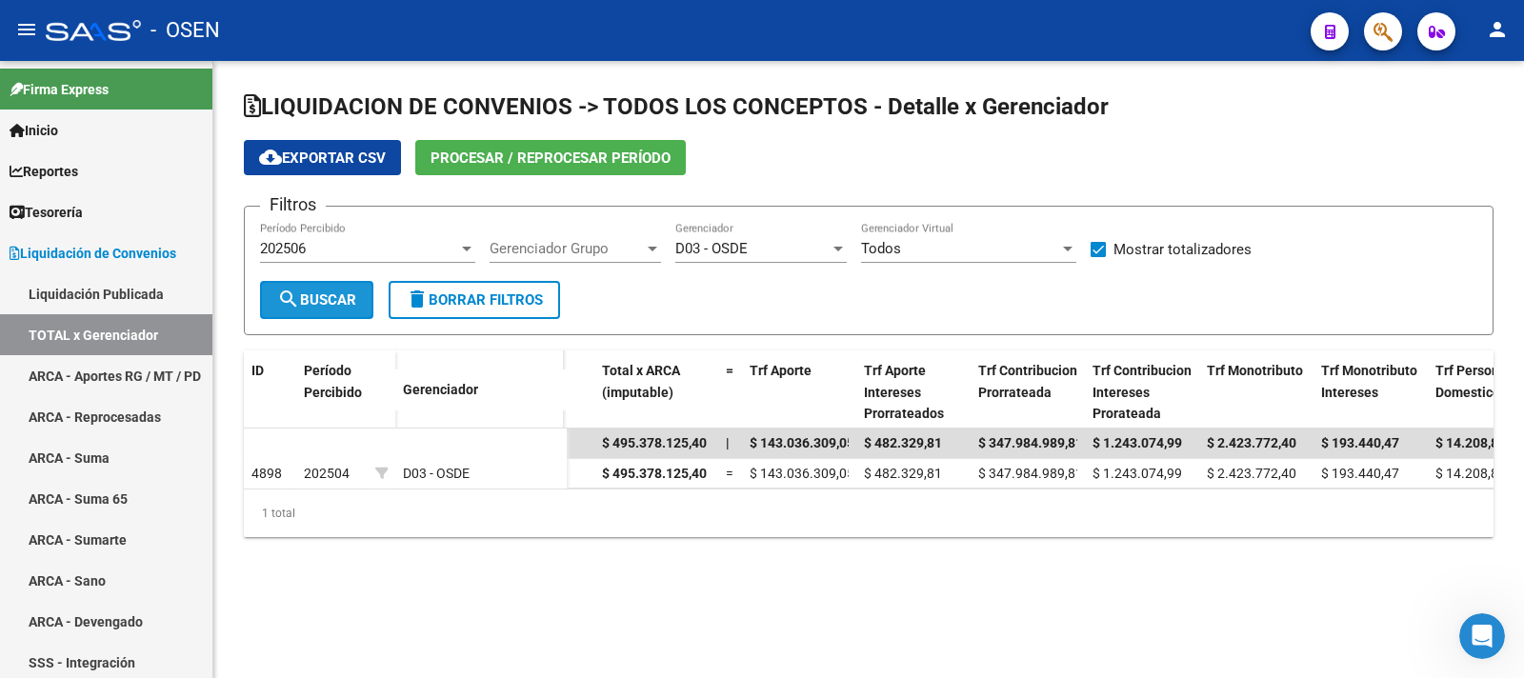
click at [353, 304] on span "search Buscar" at bounding box center [316, 300] width 79 height 17
click at [458, 250] on div at bounding box center [466, 248] width 17 height 15
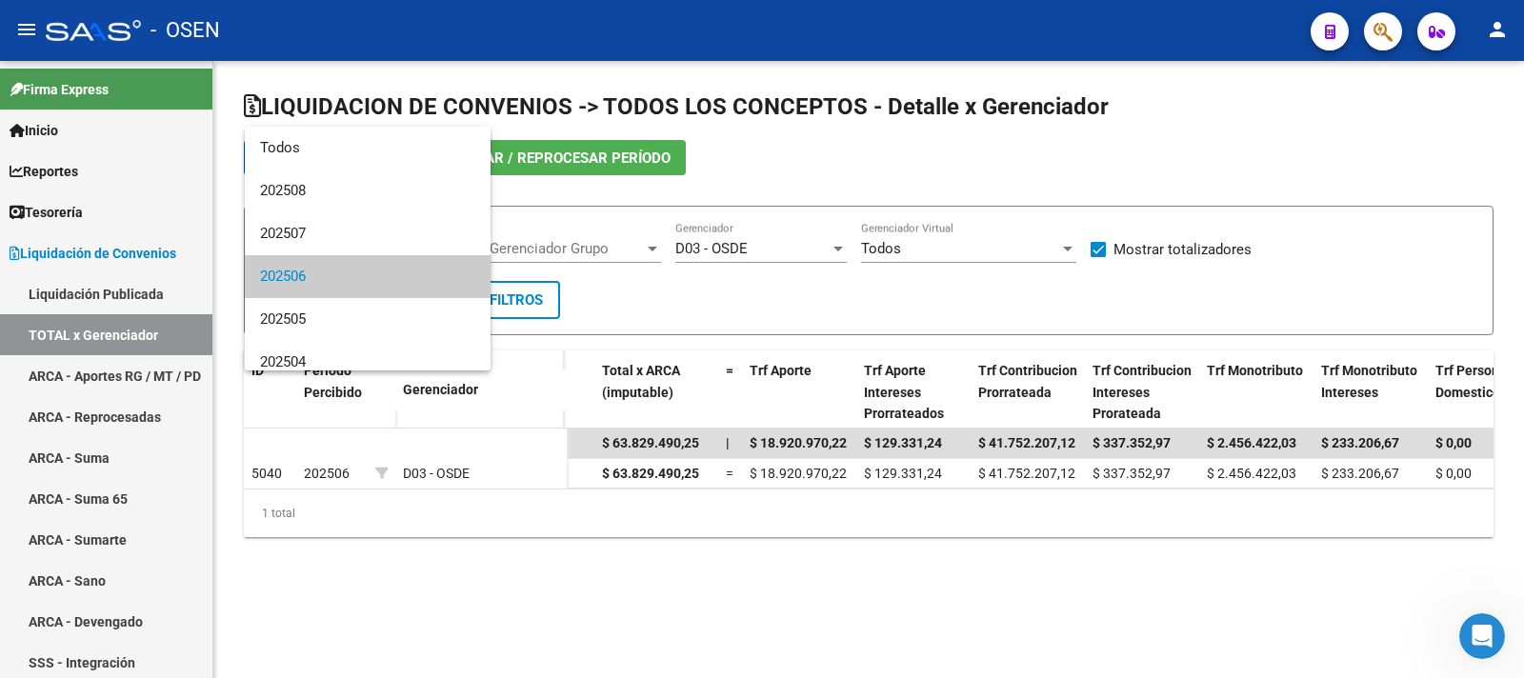
scroll to position [28, 0]
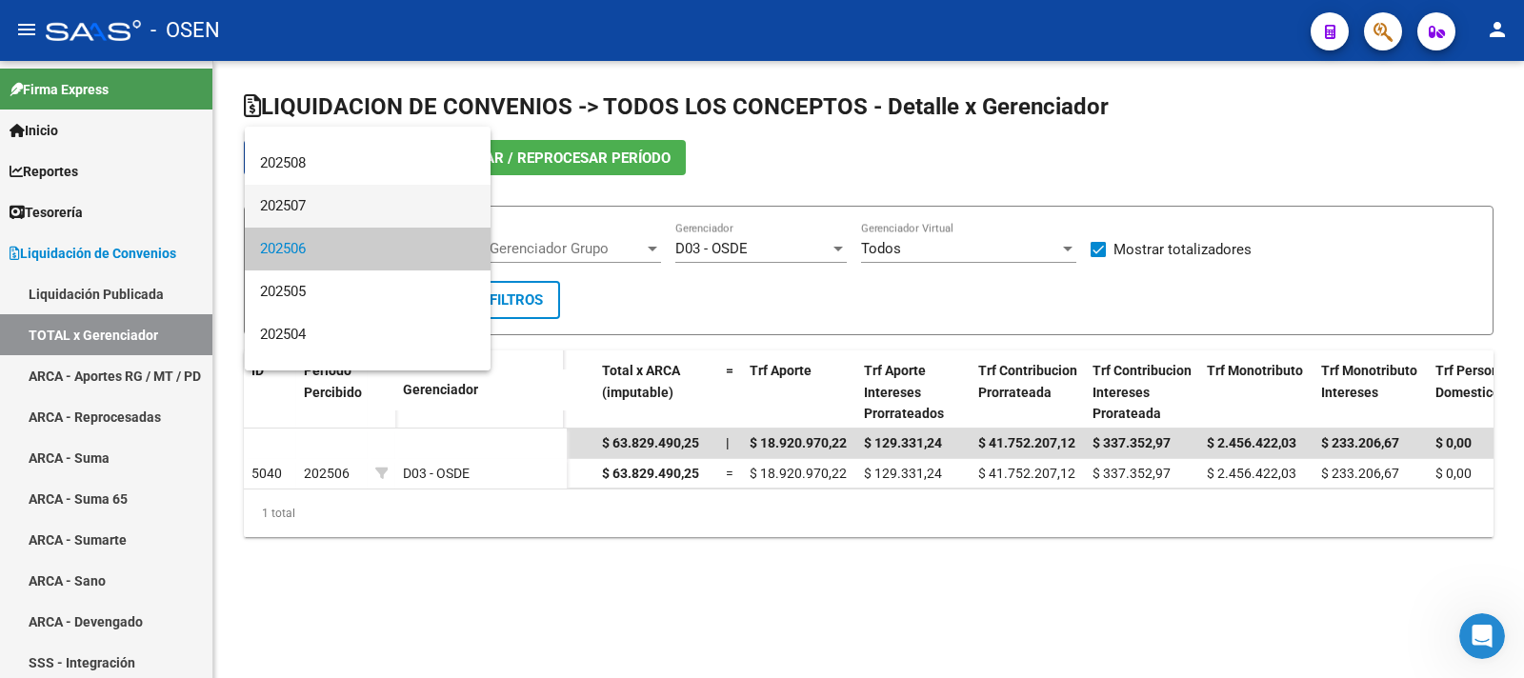
click at [330, 212] on span "202507" at bounding box center [367, 206] width 215 height 43
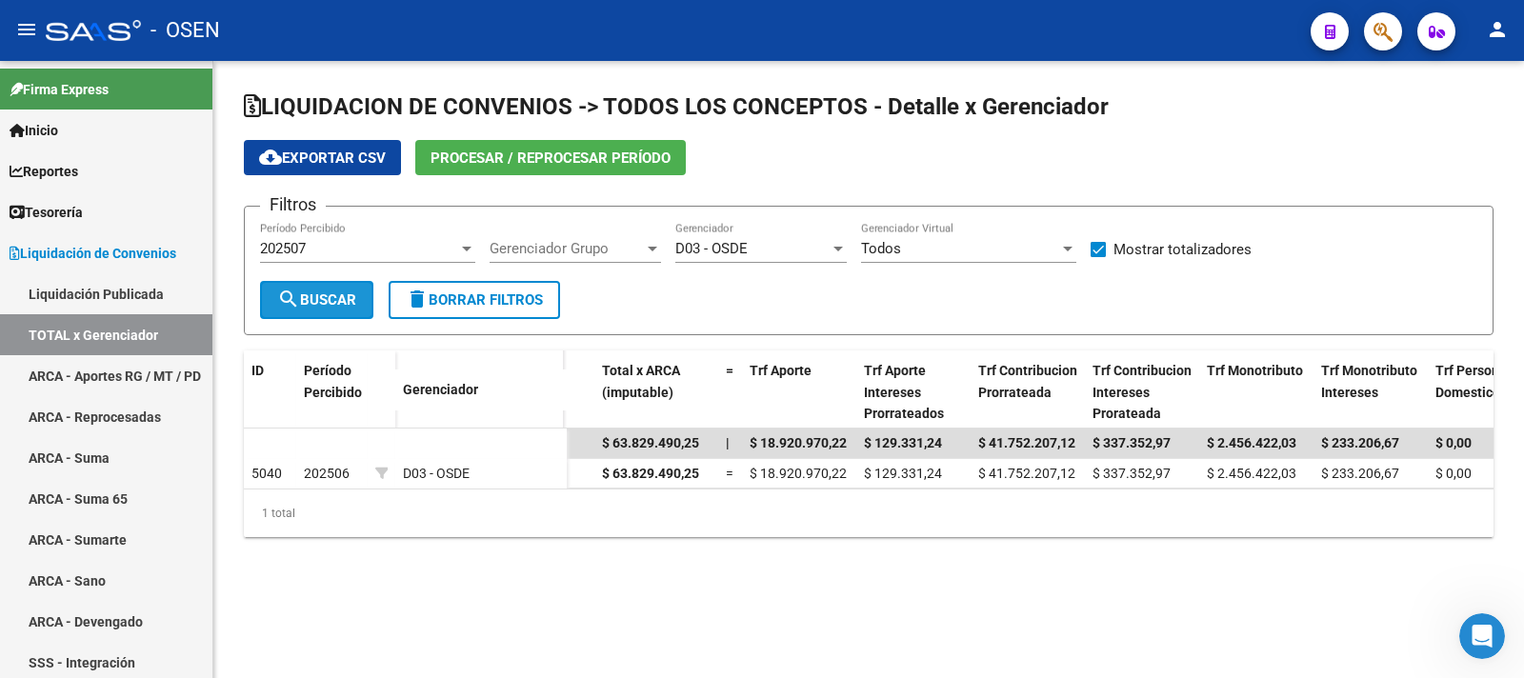
click at [341, 295] on span "search Buscar" at bounding box center [316, 300] width 79 height 17
click at [467, 247] on div at bounding box center [467, 249] width 10 height 5
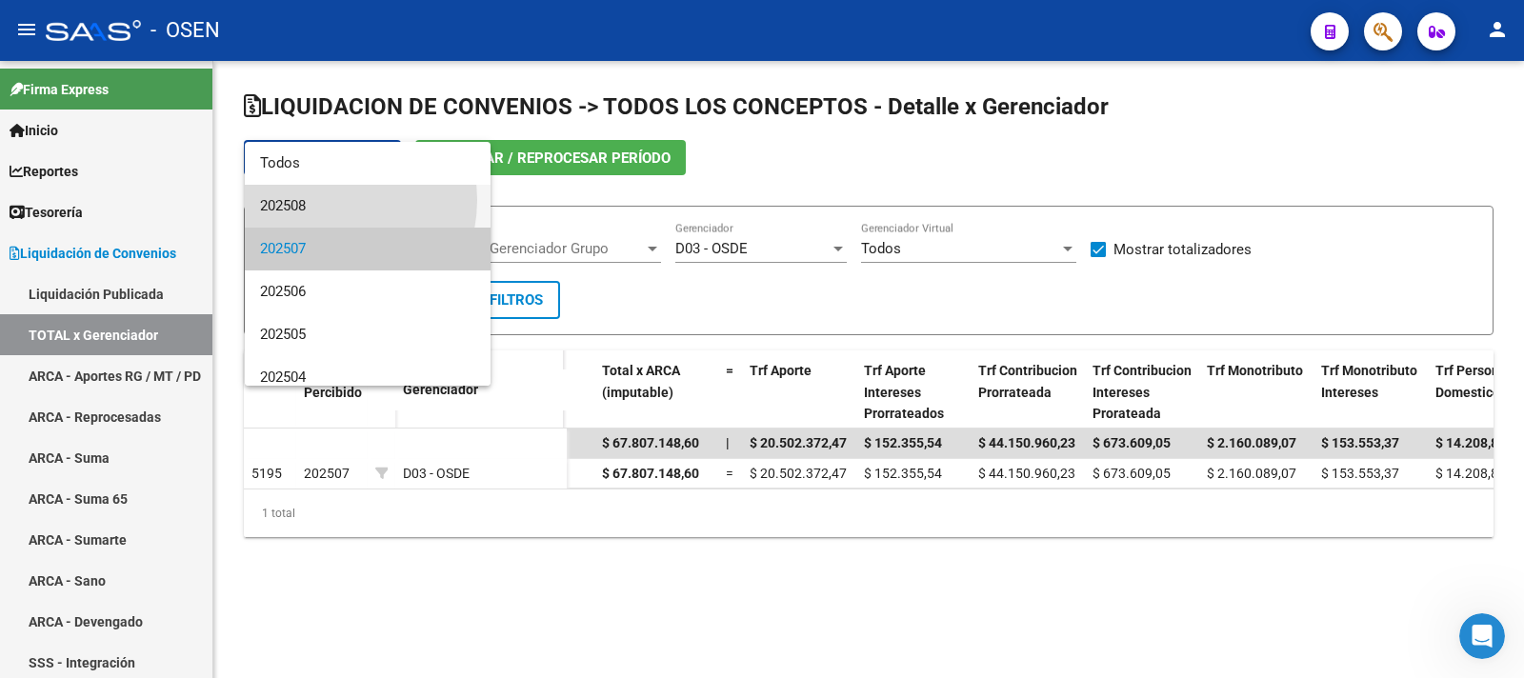
click at [325, 200] on span "202508" at bounding box center [367, 206] width 215 height 43
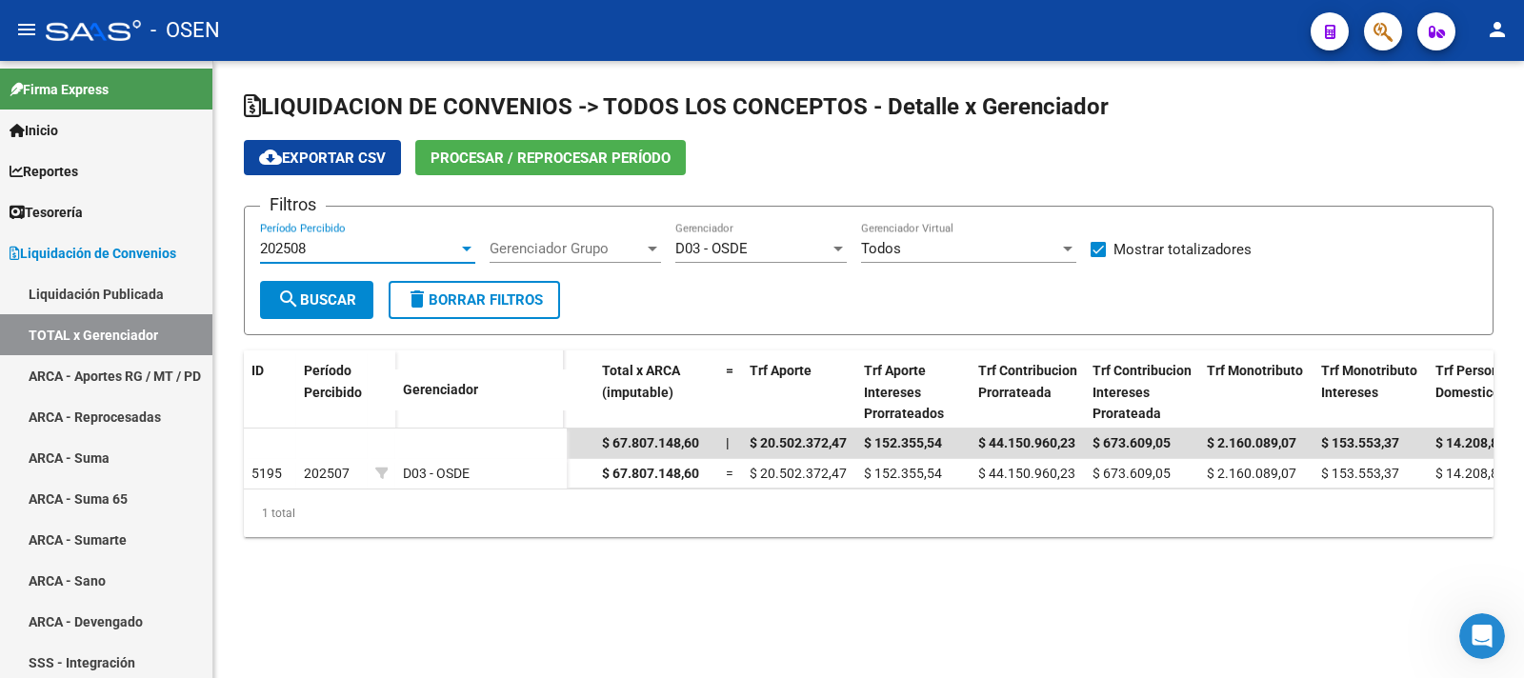
click at [339, 300] on span "search Buscar" at bounding box center [316, 300] width 79 height 17
click at [458, 242] on div at bounding box center [466, 248] width 17 height 15
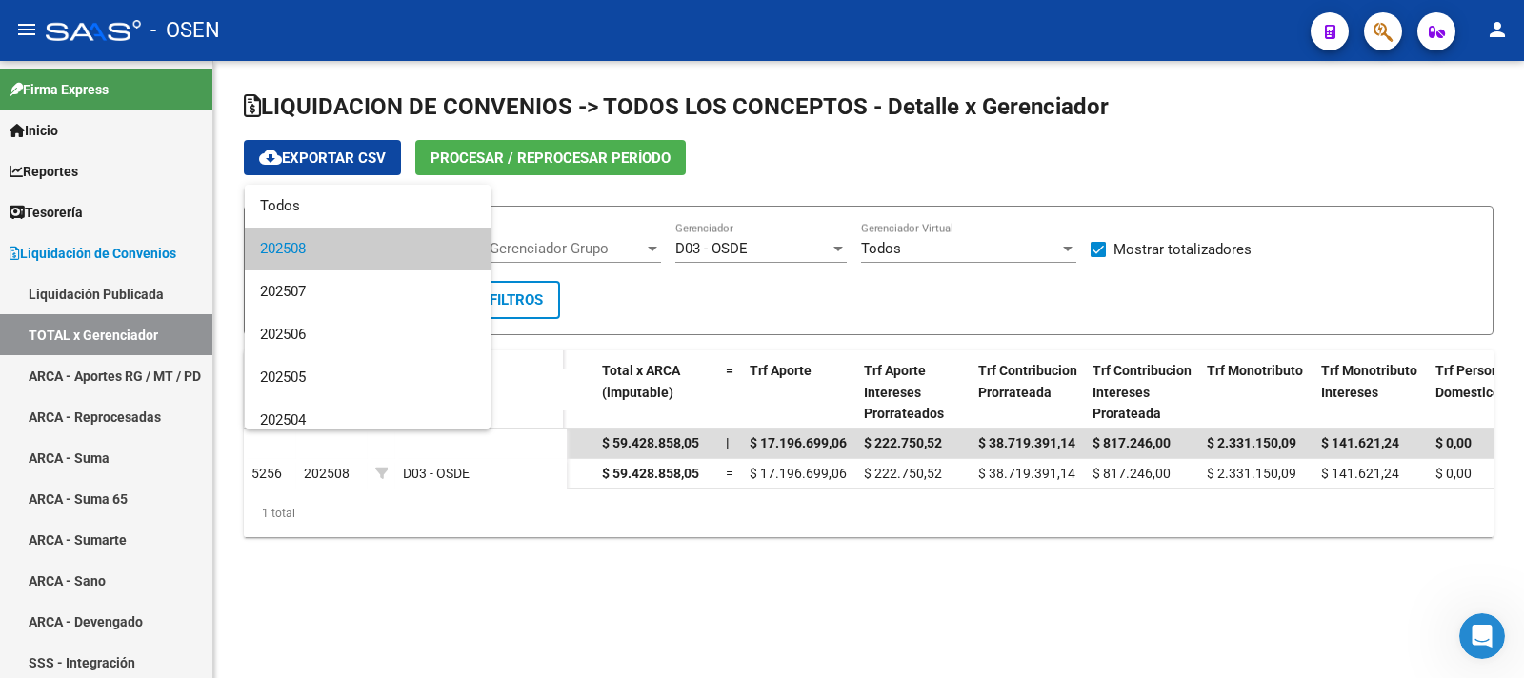
click at [495, 611] on div at bounding box center [762, 339] width 1524 height 678
